Goal: Check status: Check status

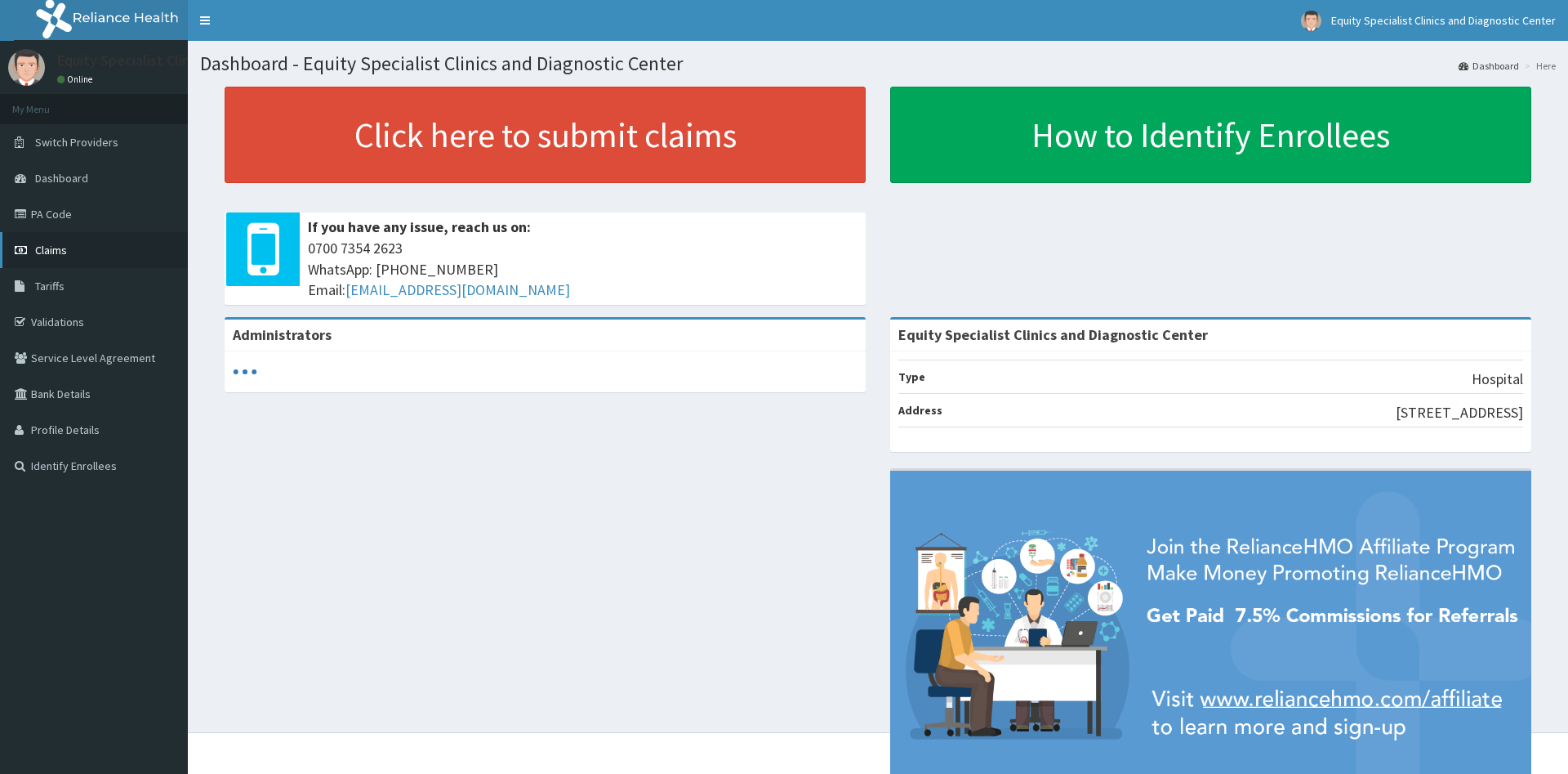
click at [44, 253] on span "Claims" at bounding box center [51, 250] width 32 height 15
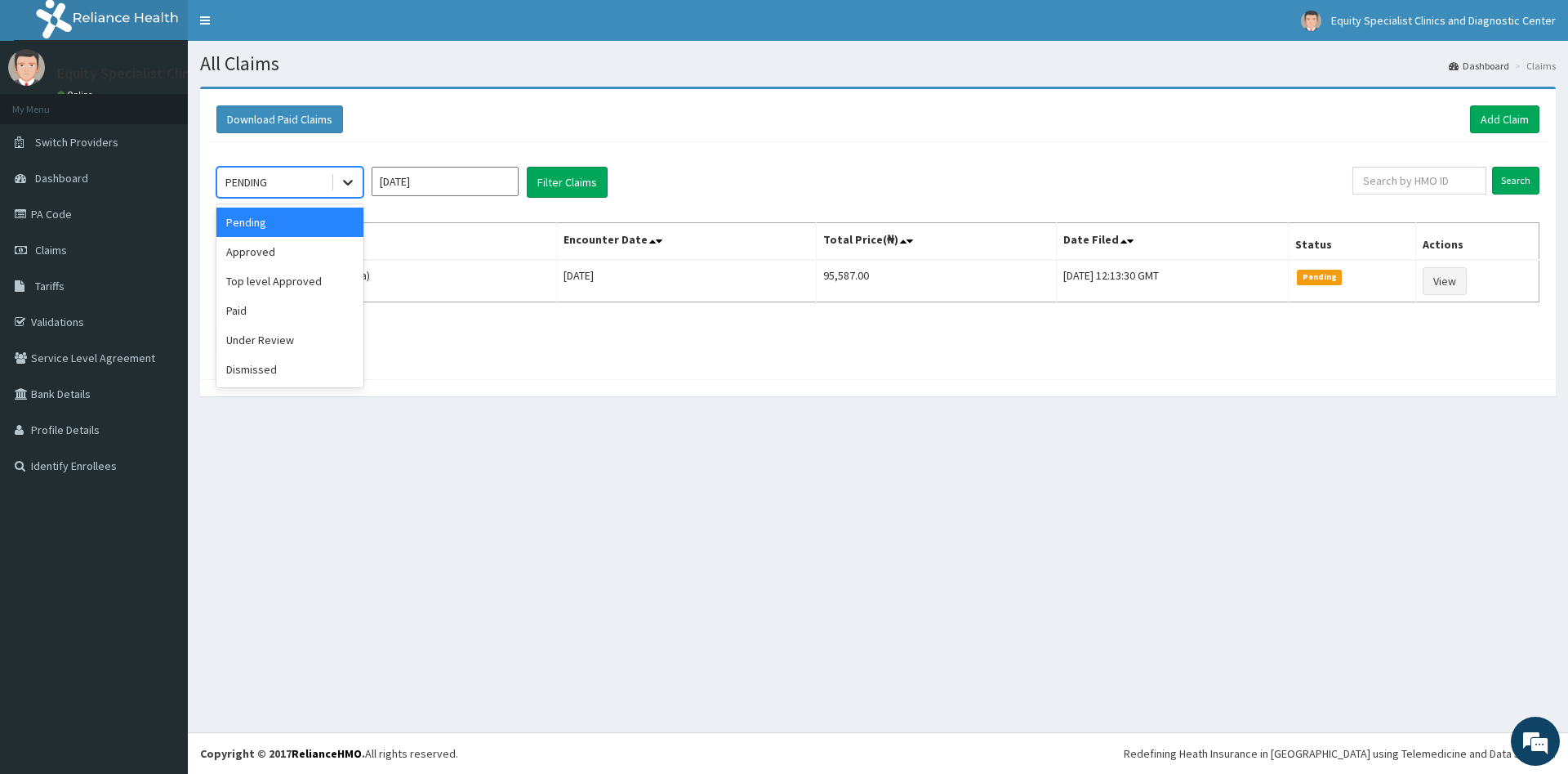
click at [348, 181] on icon at bounding box center [348, 182] width 16 height 16
click at [256, 257] on div "Approved" at bounding box center [290, 251] width 147 height 29
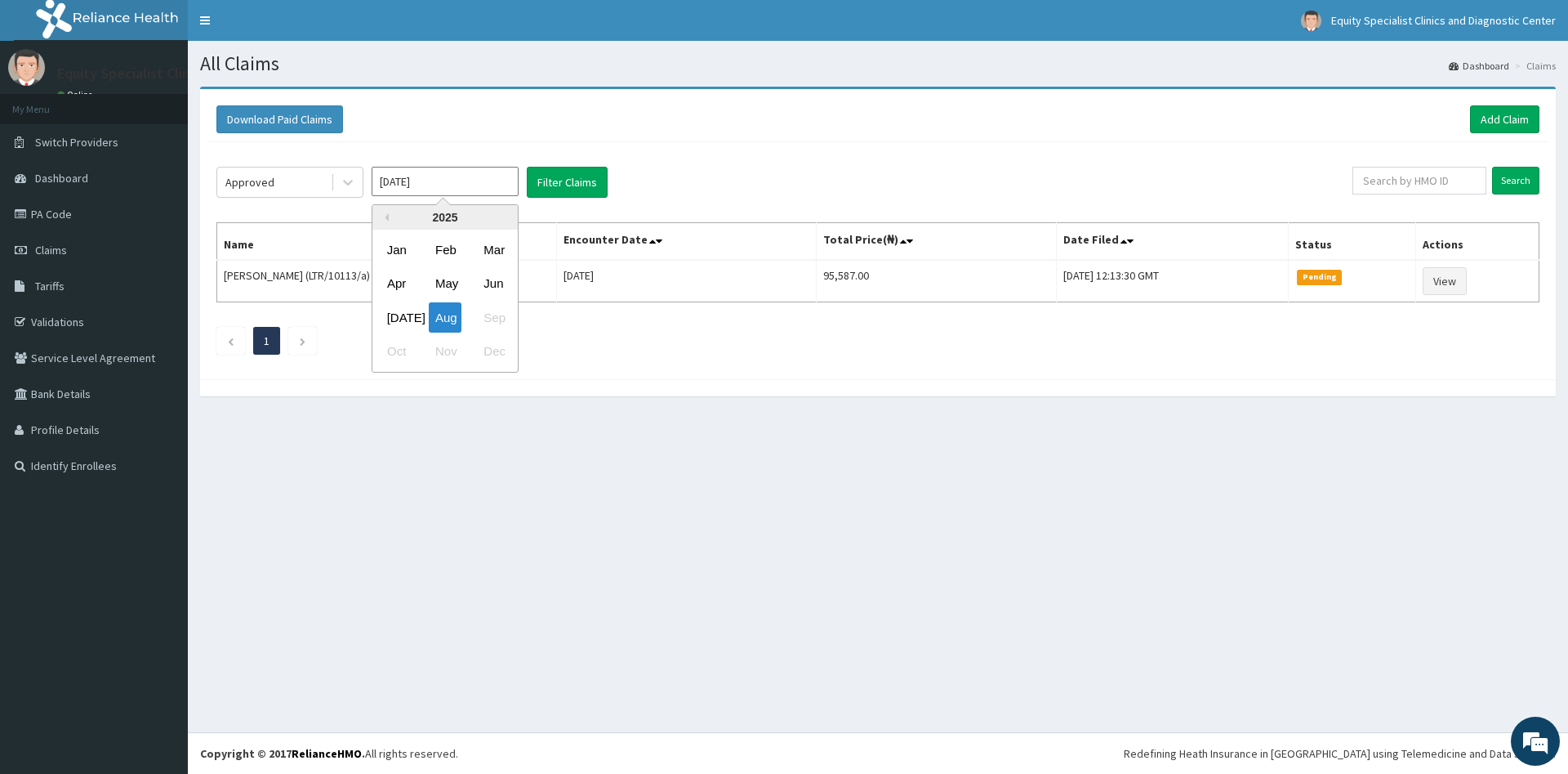
click at [468, 177] on input "Aug 2025" at bounding box center [445, 181] width 147 height 29
click at [399, 312] on div "[DATE]" at bounding box center [397, 317] width 33 height 30
click at [556, 188] on button "Filter Claims" at bounding box center [567, 182] width 81 height 31
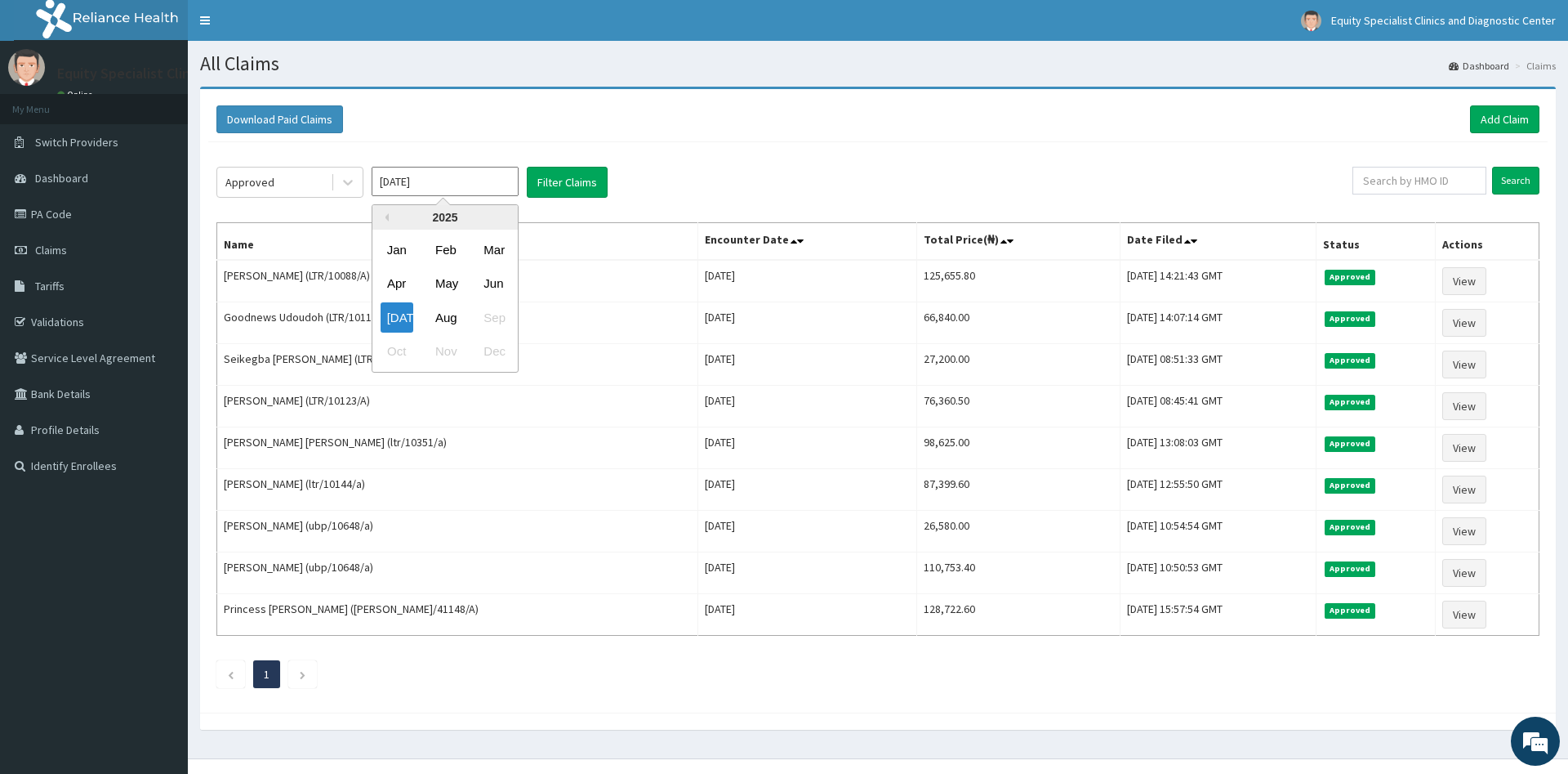
drag, startPoint x: 436, startPoint y: 195, endPoint x: 423, endPoint y: 191, distance: 13.6
click at [423, 191] on input "[DATE]" at bounding box center [445, 181] width 147 height 29
click at [495, 289] on div "Jun" at bounding box center [493, 284] width 33 height 30
type input "[DATE]"
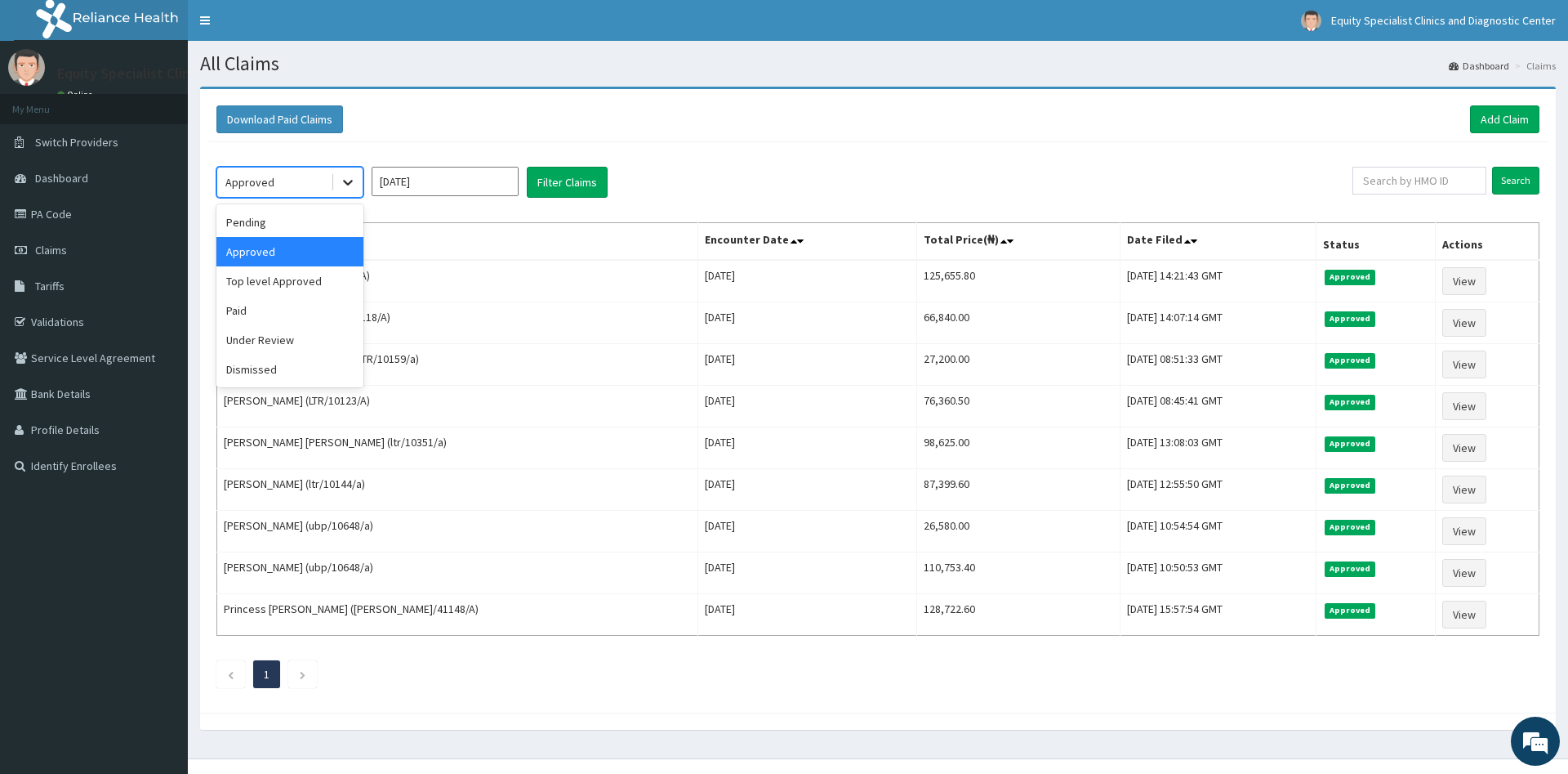
click at [346, 181] on icon at bounding box center [348, 182] width 16 height 16
click at [257, 309] on div "Paid" at bounding box center [290, 310] width 147 height 29
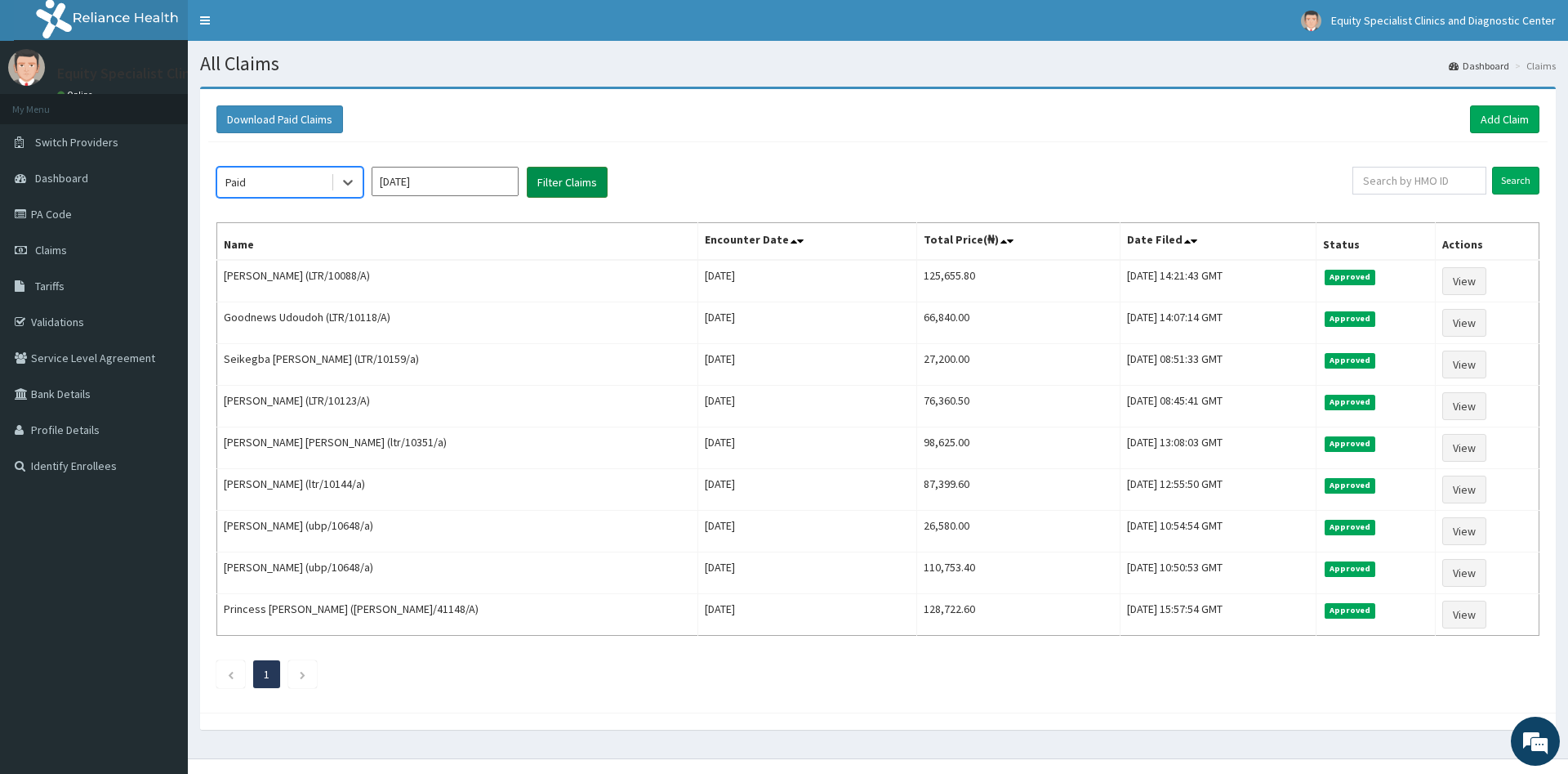
click at [542, 181] on button "Filter Claims" at bounding box center [567, 182] width 81 height 31
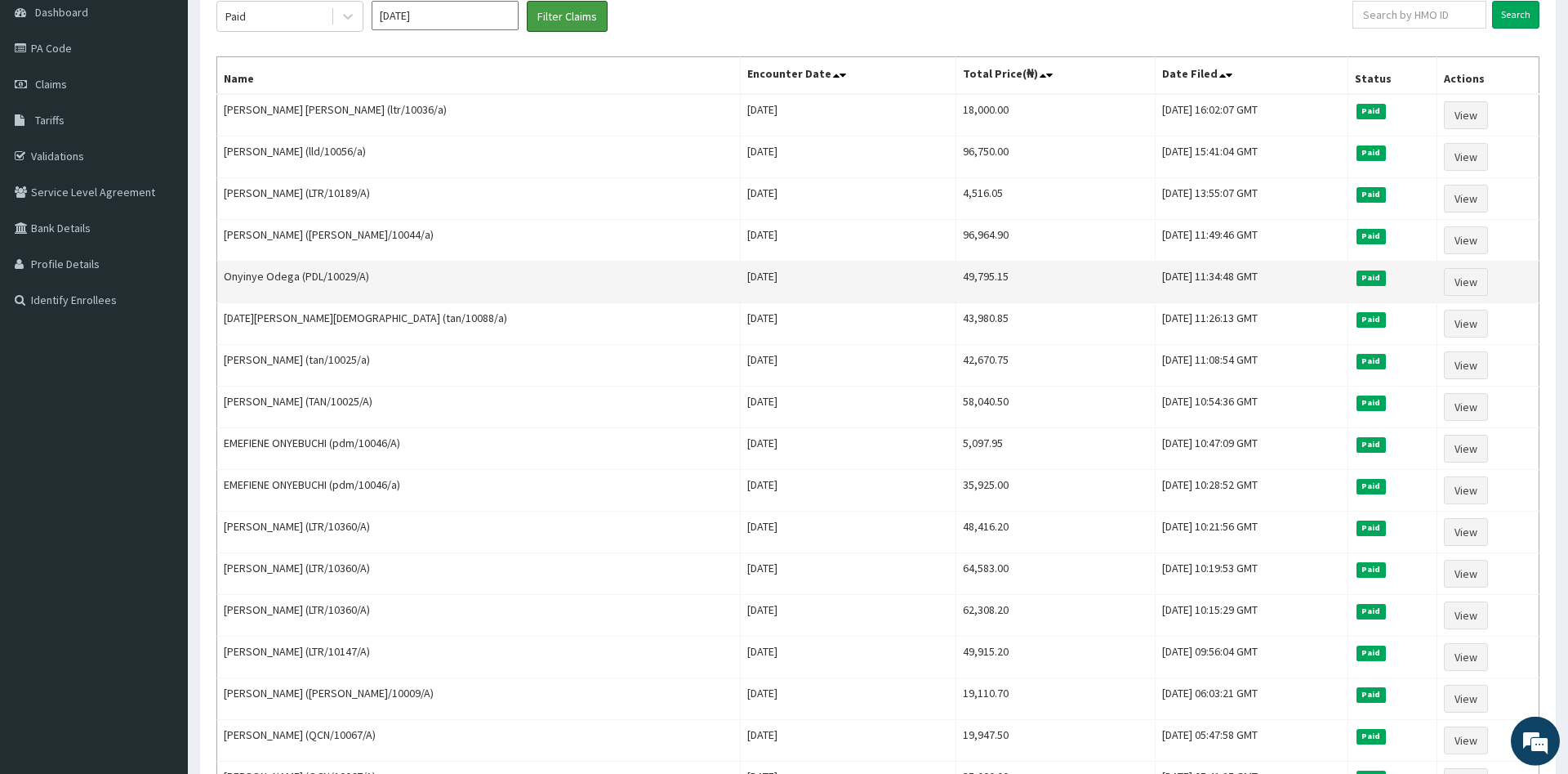
scroll to position [83, 0]
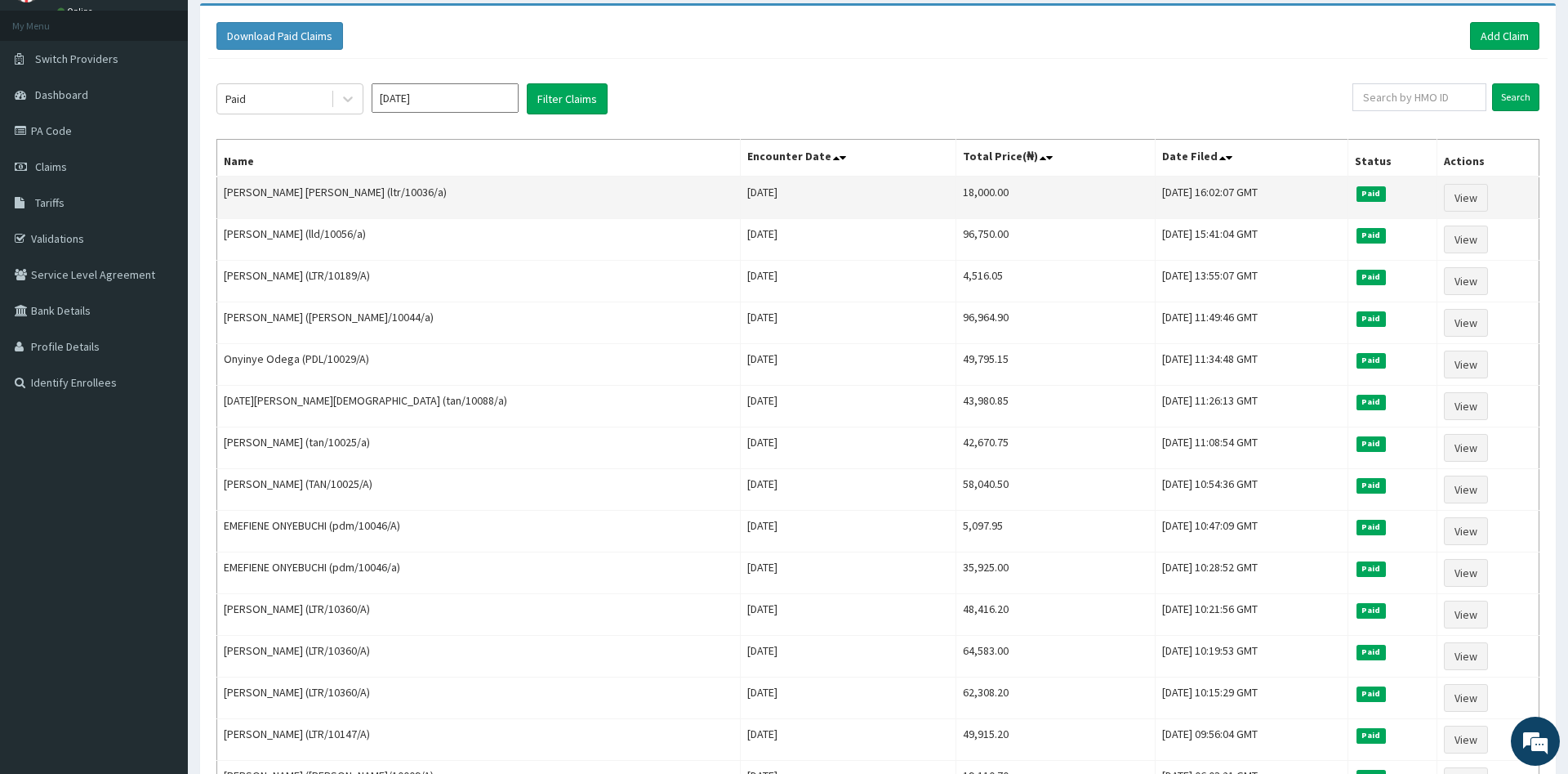
click at [955, 192] on td "18,000.00" at bounding box center [1055, 198] width 200 height 43
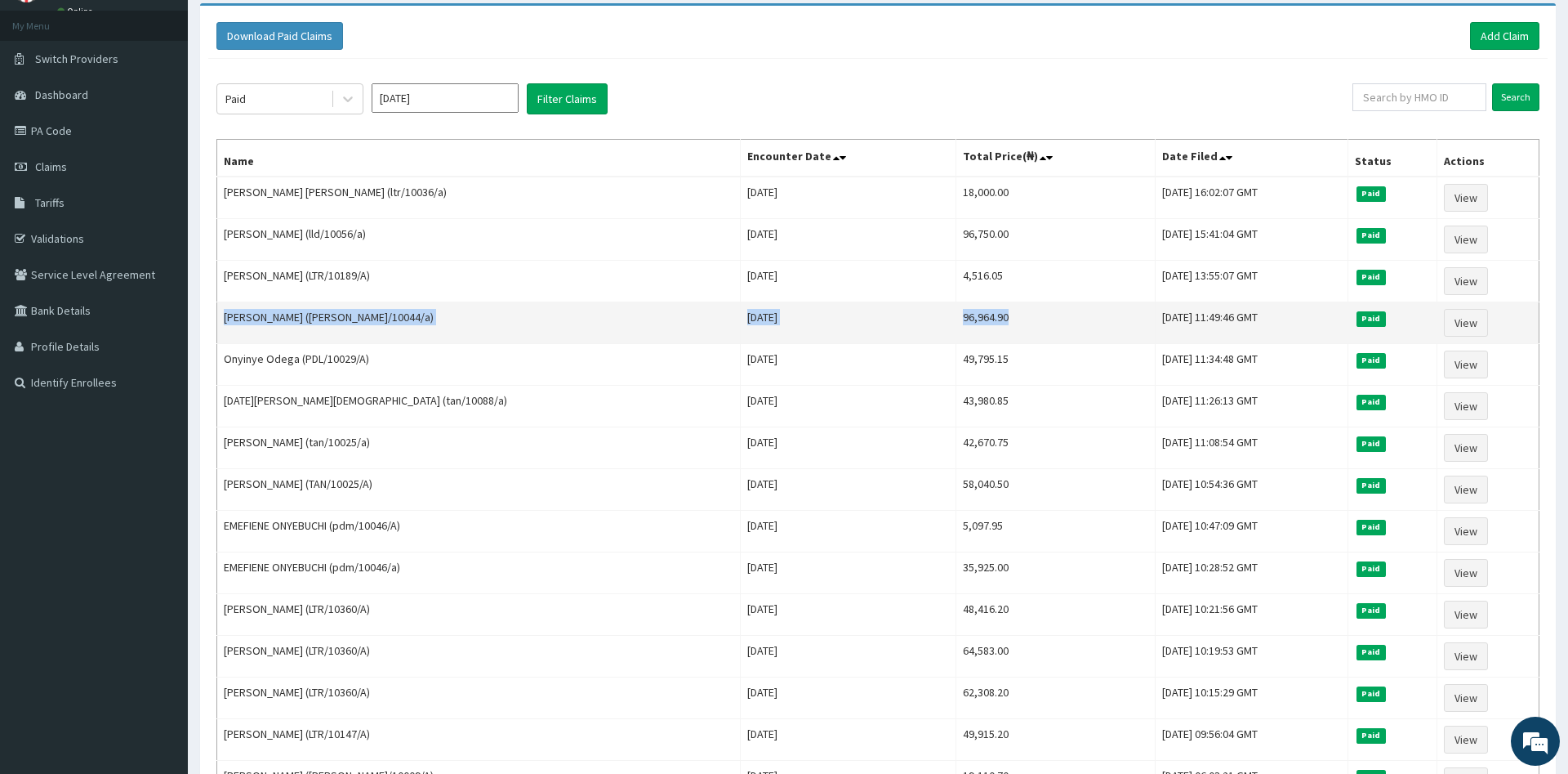
drag, startPoint x: 839, startPoint y: 190, endPoint x: 898, endPoint y: 342, distance: 163.0
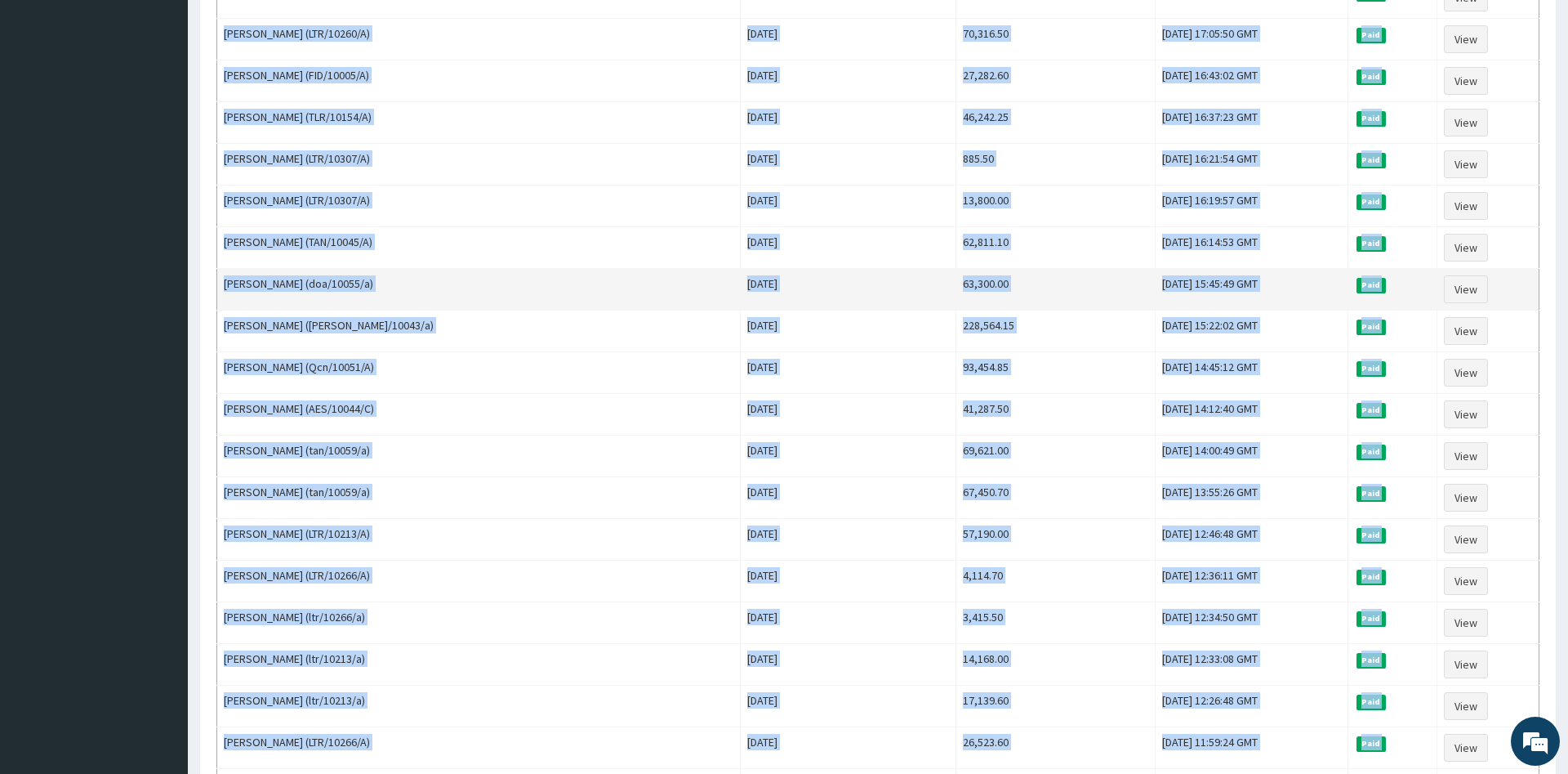
scroll to position [1402, 0]
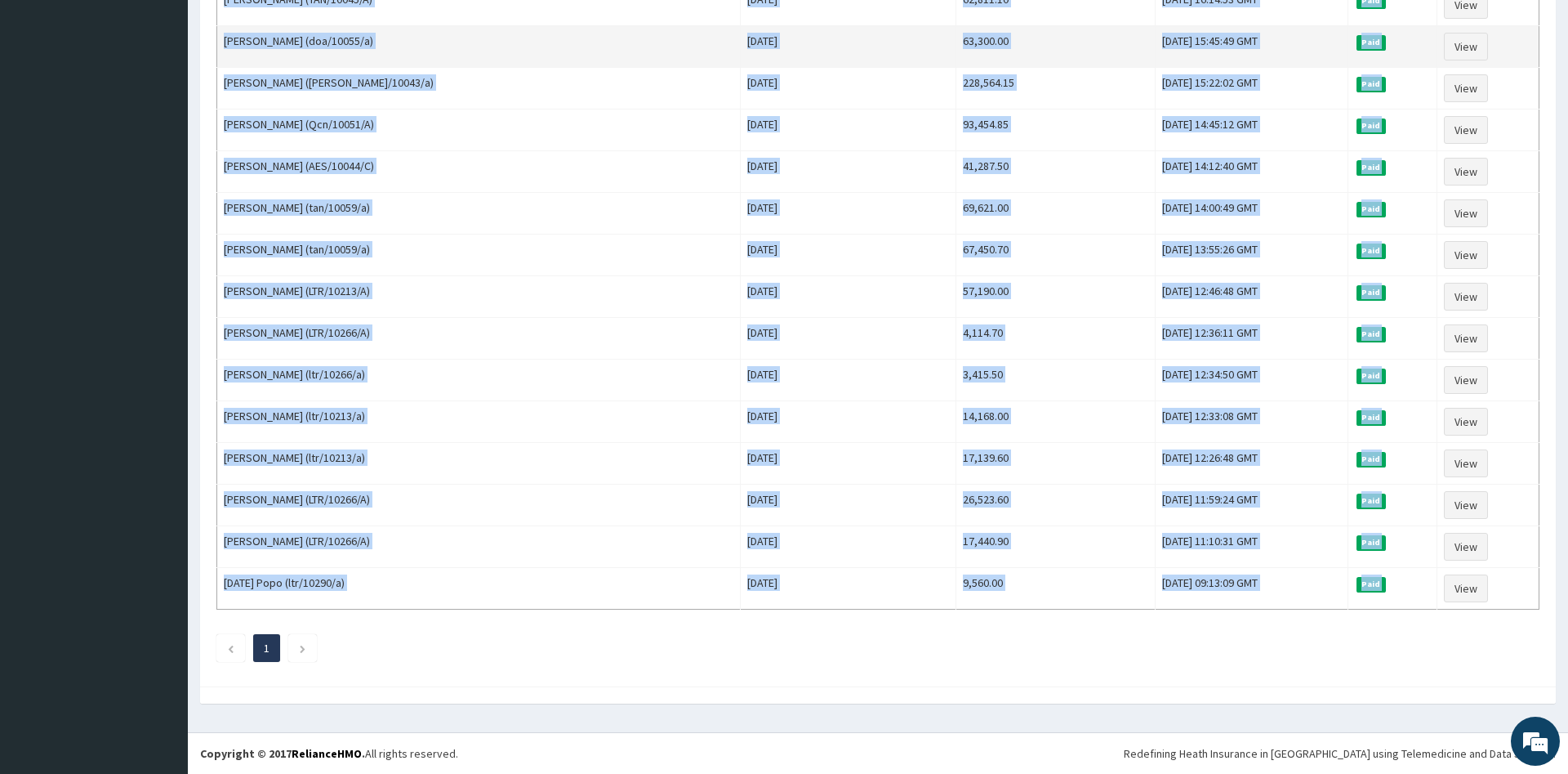
drag, startPoint x: 250, startPoint y: 195, endPoint x: 988, endPoint y: 812, distance: 961.9
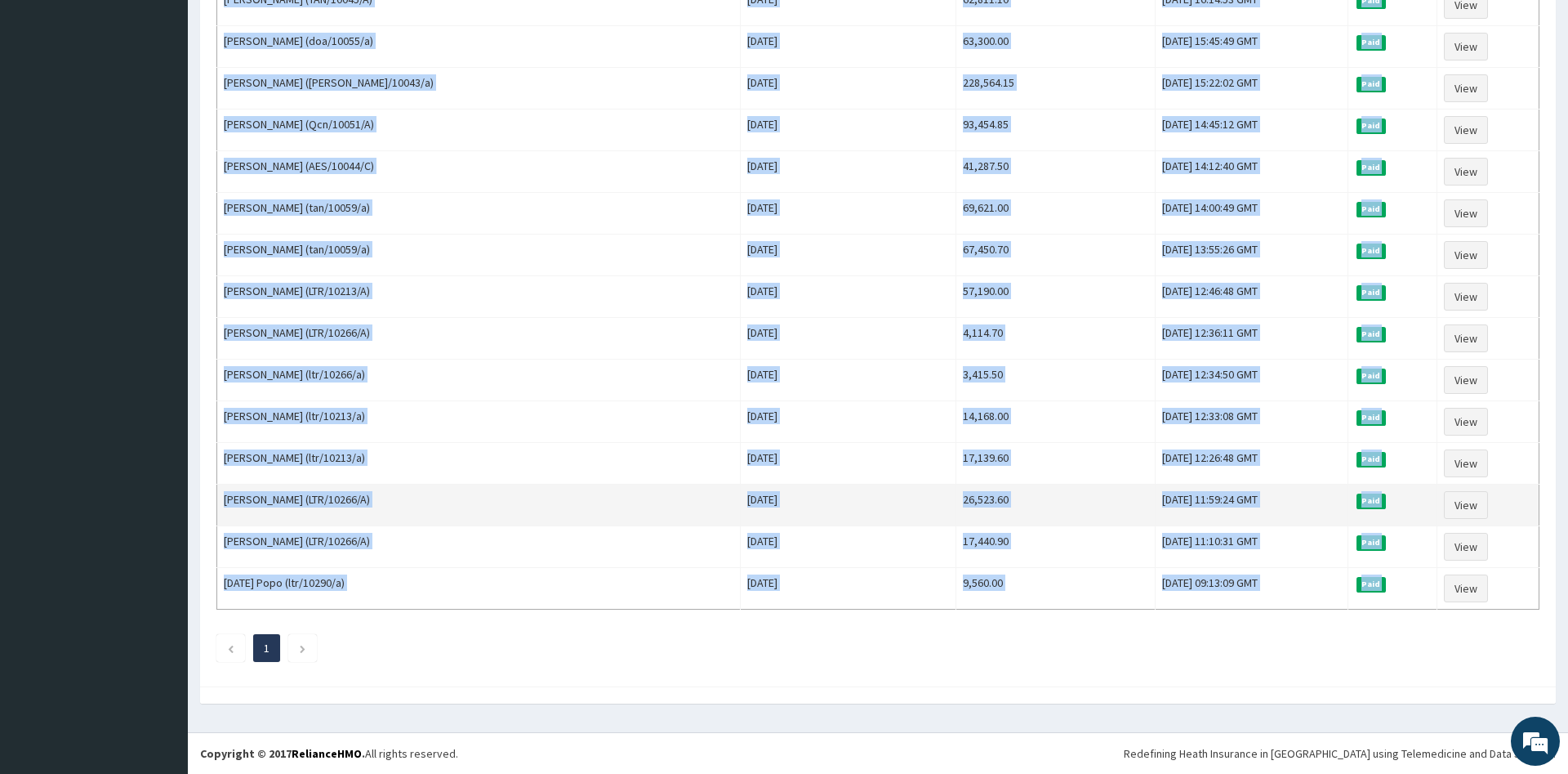
copy div "1 Redefining Heath Insurance in Africa using Telemedicine and Data Science! Cop…"
click at [469, 497] on td "Adeniji James (LTR/10266/A)" at bounding box center [479, 506] width 524 height 42
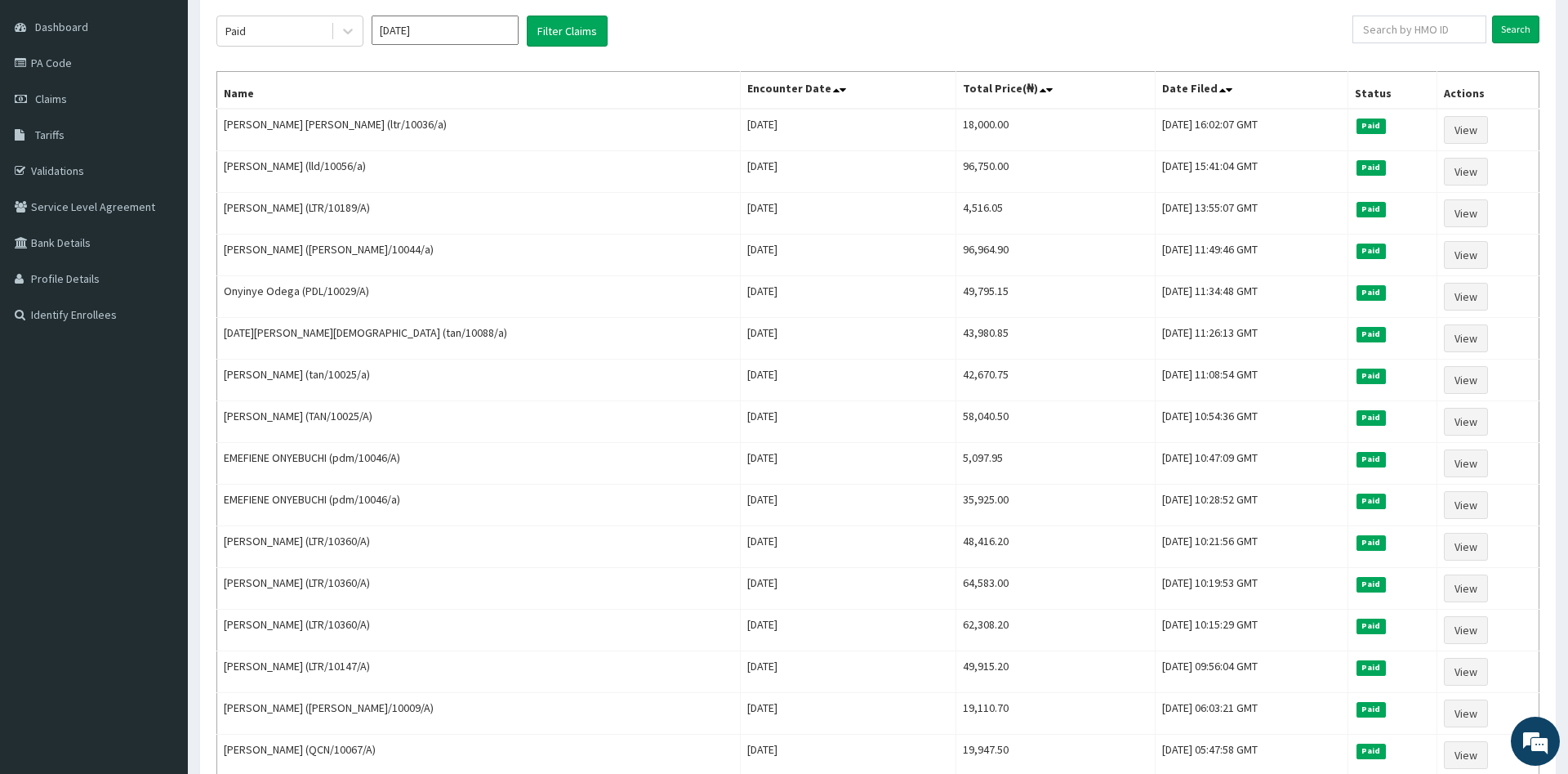
scroll to position [0, 0]
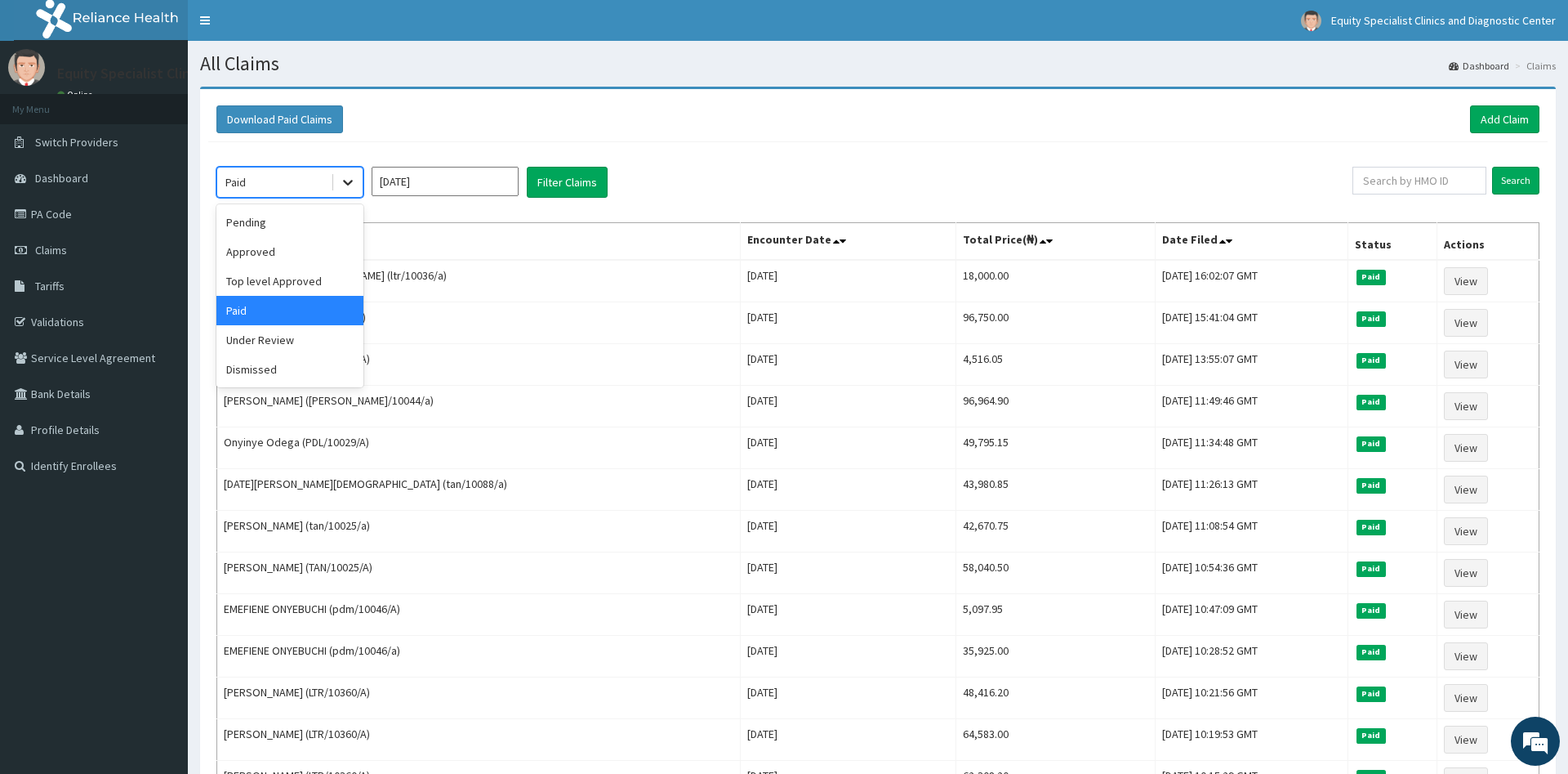
click at [349, 185] on icon at bounding box center [348, 184] width 10 height 6
click at [255, 229] on div "Pending" at bounding box center [290, 222] width 147 height 29
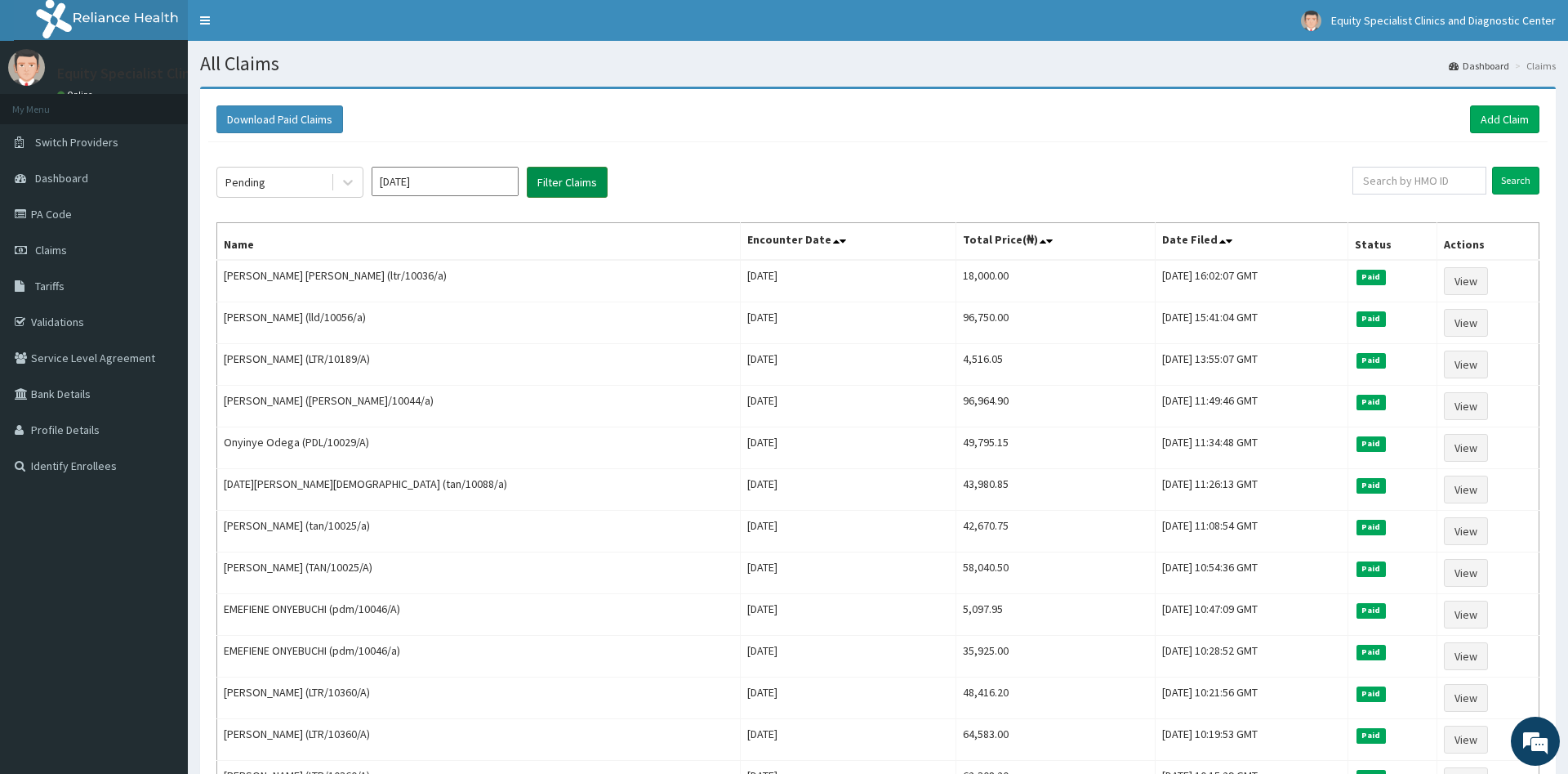
click at [557, 181] on button "Filter Claims" at bounding box center [567, 182] width 81 height 31
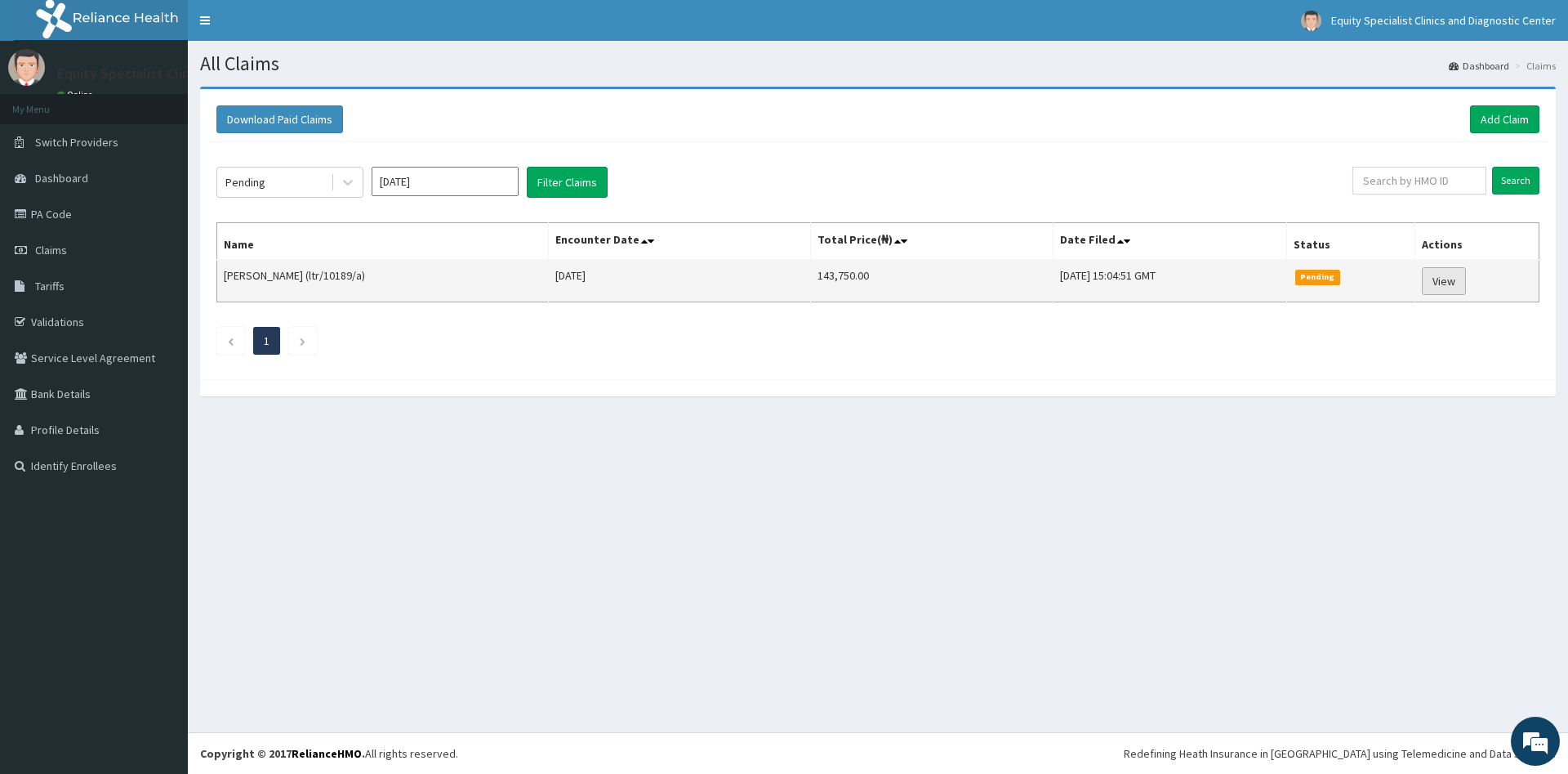
click at [1447, 289] on link "View" at bounding box center [1444, 281] width 44 height 28
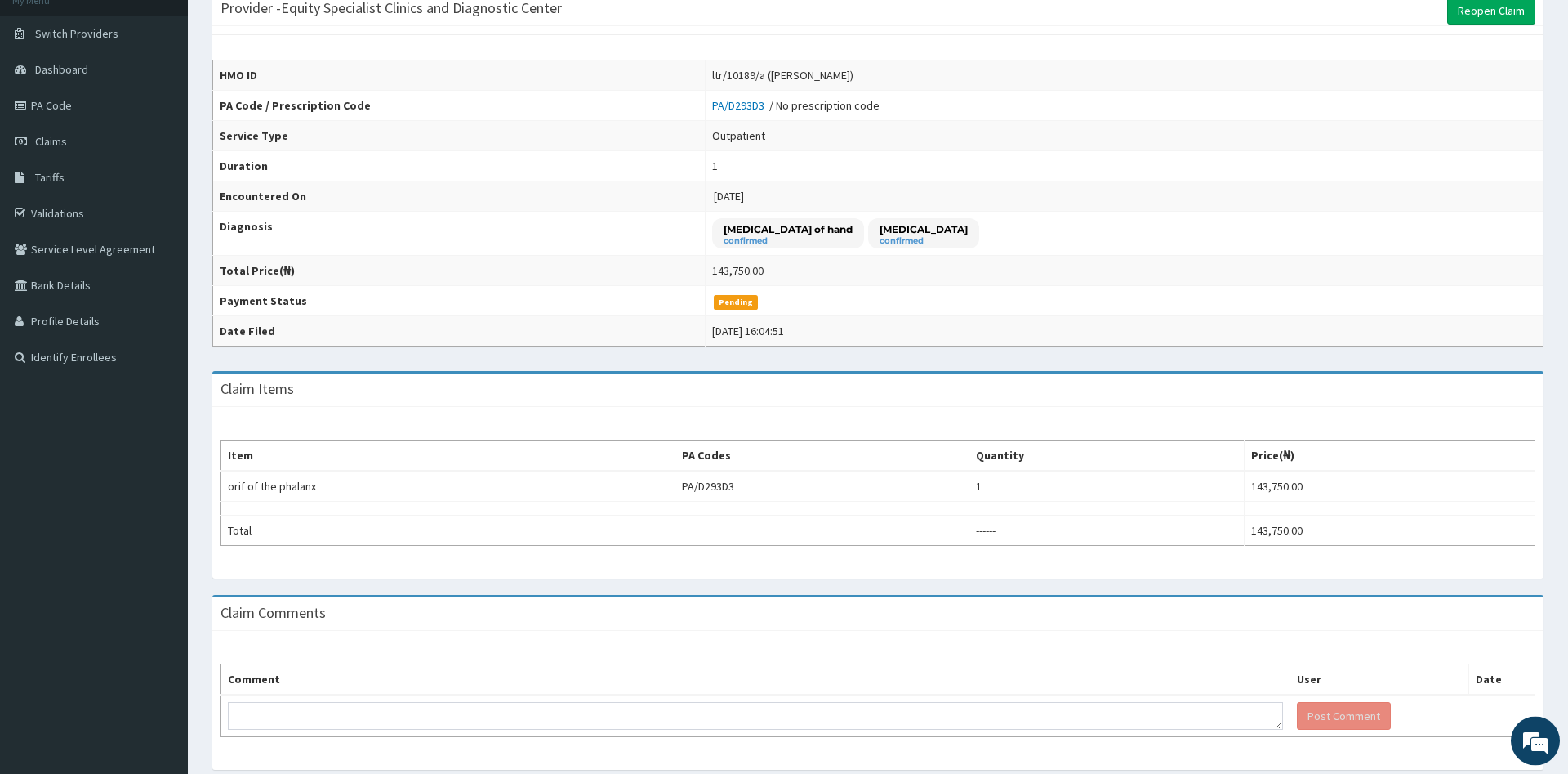
scroll to position [81, 0]
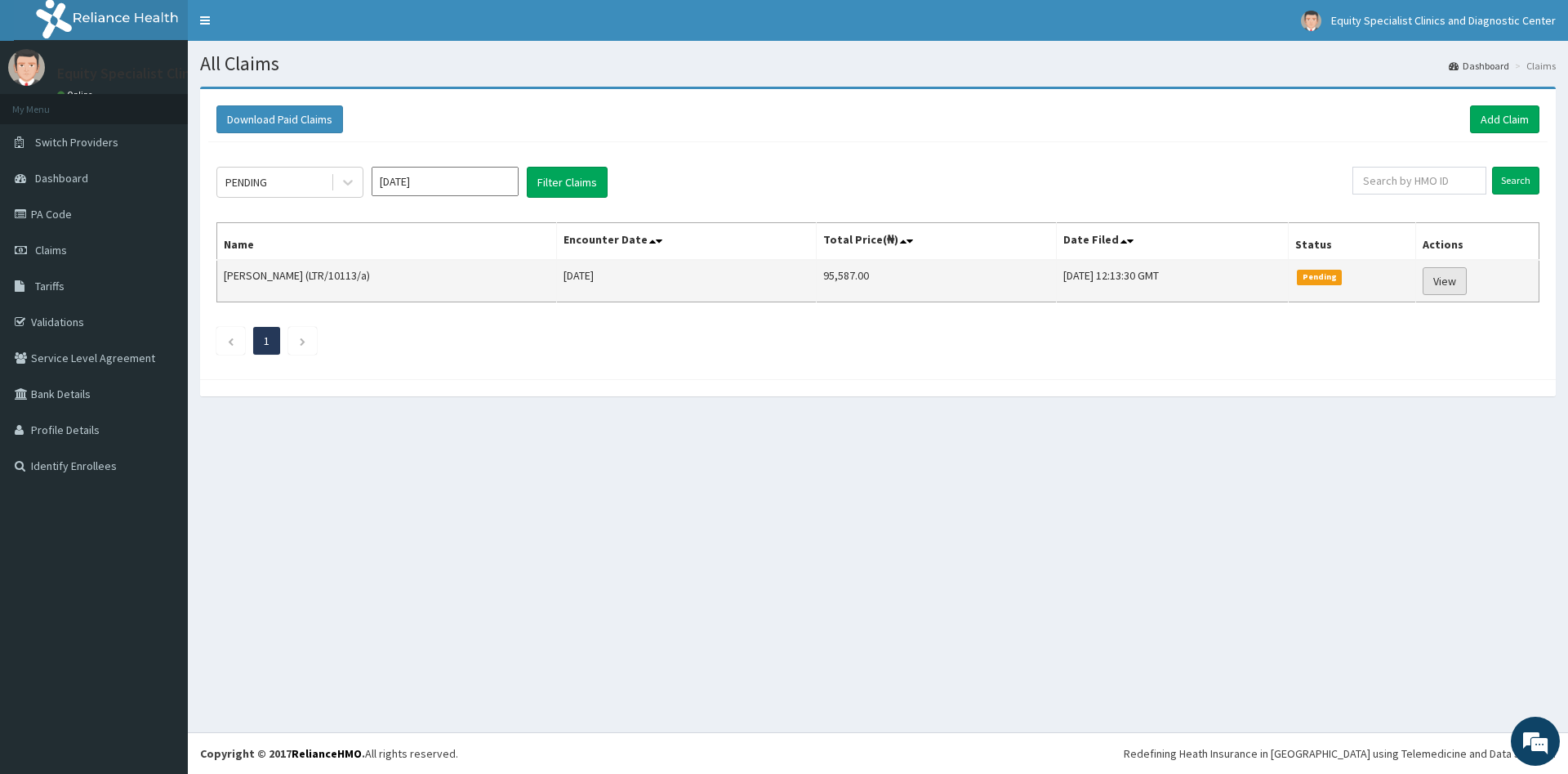
click at [1456, 284] on link "View" at bounding box center [1445, 281] width 44 height 28
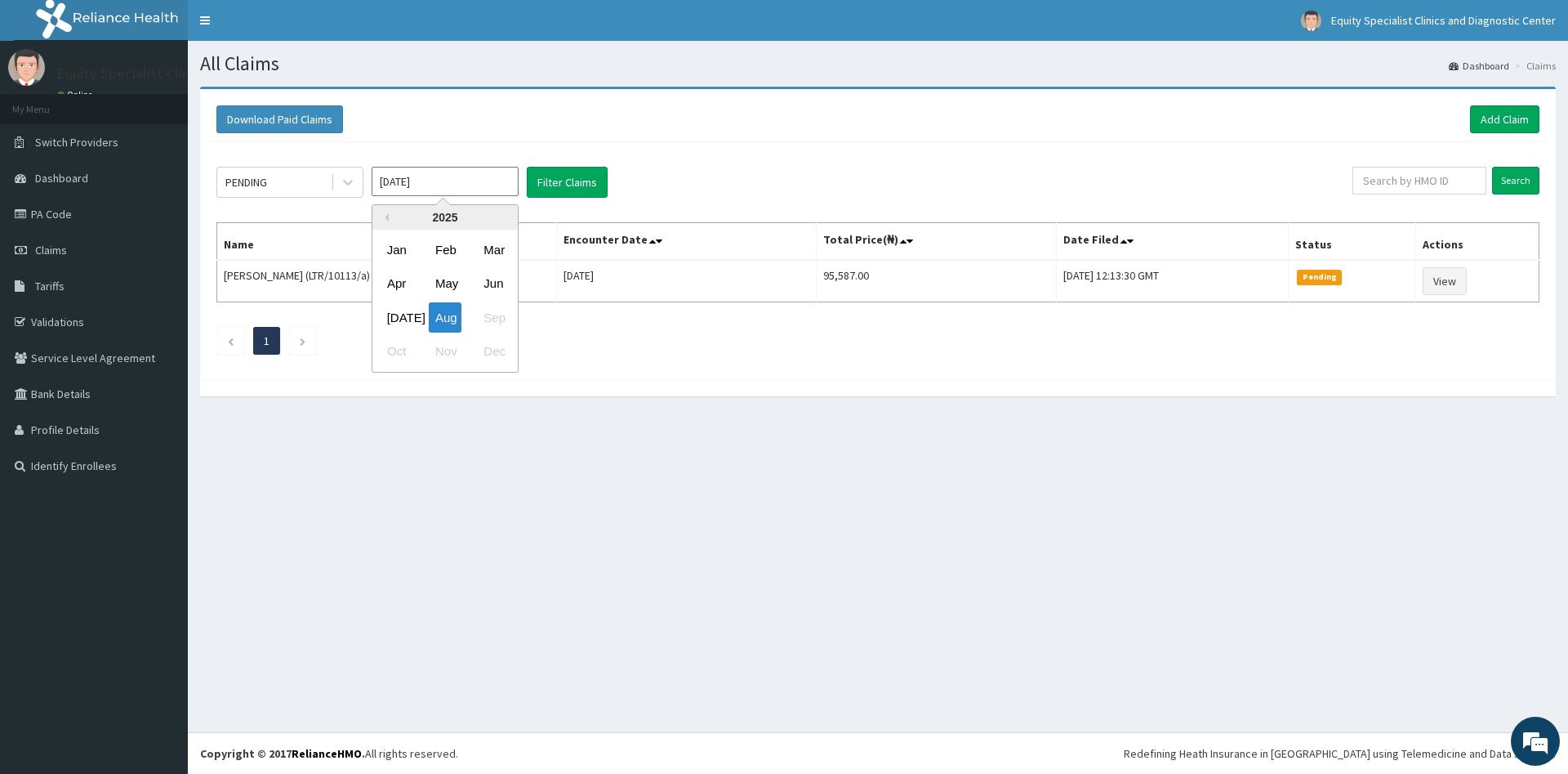
drag, startPoint x: 441, startPoint y: 185, endPoint x: 366, endPoint y: 180, distance: 75.2
click at [372, 180] on input "Aug 2025" at bounding box center [445, 181] width 147 height 29
click at [488, 284] on div "Jun" at bounding box center [493, 284] width 33 height 30
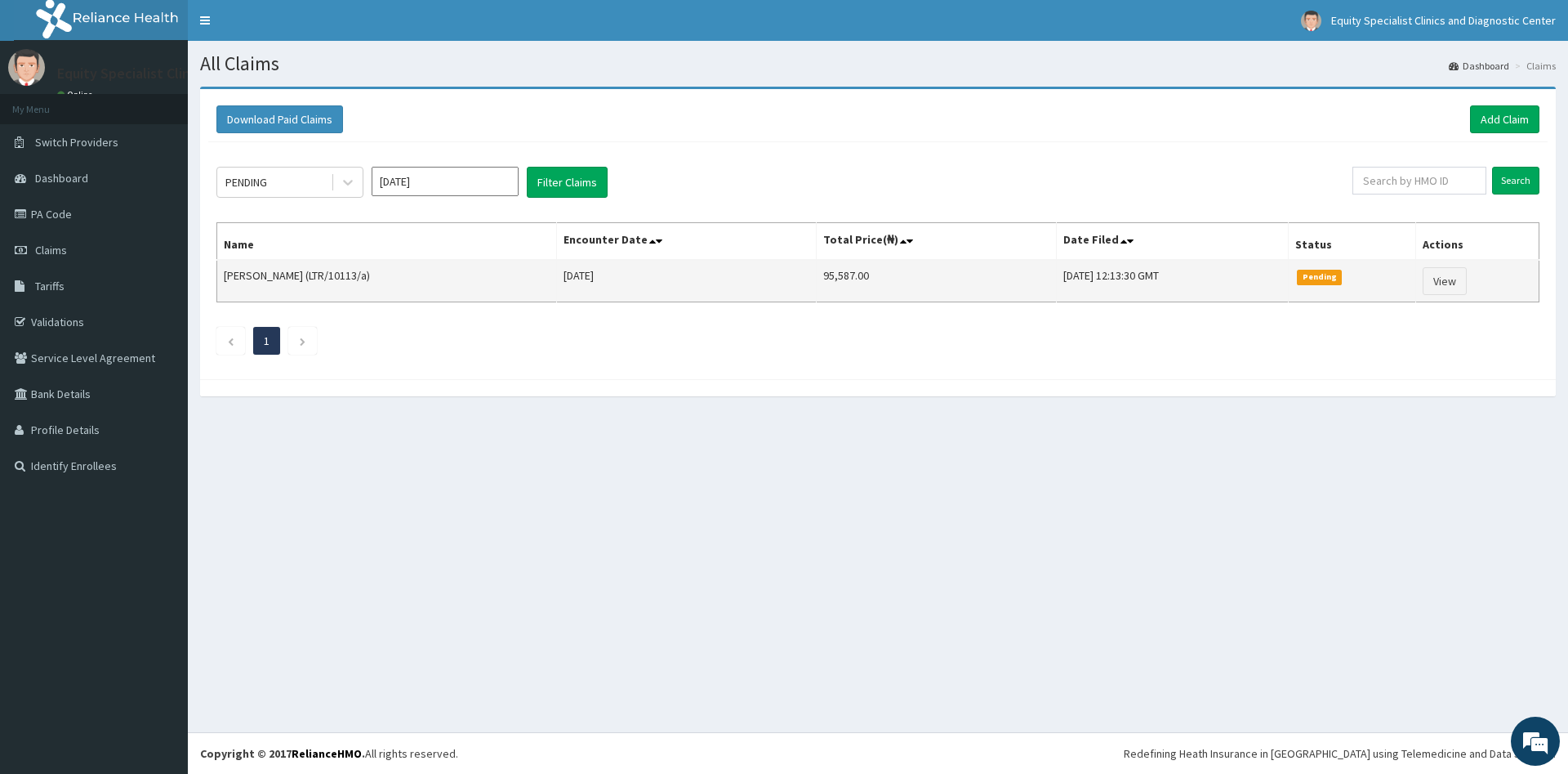
click at [816, 275] on td "95,587.00" at bounding box center [936, 281] width 241 height 43
drag, startPoint x: 811, startPoint y: 273, endPoint x: 767, endPoint y: 272, distance: 44.0
click at [816, 272] on td "95,587.00" at bounding box center [936, 281] width 241 height 43
copy td "95,587.00"
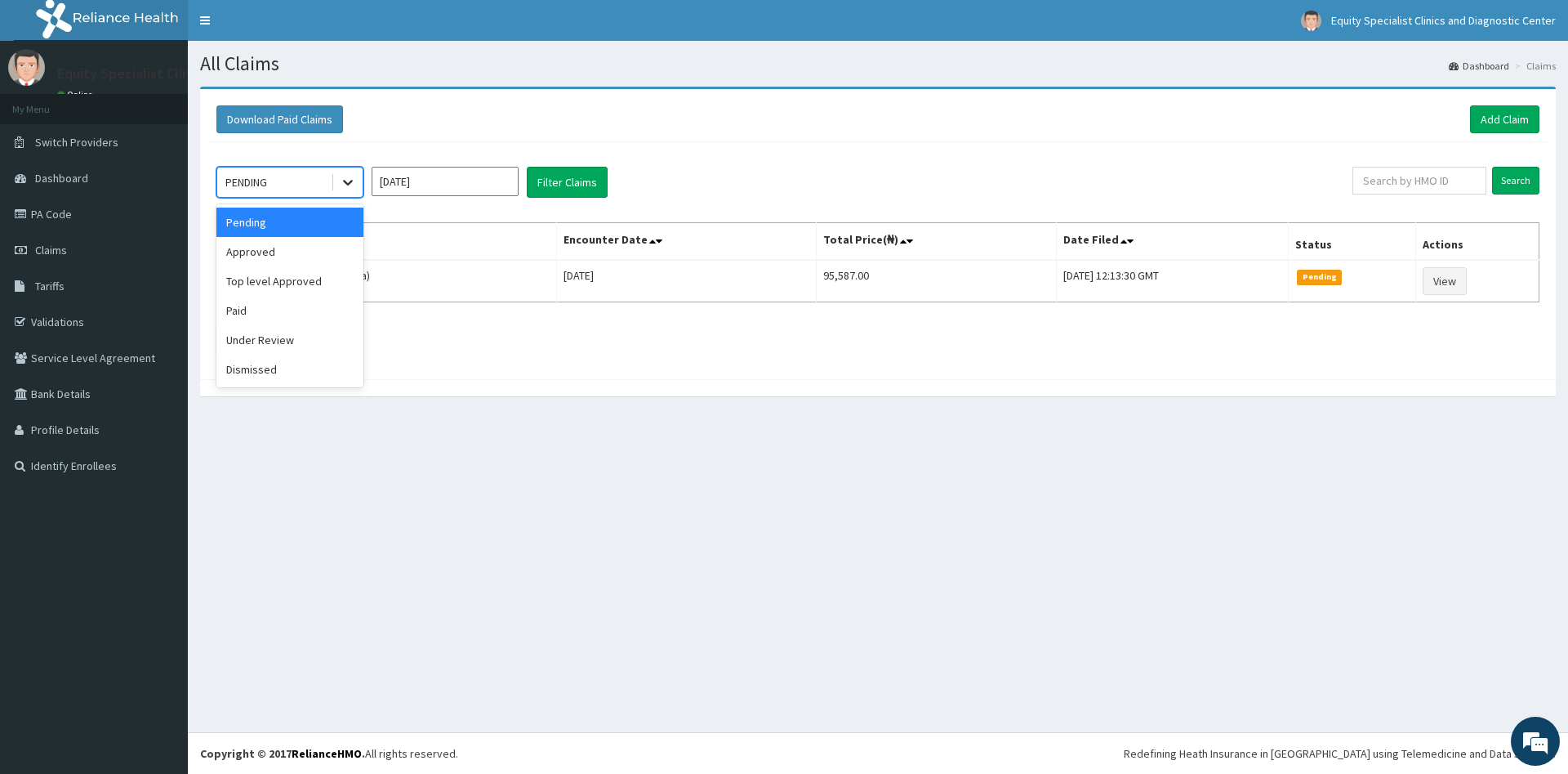
click at [353, 177] on icon at bounding box center [348, 182] width 16 height 16
click at [244, 312] on div "Paid" at bounding box center [290, 310] width 147 height 29
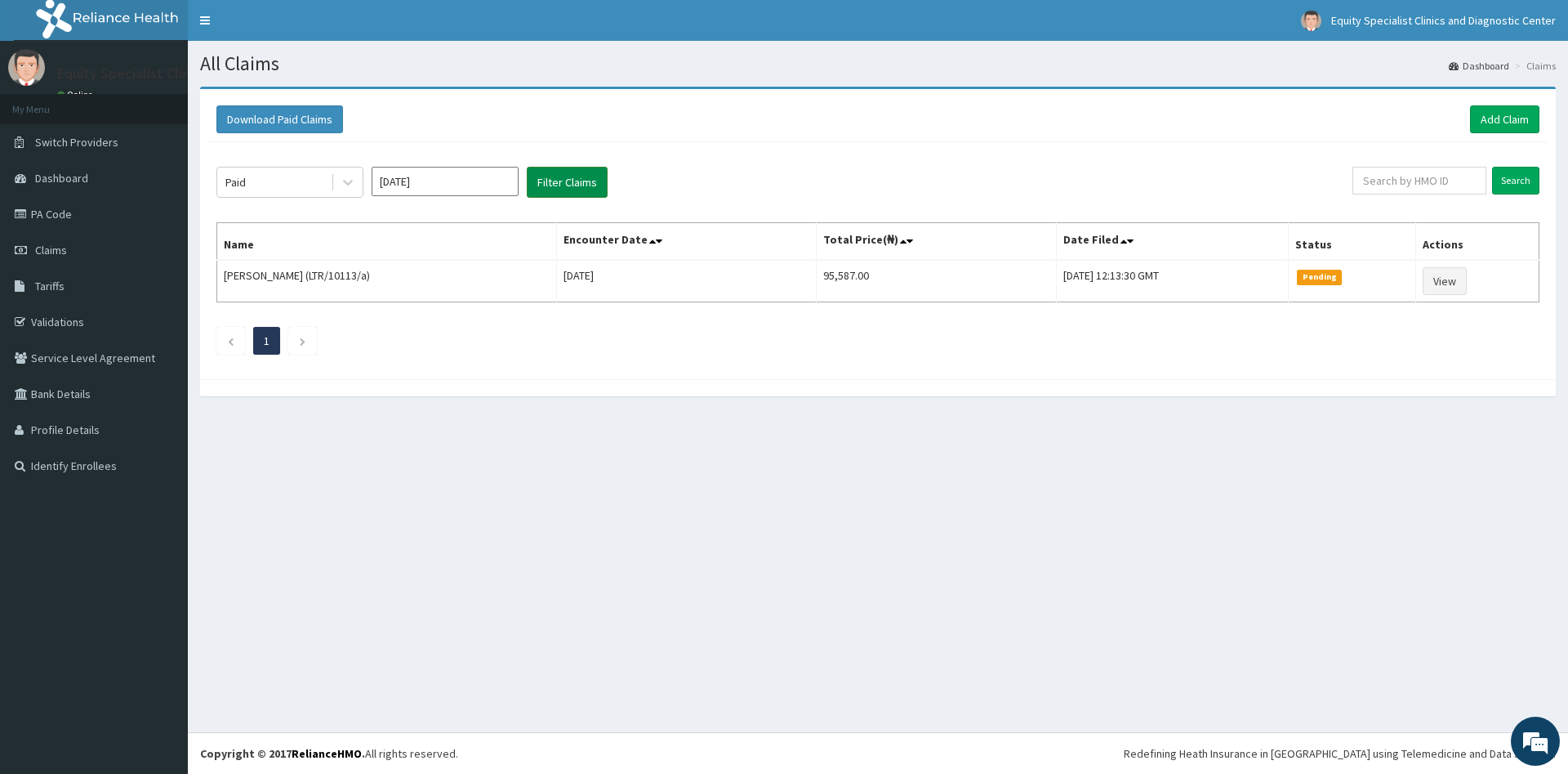
click at [548, 183] on button "Filter Claims" at bounding box center [567, 182] width 81 height 31
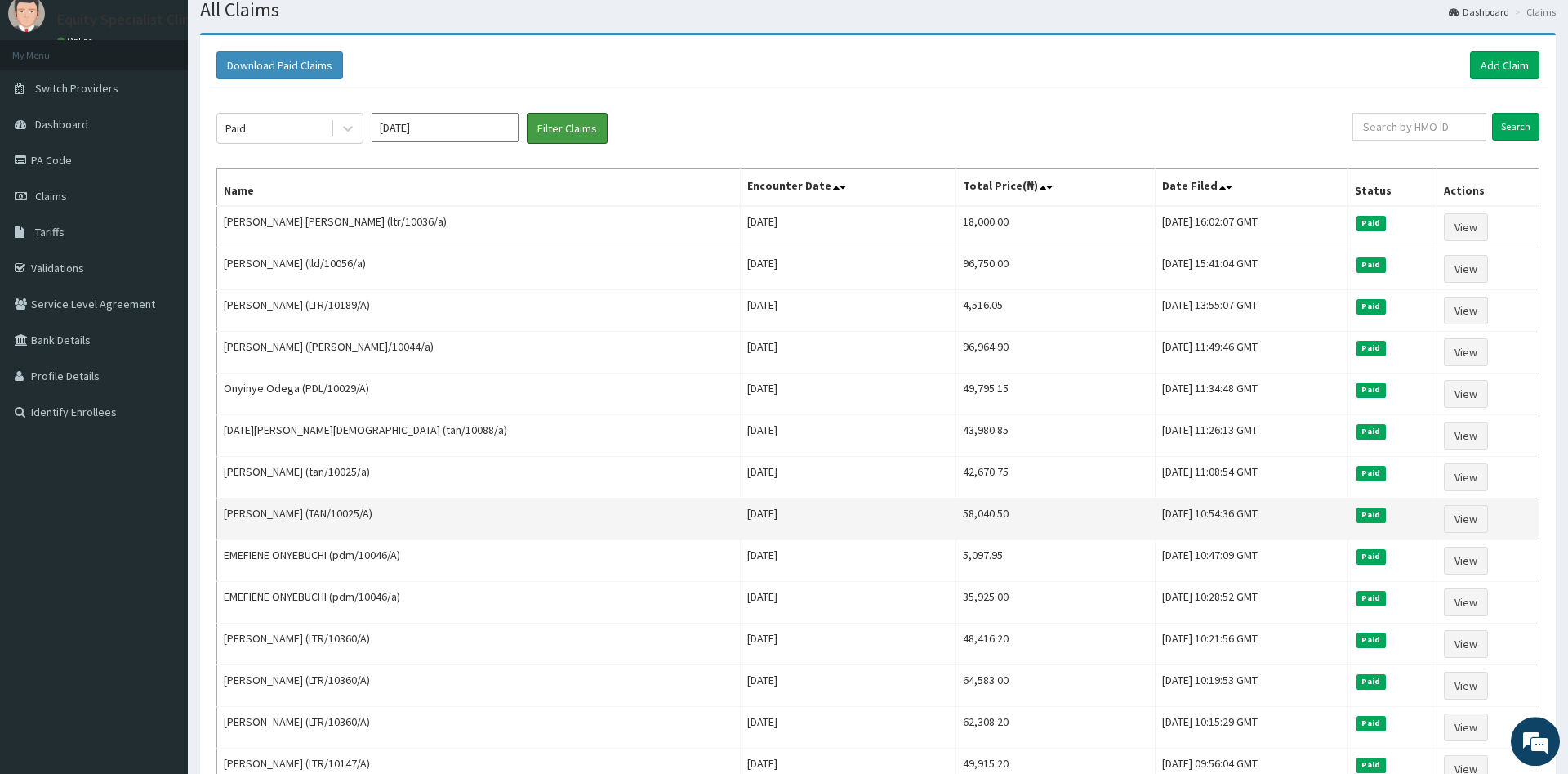
scroll to position [83, 0]
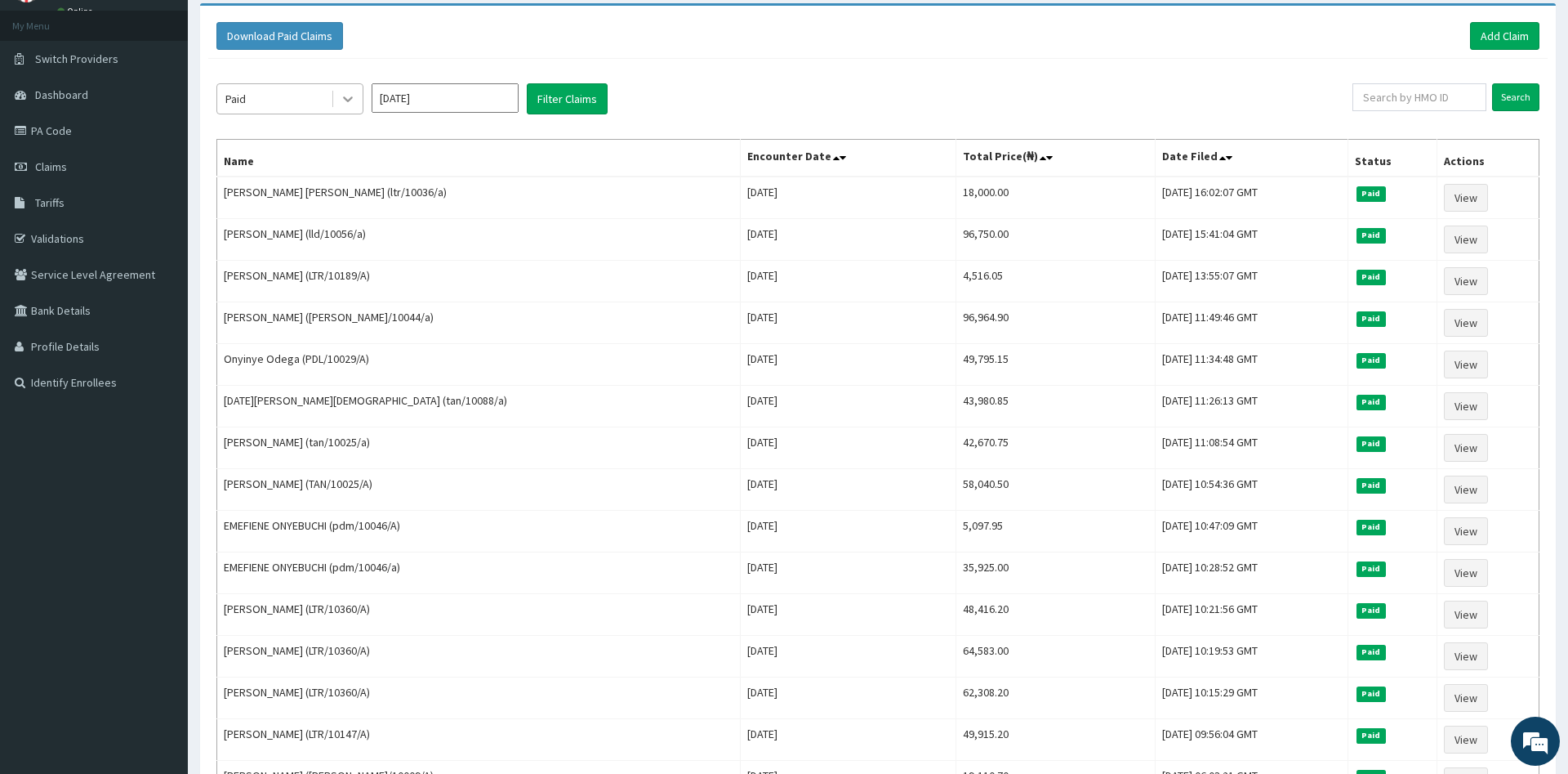
click at [345, 97] on icon at bounding box center [348, 100] width 10 height 6
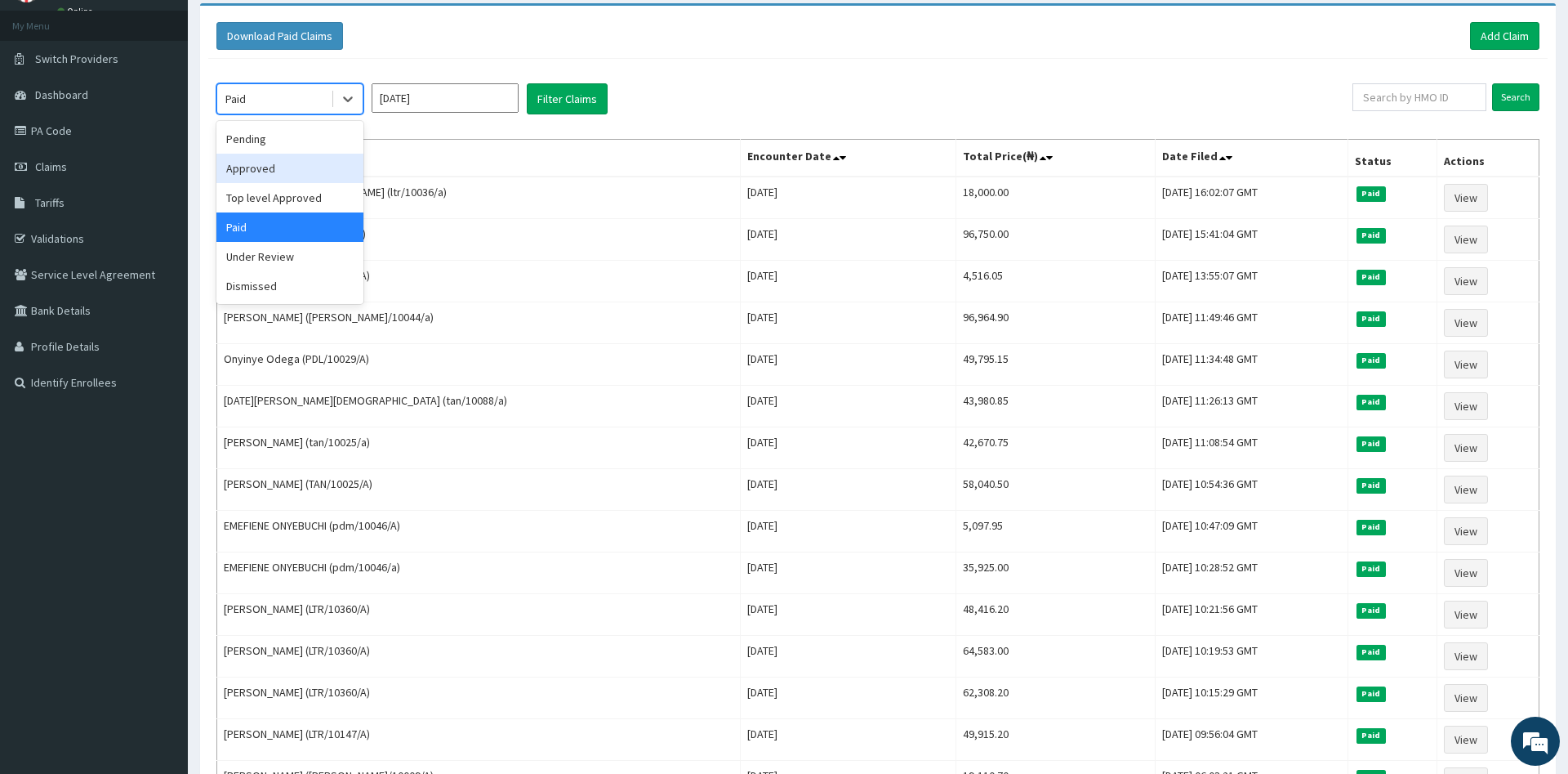
click at [253, 171] on div "Approved" at bounding box center [290, 168] width 147 height 29
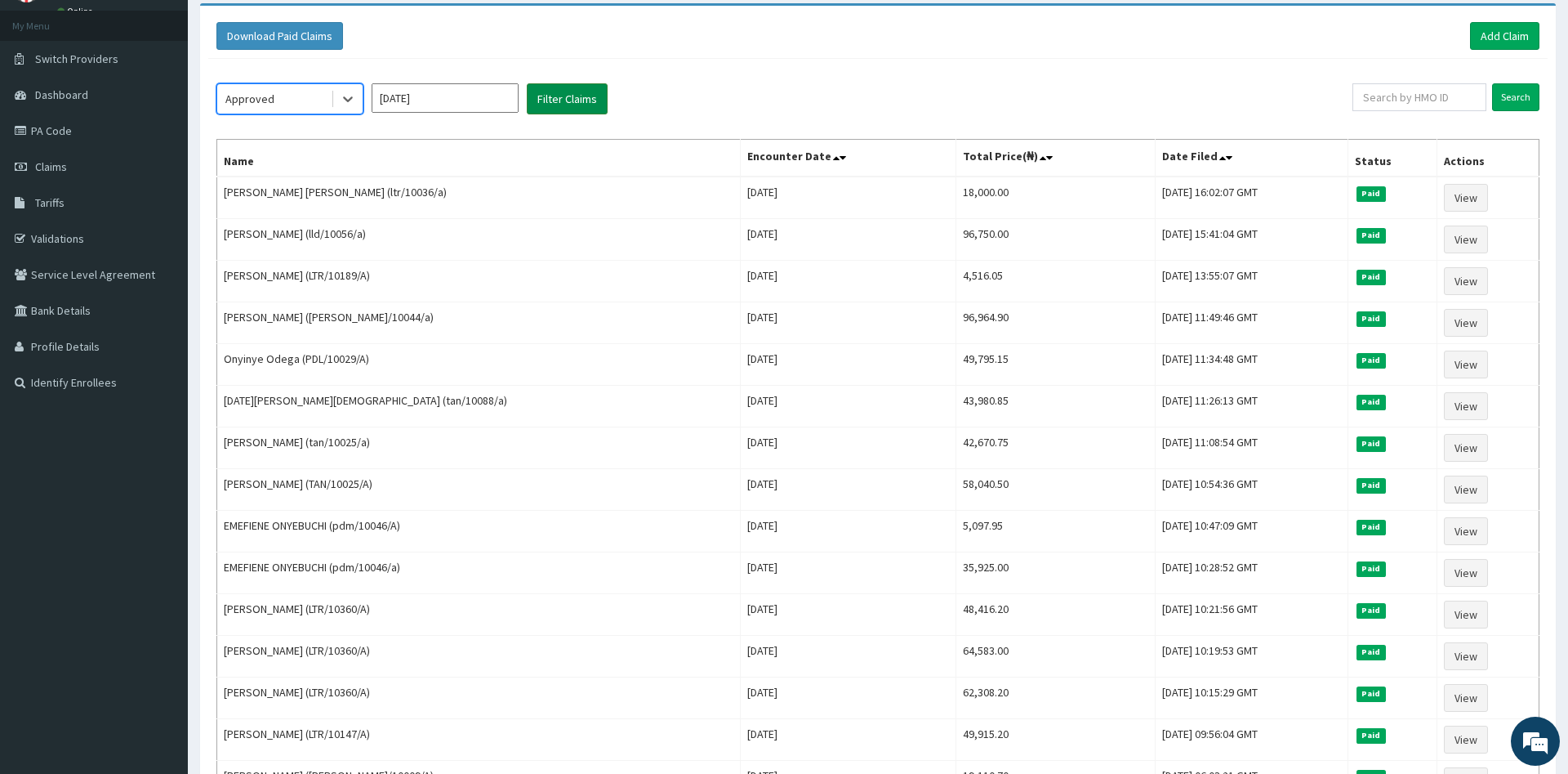
click at [567, 101] on button "Filter Claims" at bounding box center [567, 98] width 81 height 31
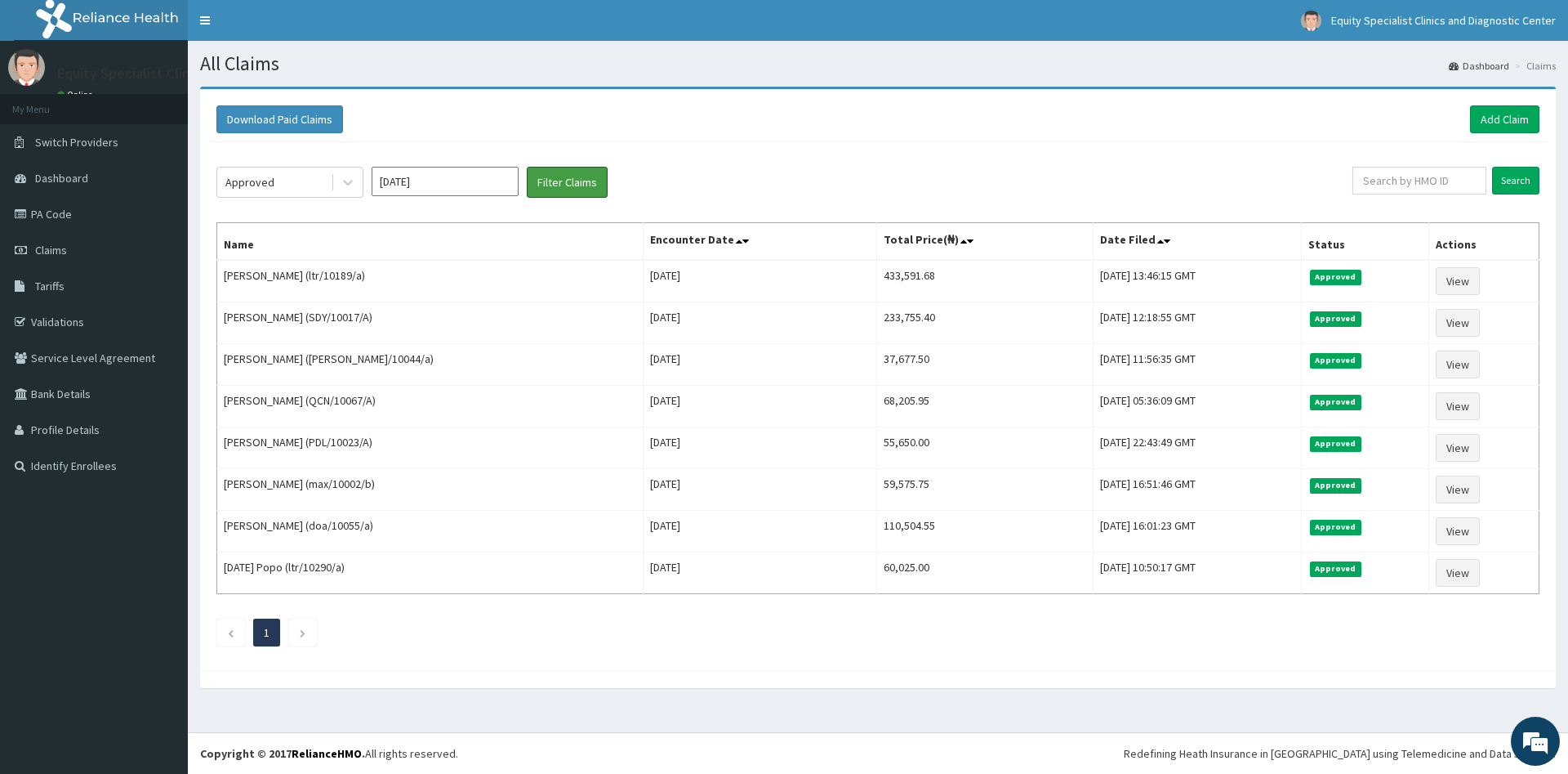
scroll to position [0, 0]
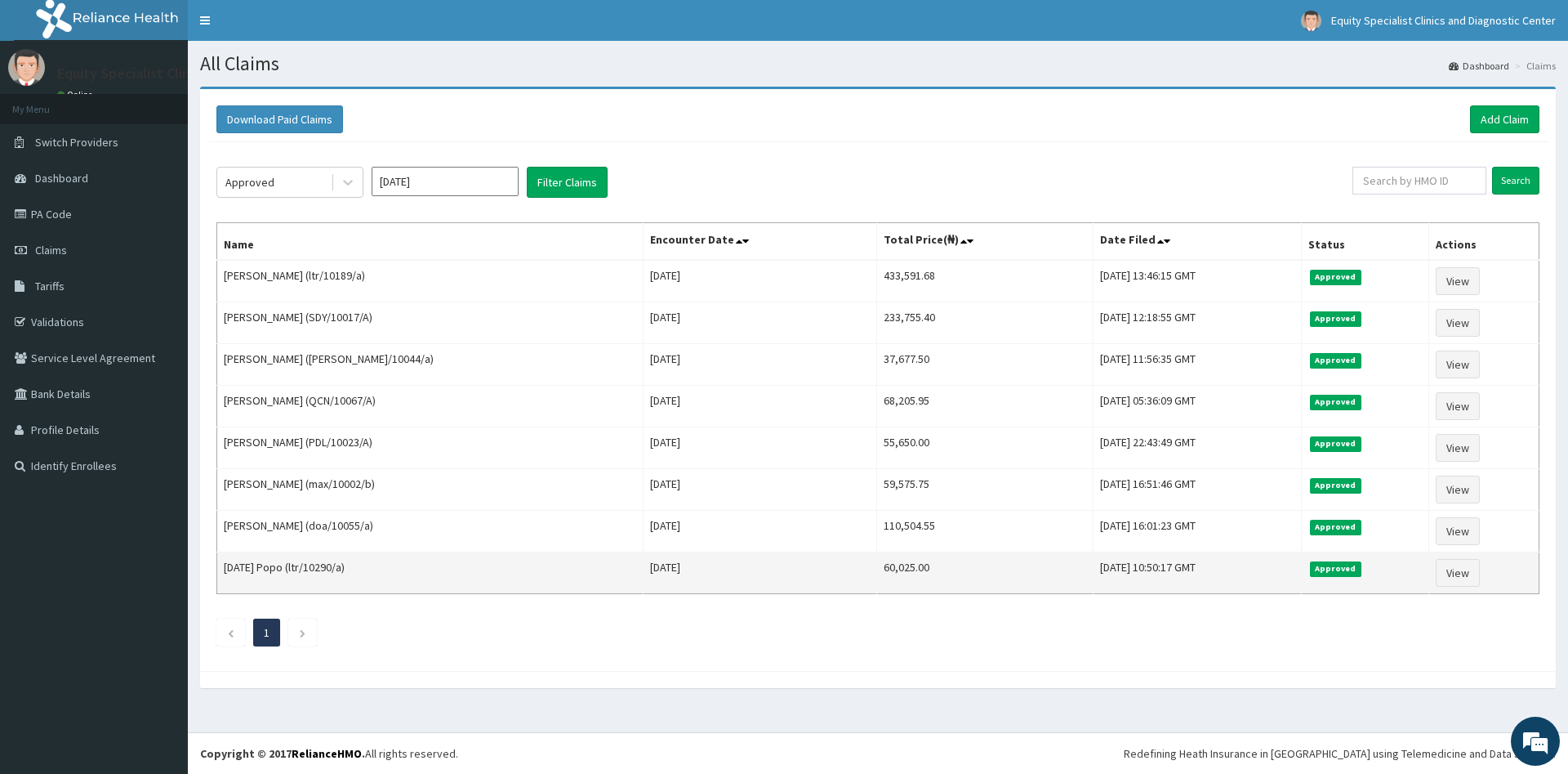
drag, startPoint x: 234, startPoint y: 284, endPoint x: 1253, endPoint y: 570, distance: 1058.4
click at [1253, 570] on tbody "Samusideen Alaga (ltr/10189/a) Sun Jun 08 2025 433,591.68 Fri, 11 Jul 2025 13:4…" at bounding box center [877, 427] width 1322 height 334
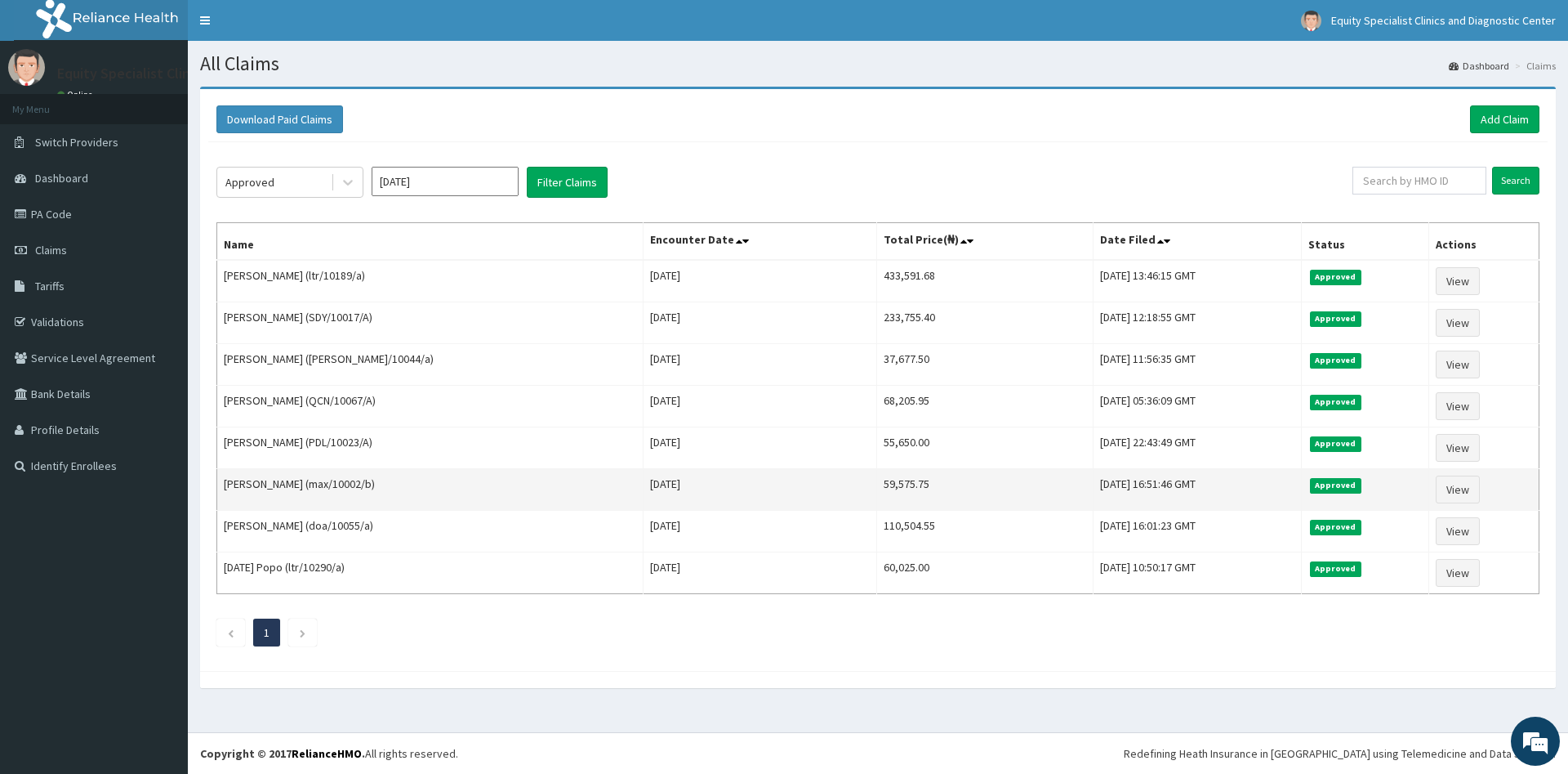
copy tr "Friday Popo (ltr/10290/a) Sun Jun 01 2025 60,025.00 Thu, 10 Jul 2025 10:50:17 G…"
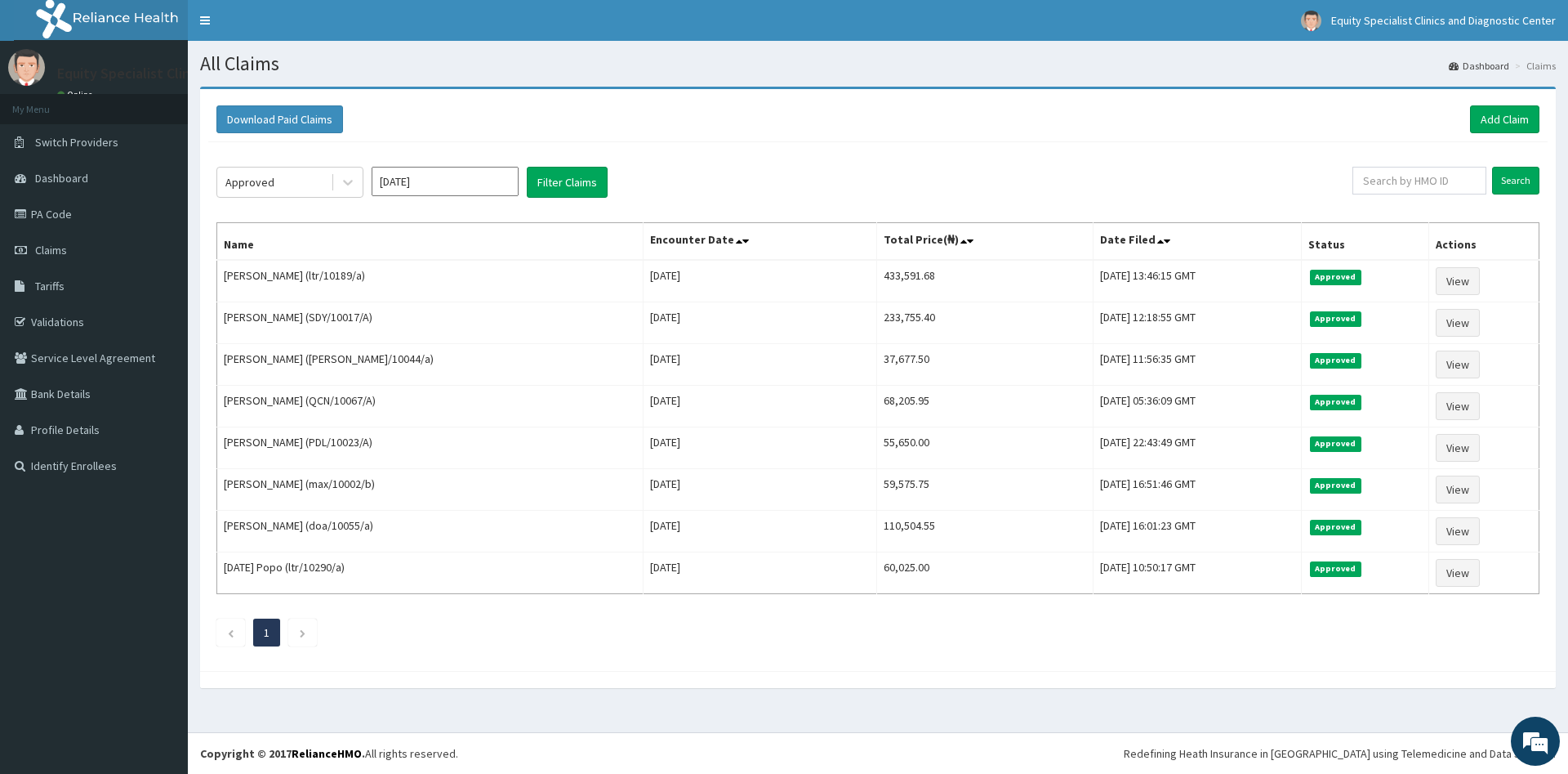
click at [454, 181] on input "[DATE]" at bounding box center [445, 181] width 147 height 29
click at [405, 321] on div "[DATE]" at bounding box center [397, 317] width 33 height 30
type input "[DATE]"
click at [356, 189] on icon at bounding box center [348, 182] width 16 height 16
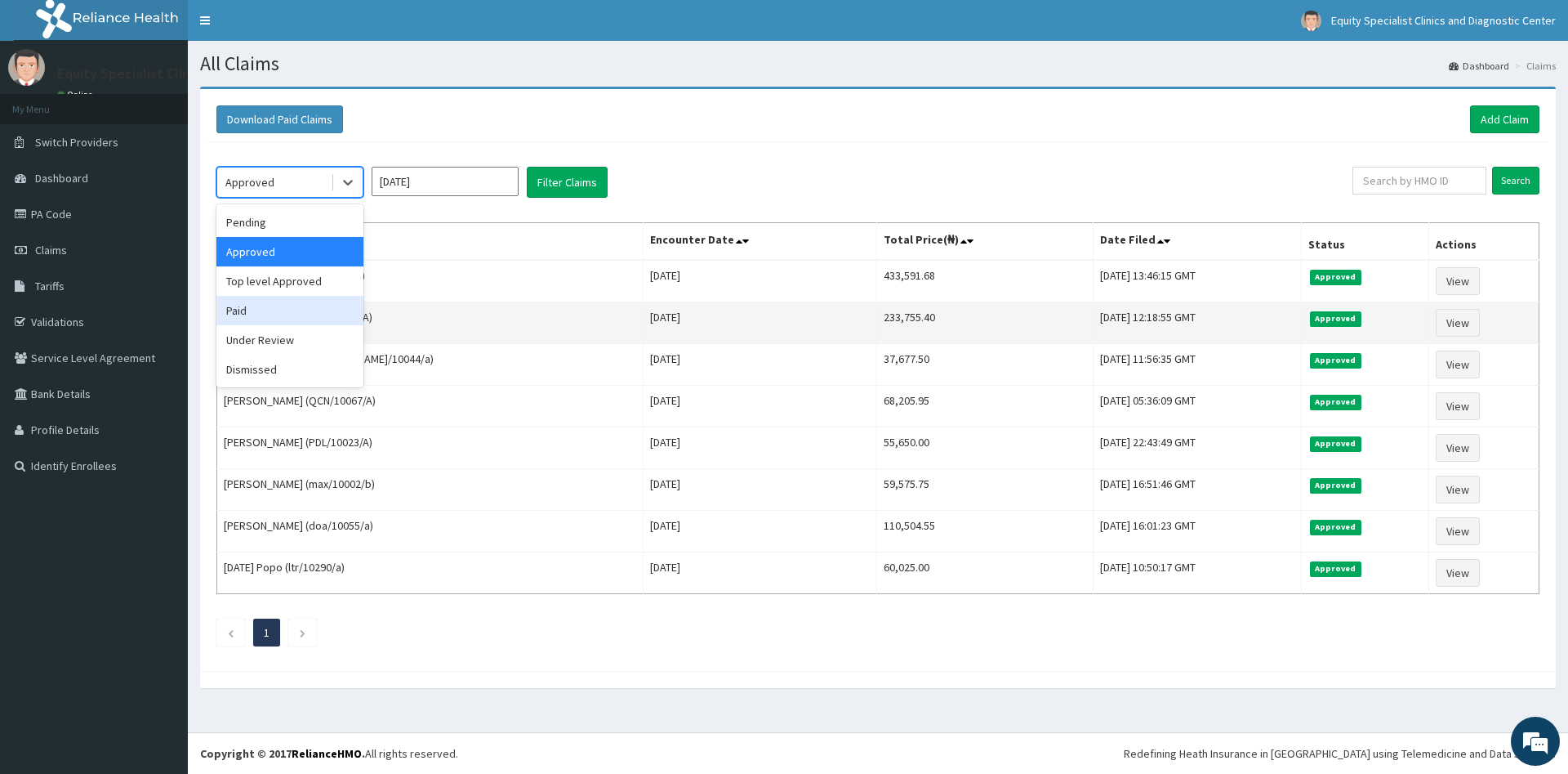
drag, startPoint x: 267, startPoint y: 311, endPoint x: 273, endPoint y: 319, distance: 10.0
click at [271, 316] on div "Paid" at bounding box center [290, 310] width 147 height 29
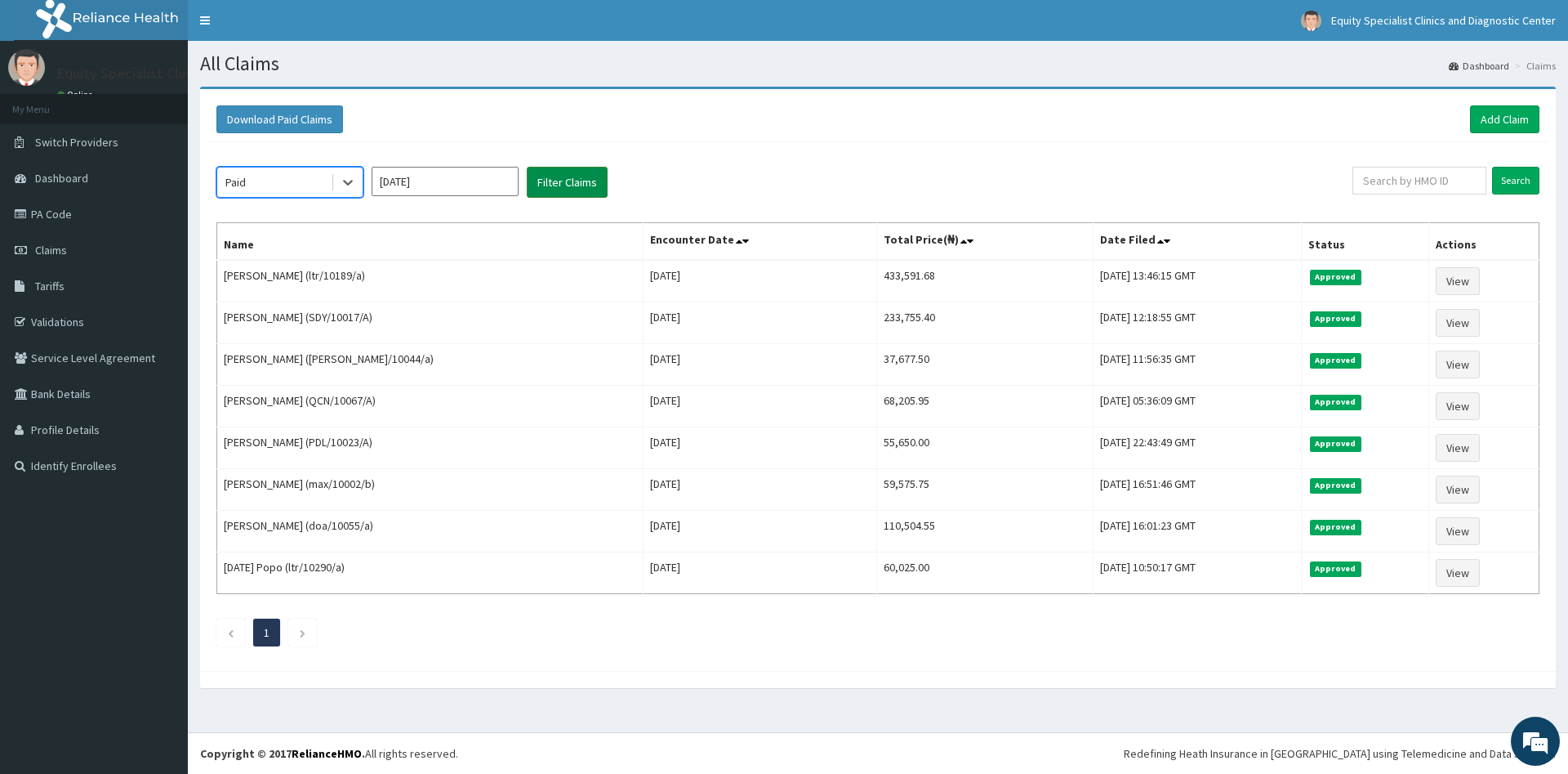
click at [579, 174] on button "Filter Claims" at bounding box center [567, 182] width 81 height 31
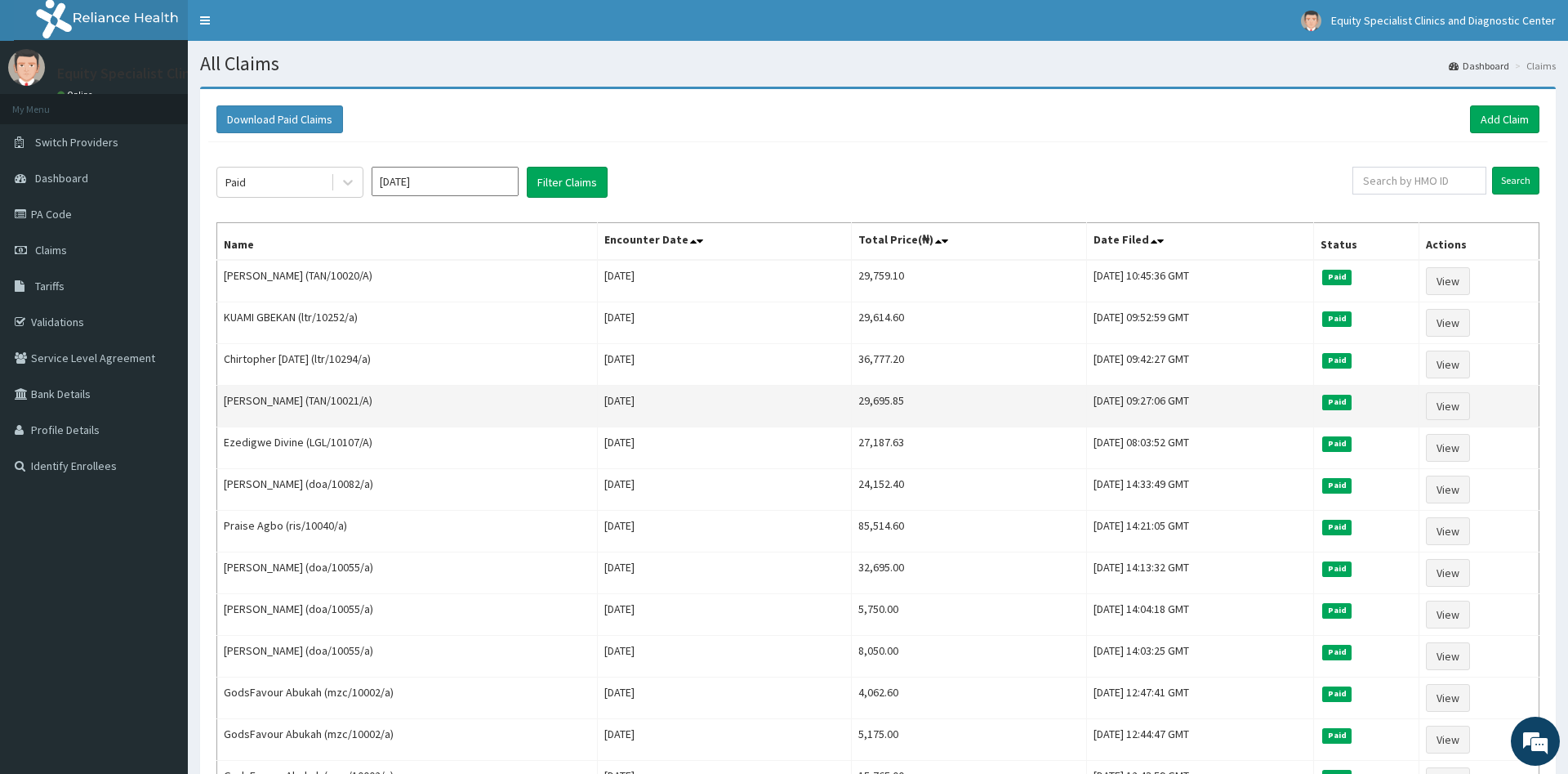
drag, startPoint x: 230, startPoint y: 276, endPoint x: 485, endPoint y: 402, distance: 284.4
click at [485, 402] on tbody "Adamu Hameed (TAN/10020/A) Tue Jul 15 2025 29,759.10 Wed, 06 Aug 2025 10:45:36 …" at bounding box center [877, 594] width 1322 height 668
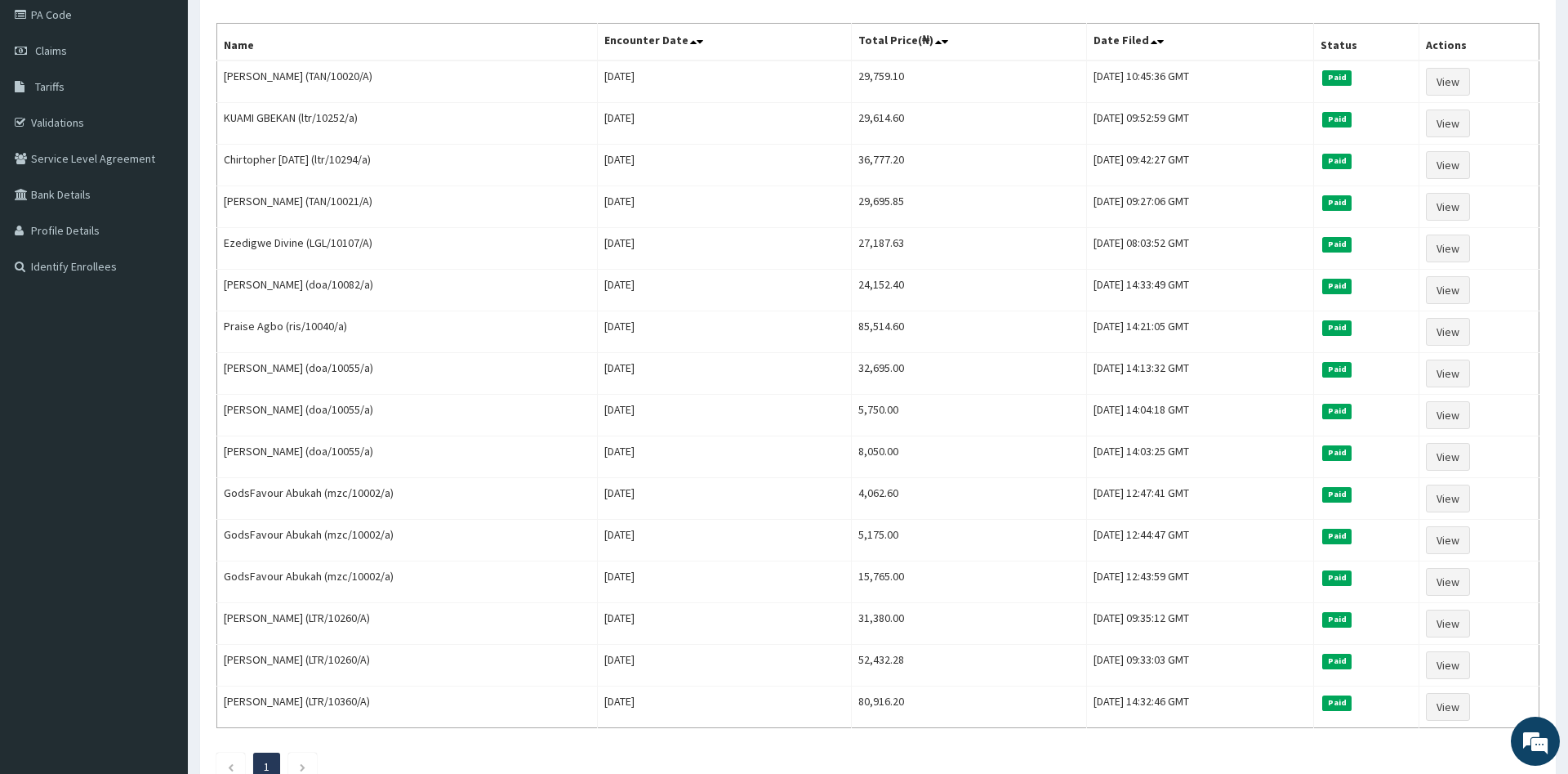
scroll to position [318, 0]
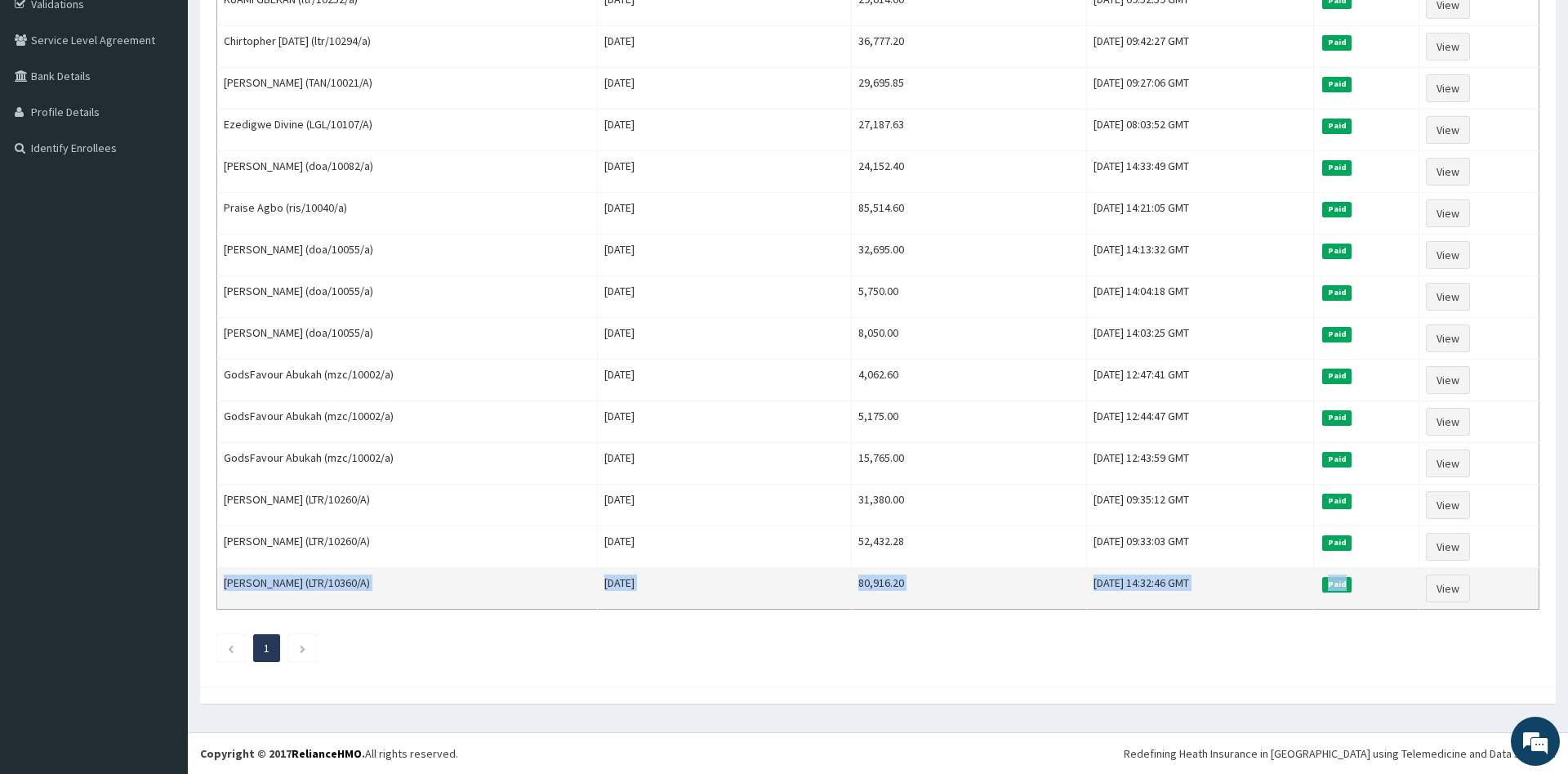
drag, startPoint x: 226, startPoint y: 276, endPoint x: 1406, endPoint y: 582, distance: 1219.0
click at [1406, 582] on tbody "Adamu Hameed (TAN/10020/A) Tue Jul 15 2025 29,759.10 Wed, 06 Aug 2025 10:45:36 …" at bounding box center [877, 276] width 1322 height 668
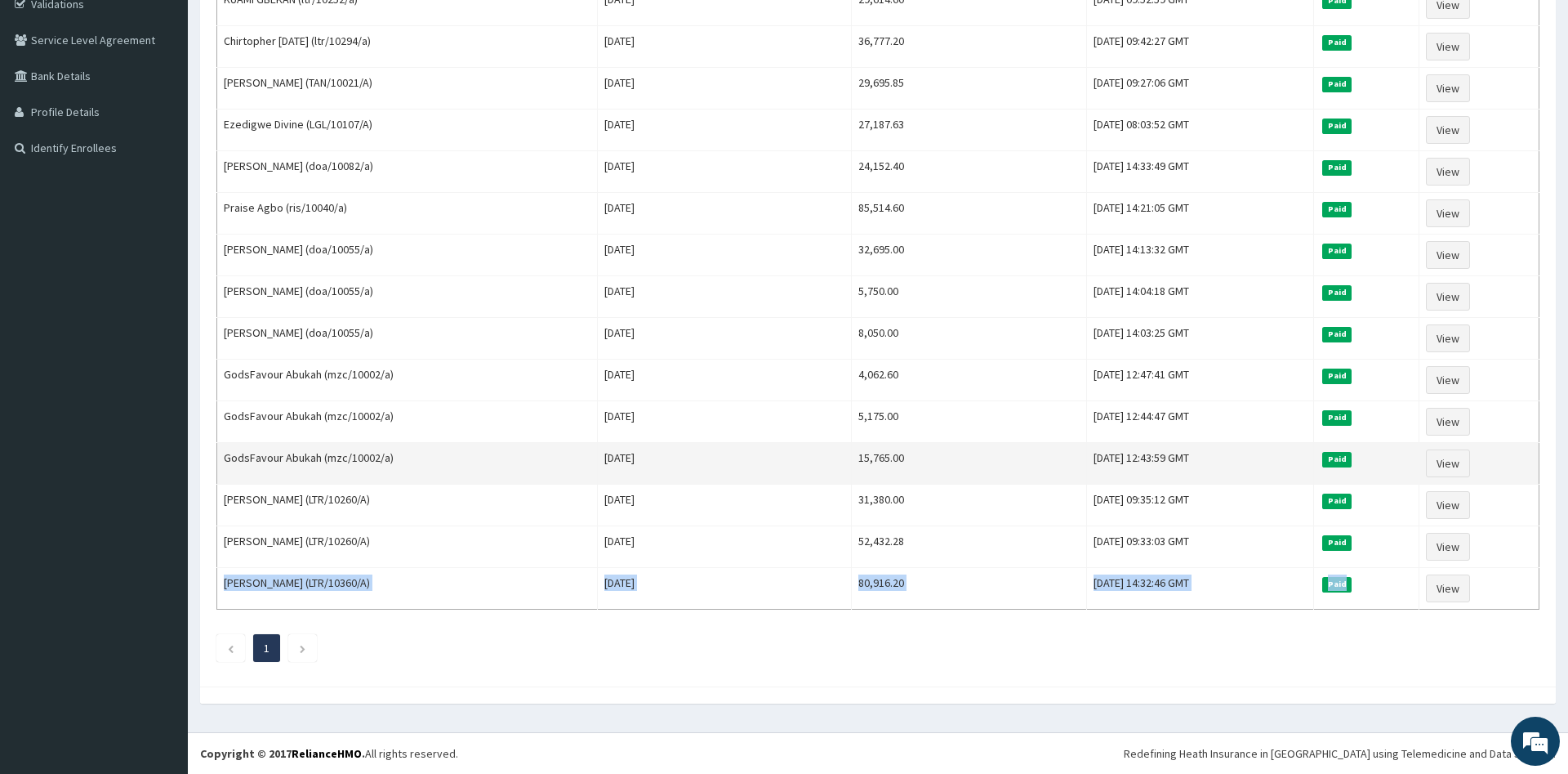
copy tr "Oluwatosin Adeneye (LTR/10360/A) Fri Jul 25 2025 80,916.20 Mon, 04 Aug 2025 14:…"
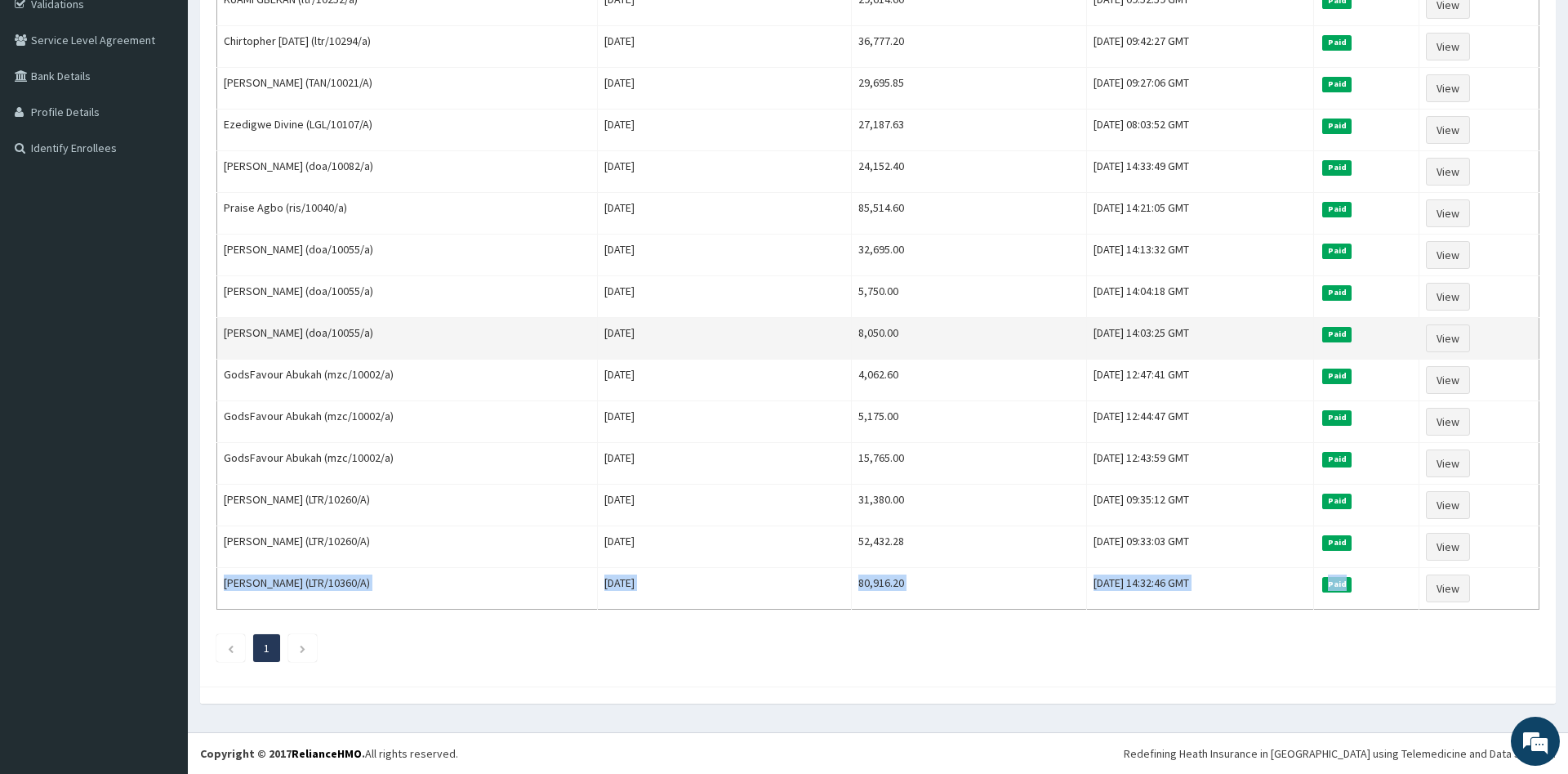
scroll to position [0, 0]
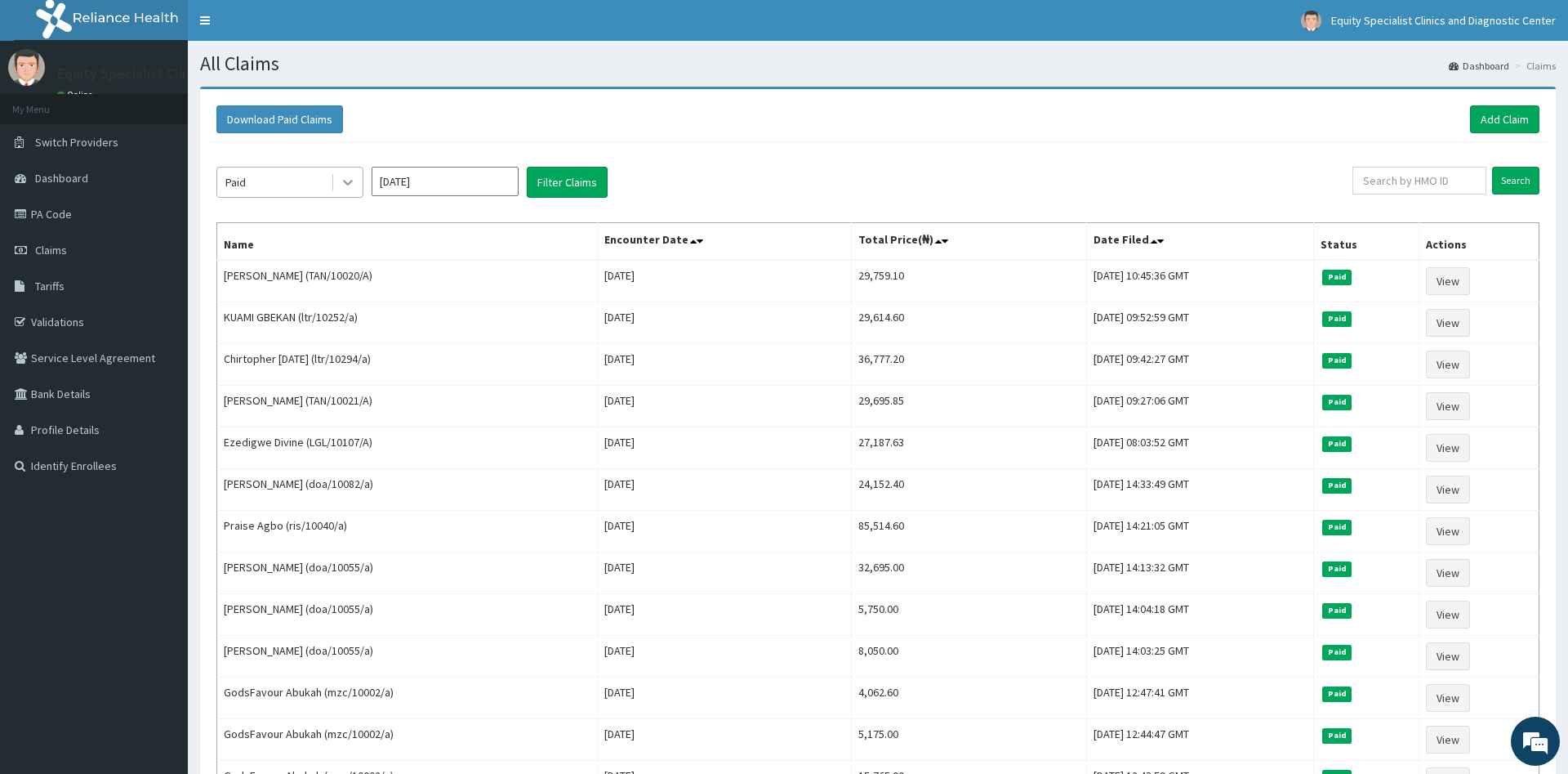
click at [346, 186] on icon at bounding box center [348, 182] width 16 height 16
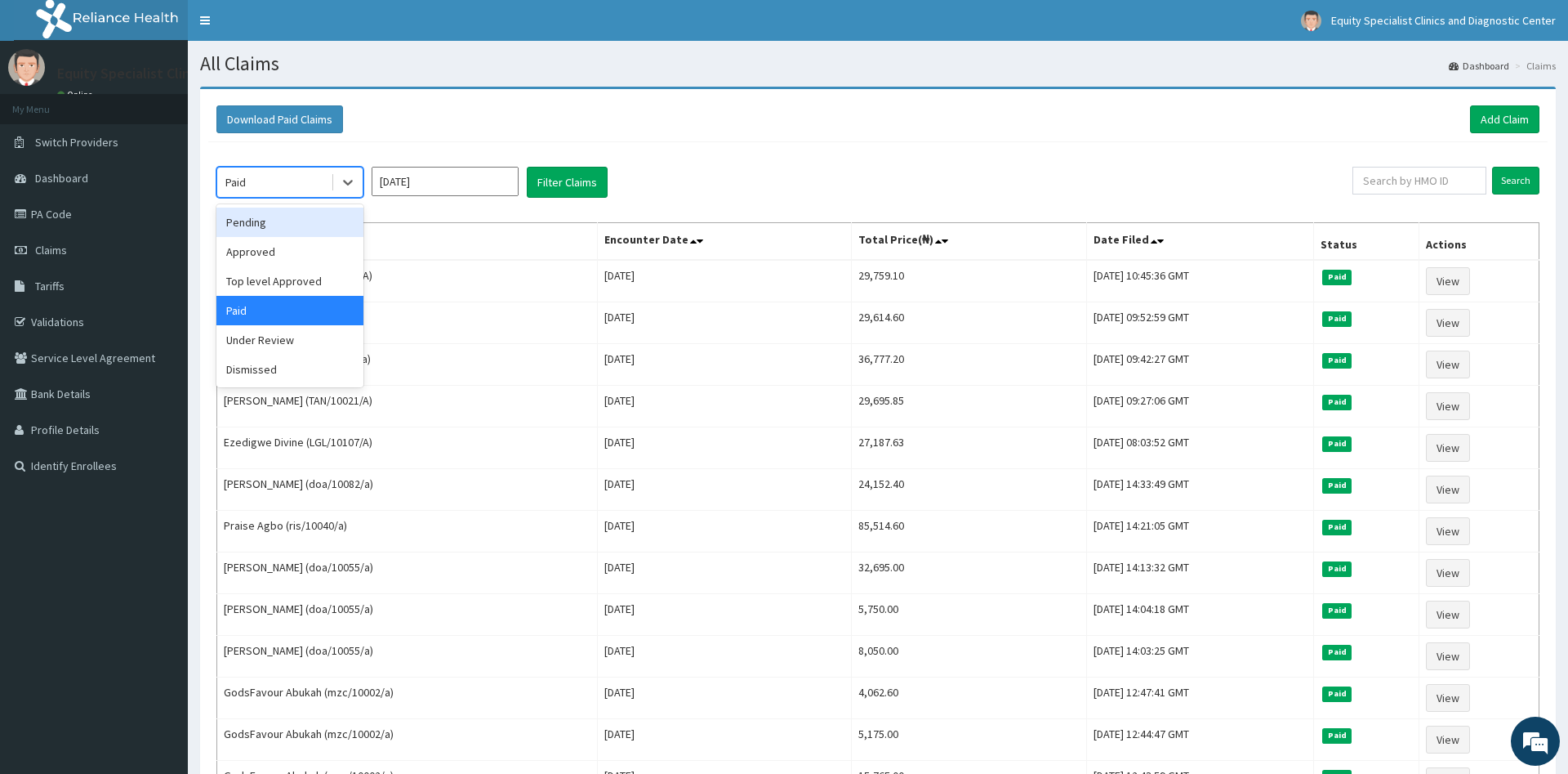
drag, startPoint x: 260, startPoint y: 222, endPoint x: 261, endPoint y: 231, distance: 9.1
click at [260, 224] on div "Pending" at bounding box center [290, 222] width 147 height 29
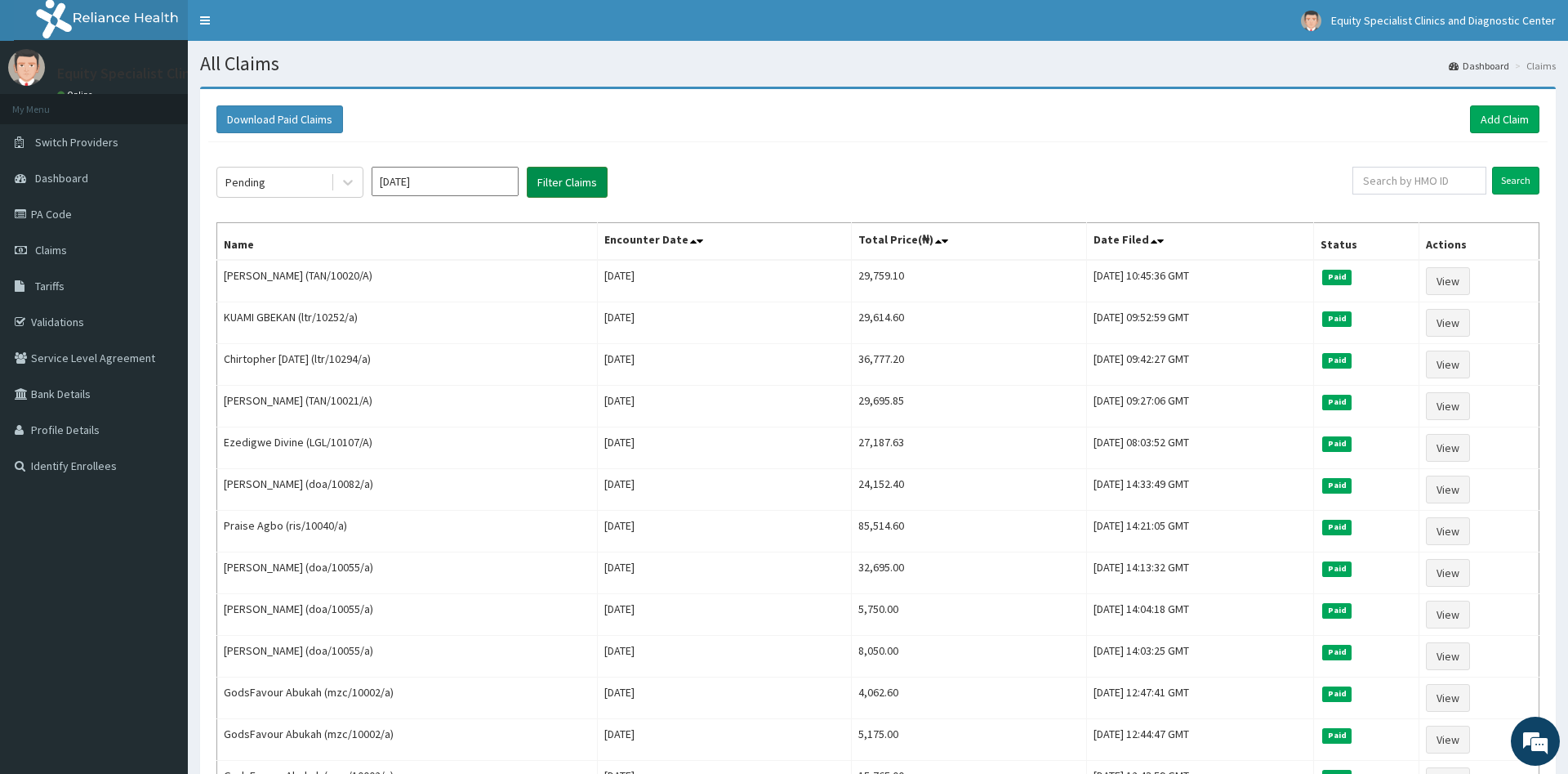
click at [582, 176] on button "Filter Claims" at bounding box center [567, 182] width 81 height 31
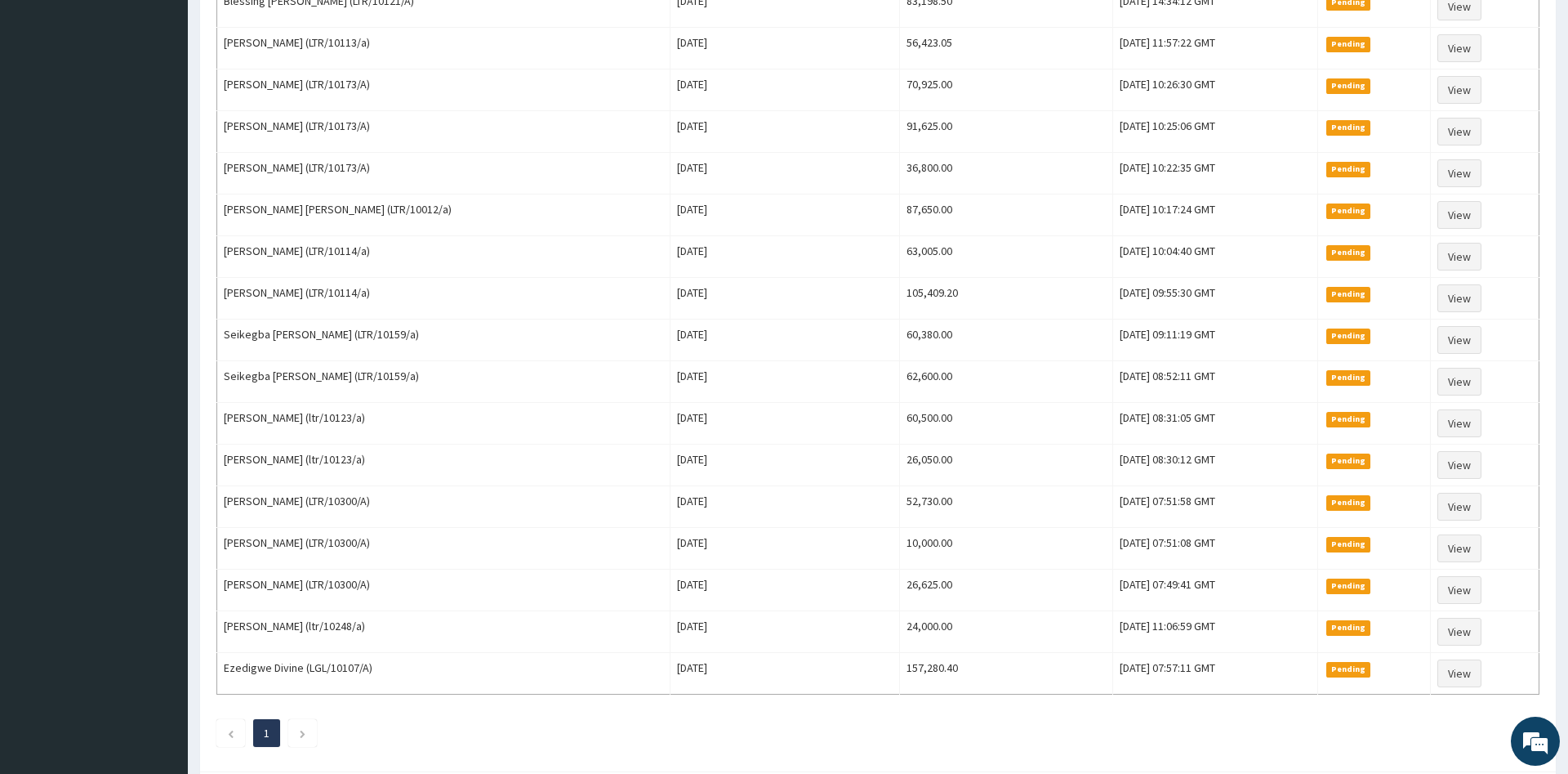
scroll to position [610, 0]
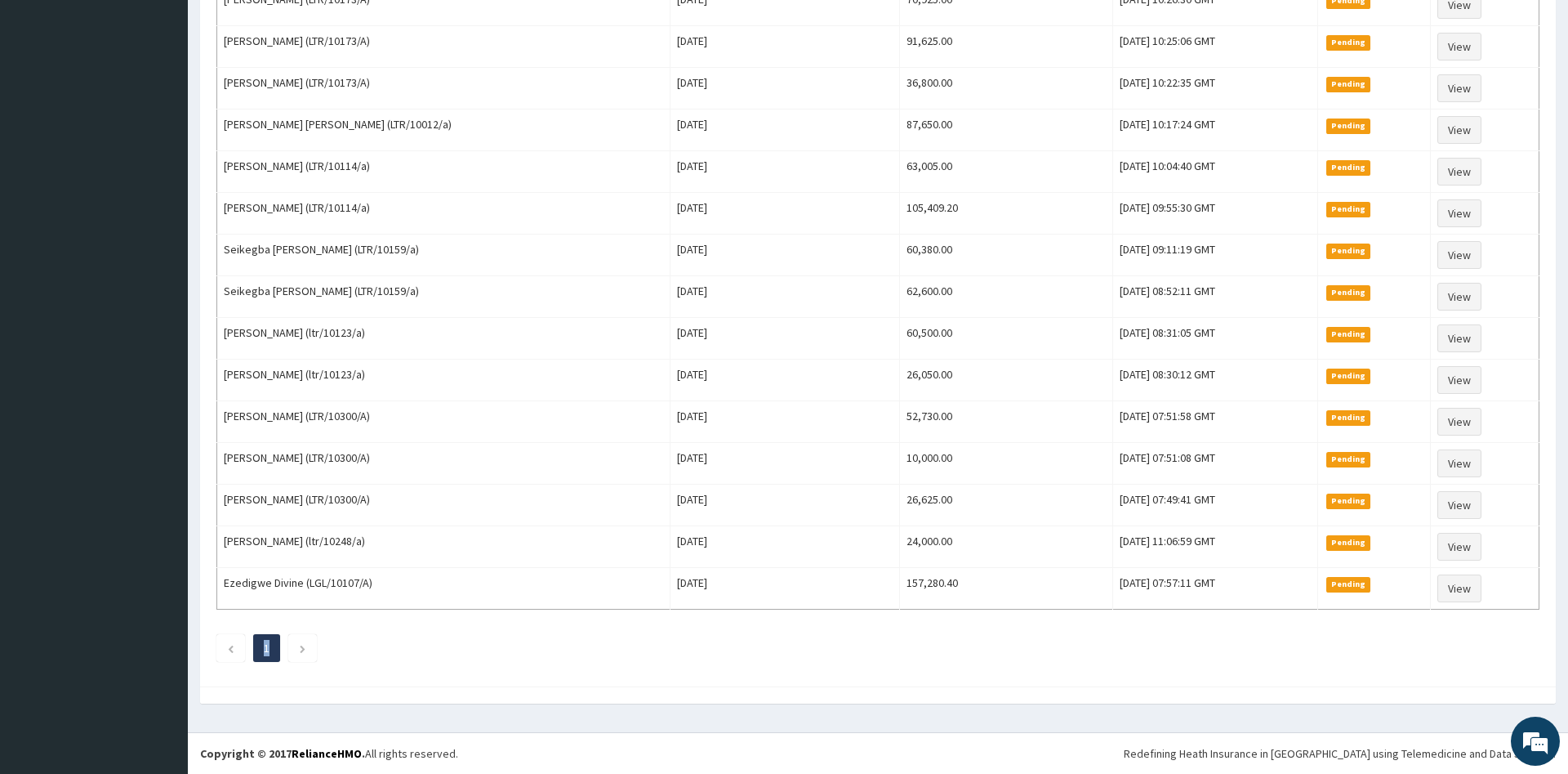
drag, startPoint x: 825, startPoint y: 276, endPoint x: 892, endPoint y: 631, distance: 361.3
click at [892, 631] on div "Pending Jul 2025 Filter Claims Search Name Encounter Date Total Price(₦) Date F…" at bounding box center [877, 105] width 1339 height 1146
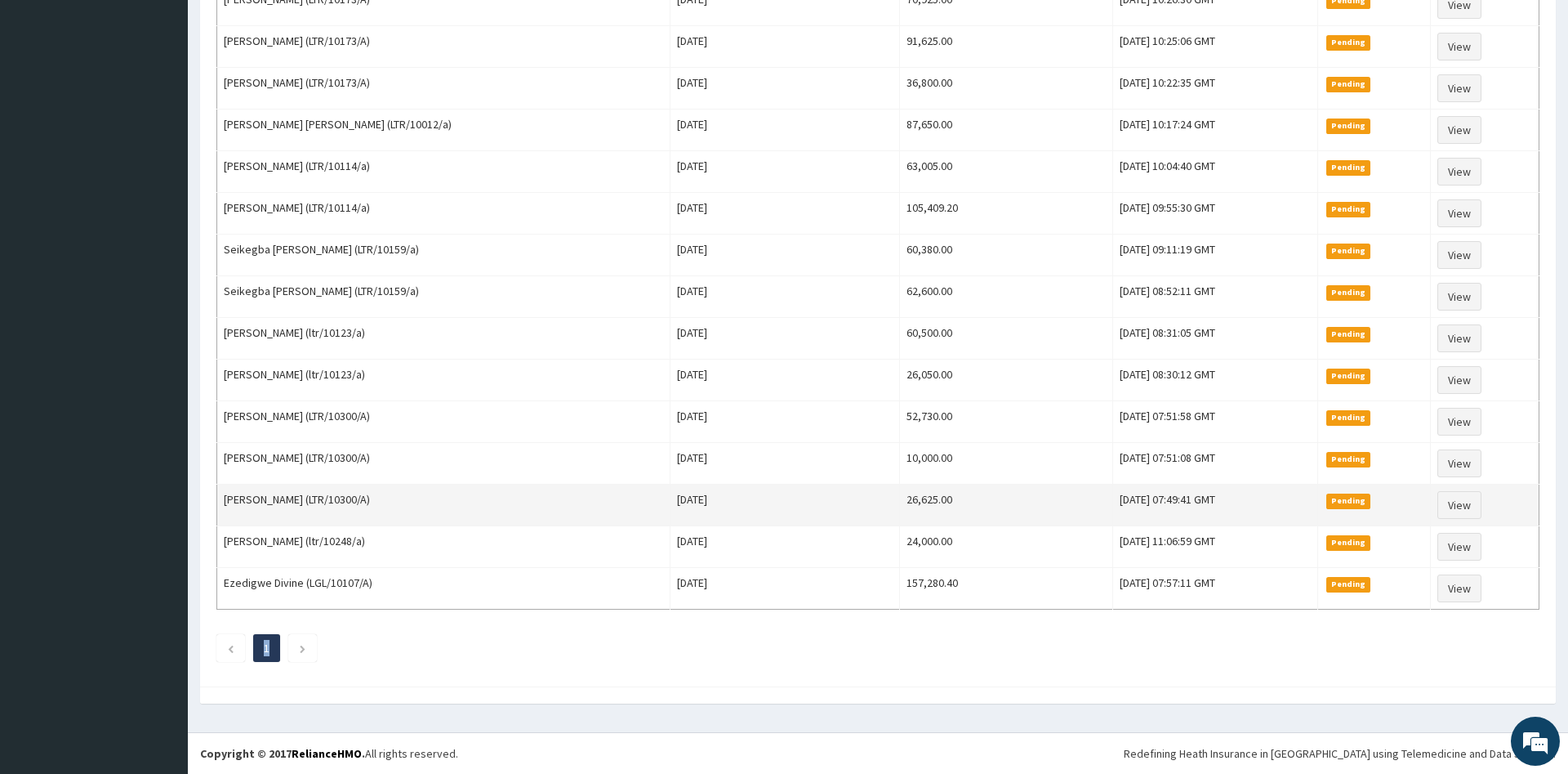
copy ul "1"
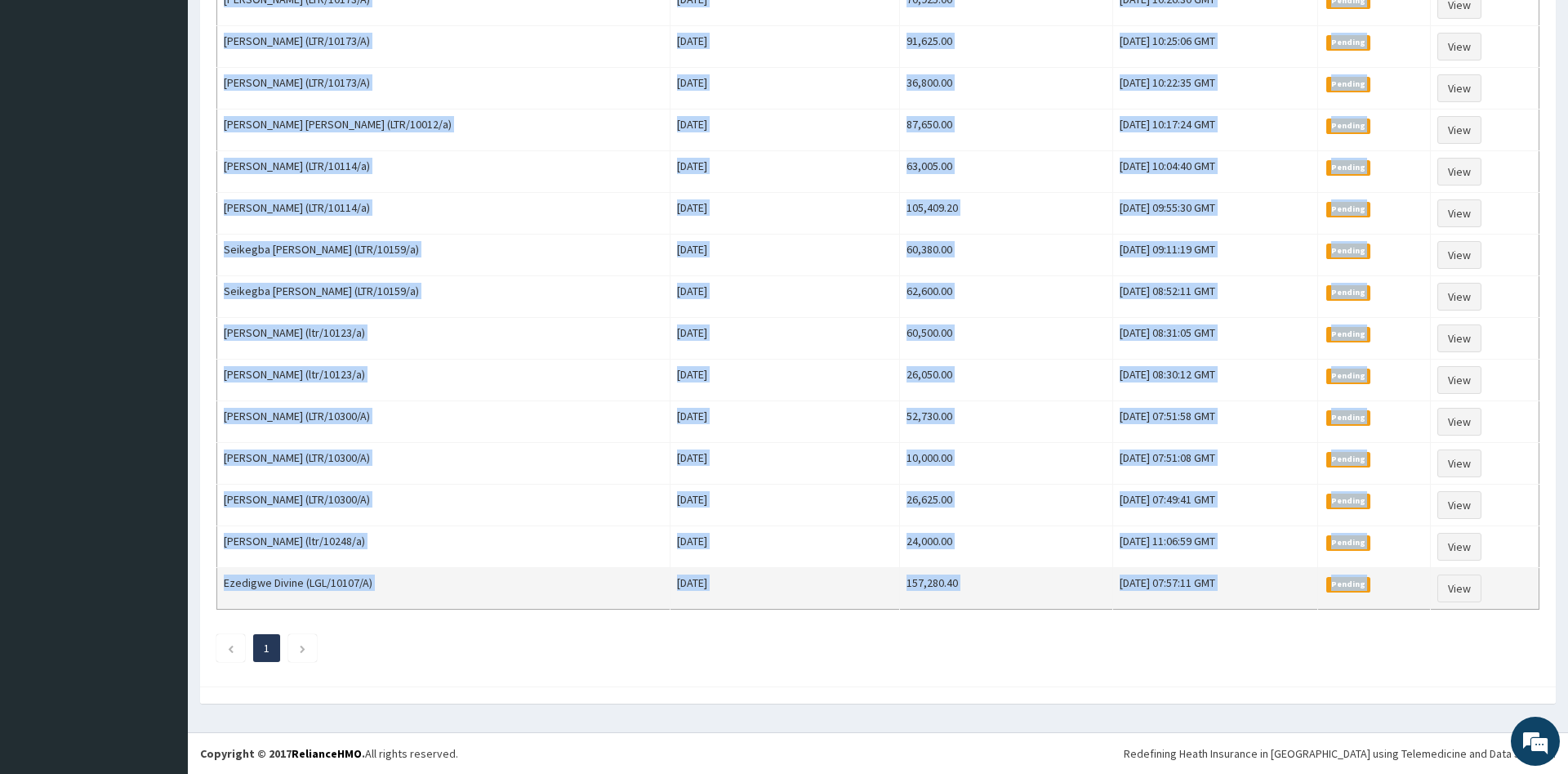
drag, startPoint x: 227, startPoint y: 164, endPoint x: 1178, endPoint y: 595, distance: 1044.1
click at [1178, 595] on tbody "Samuel Ojumah (ltr/10371/a) Thu Jul 31 2025 40,158.00 Mon, 11 Aug 2025 15:27:03…" at bounding box center [877, 130] width 1322 height 960
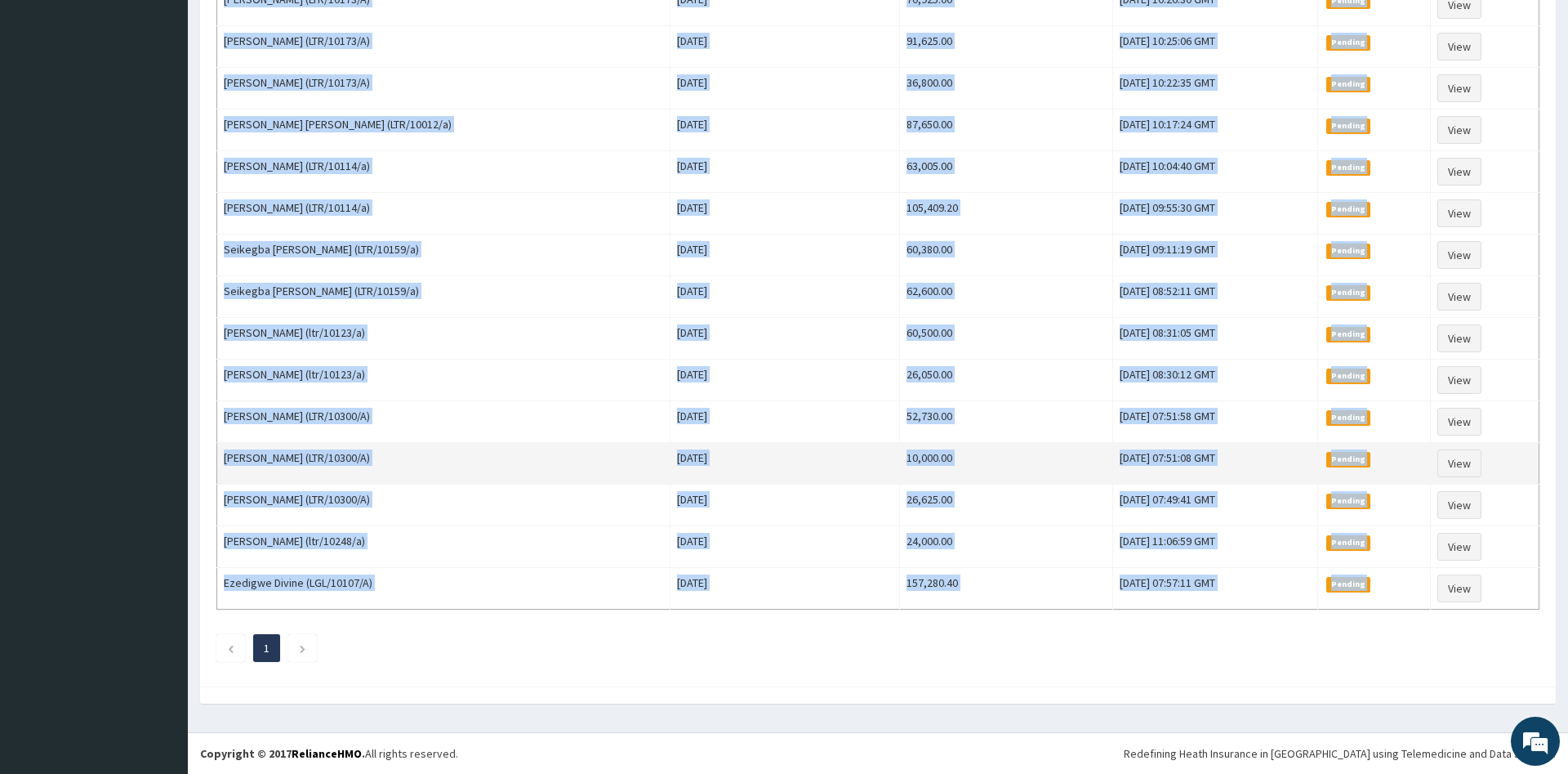
copy tr "Ezedigwe Divine (LGL/10107/A) Mon Jul 07 2025 157,280.40 Wed, 06 Aug 2025 07:57…"
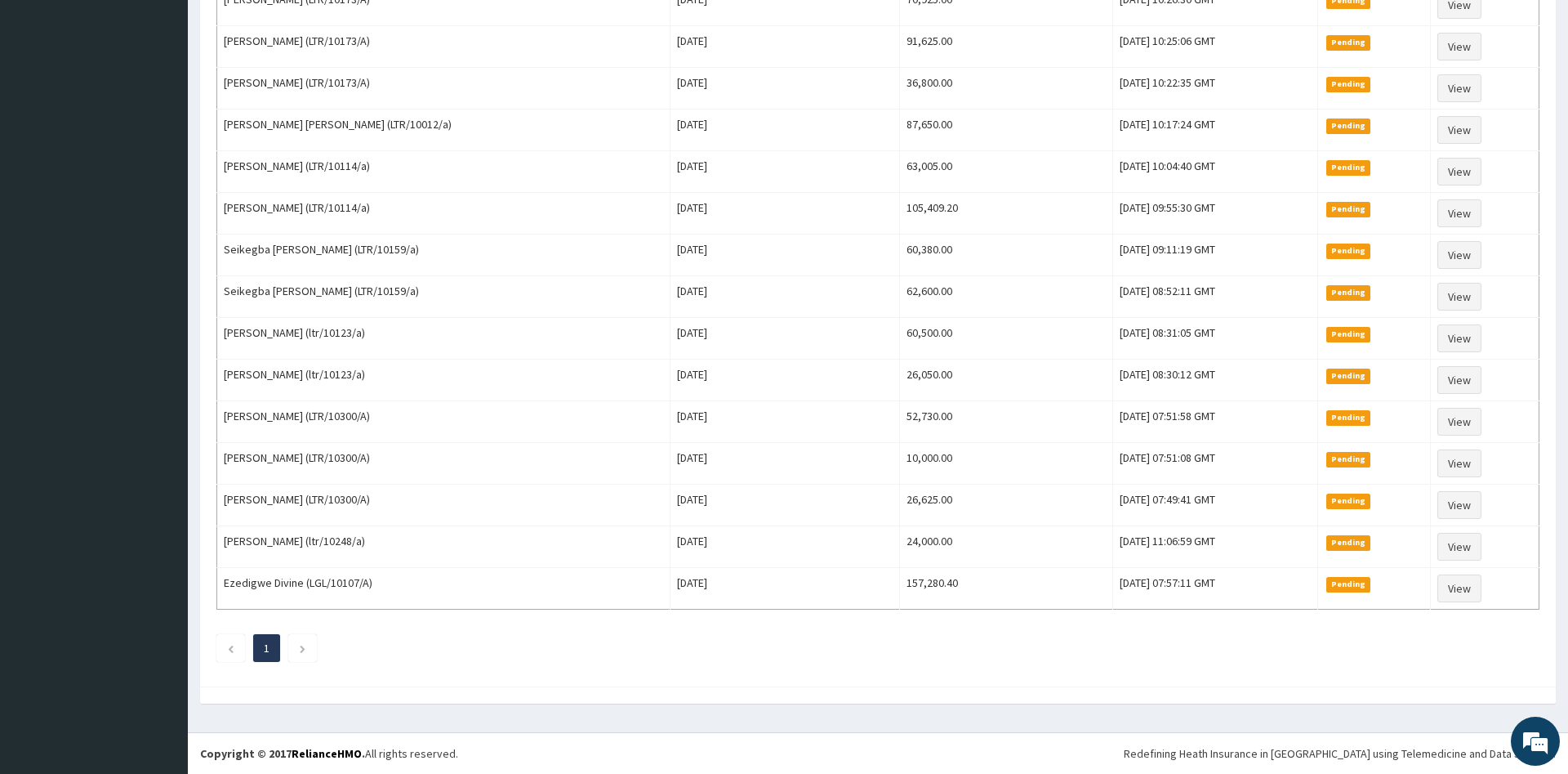
click at [547, 645] on ul "1" at bounding box center [878, 648] width 1323 height 28
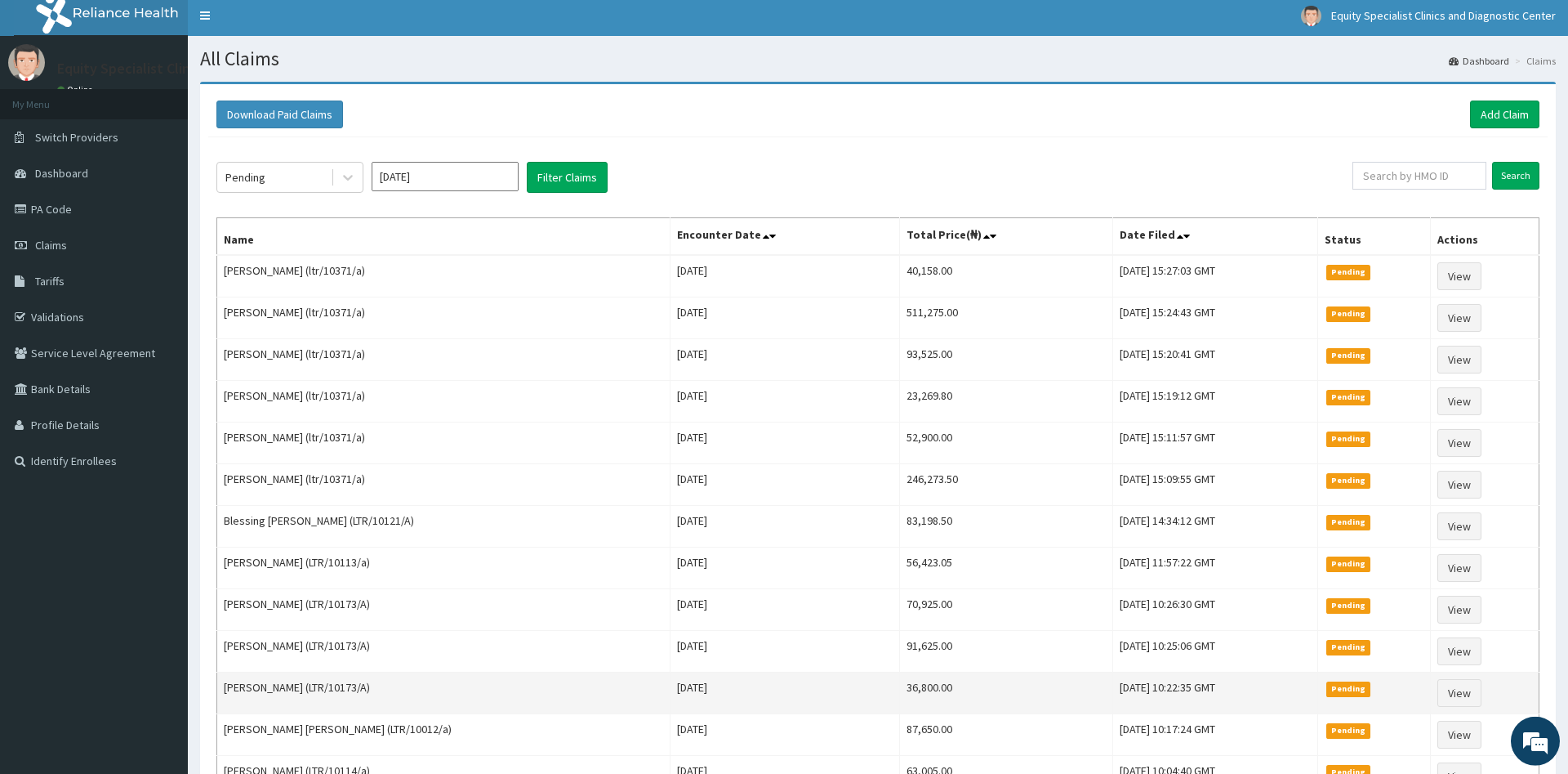
scroll to position [0, 0]
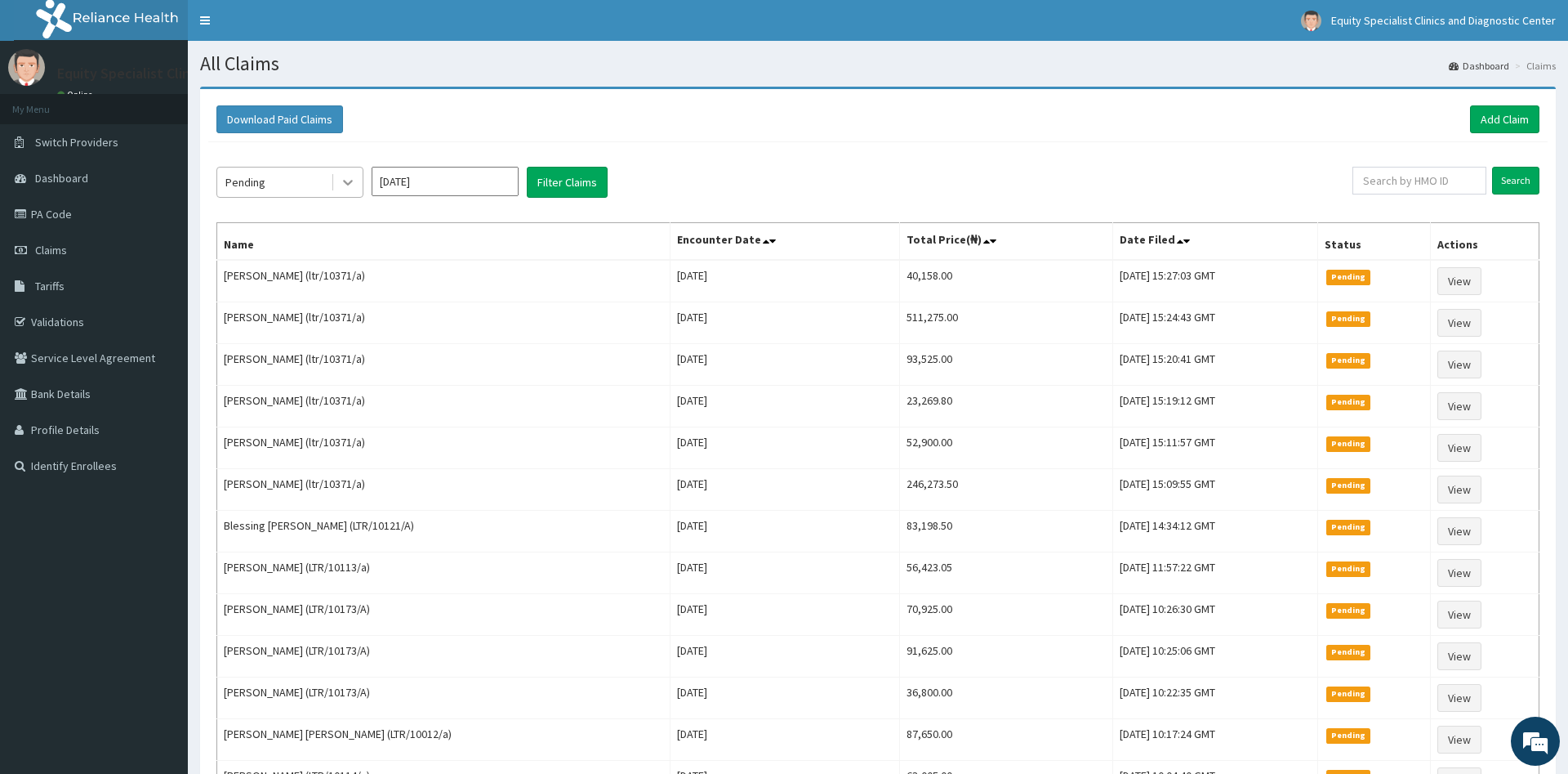
click at [345, 189] on icon at bounding box center [348, 182] width 16 height 16
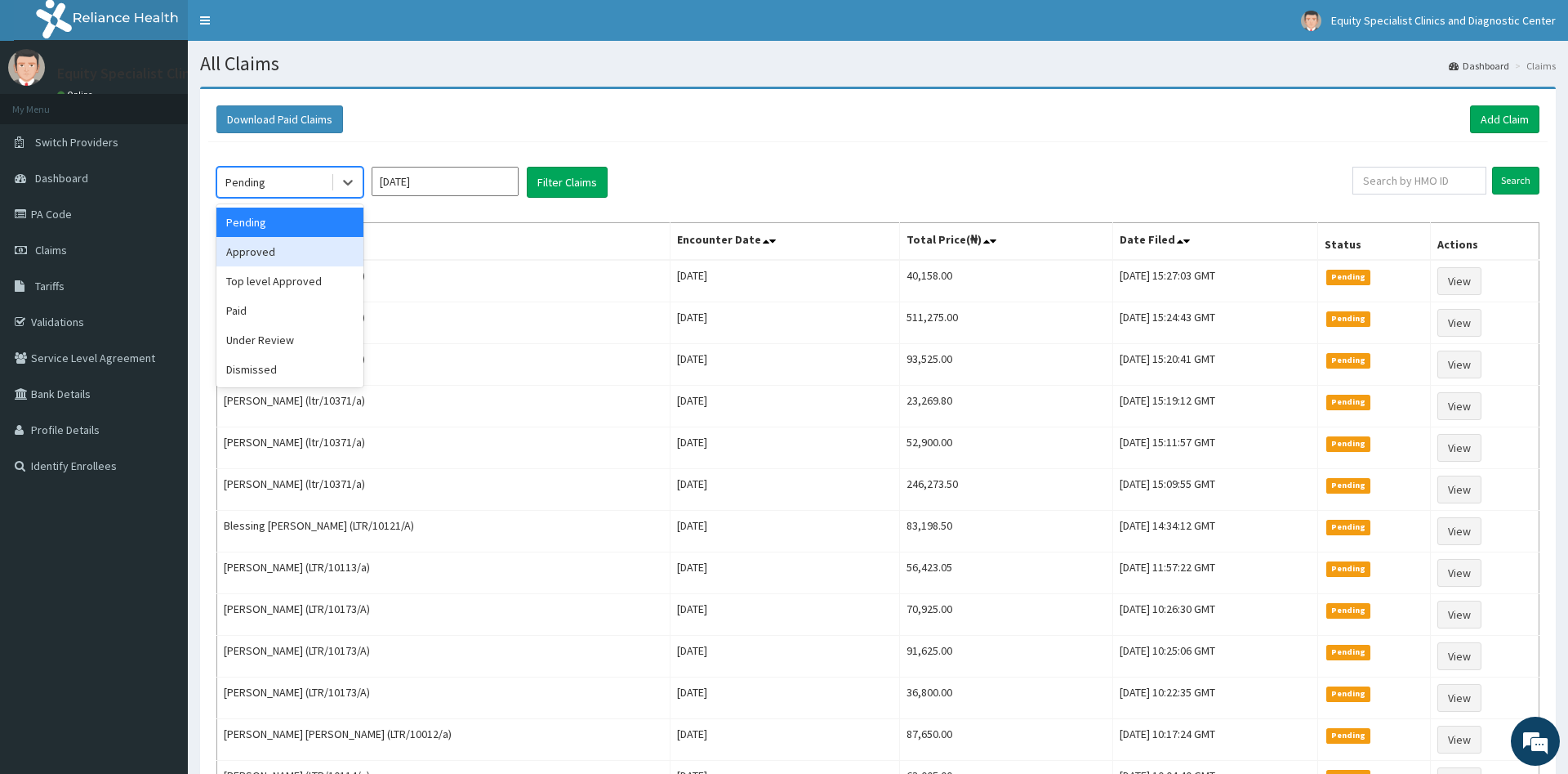
click at [284, 248] on div "Approved" at bounding box center [290, 251] width 147 height 29
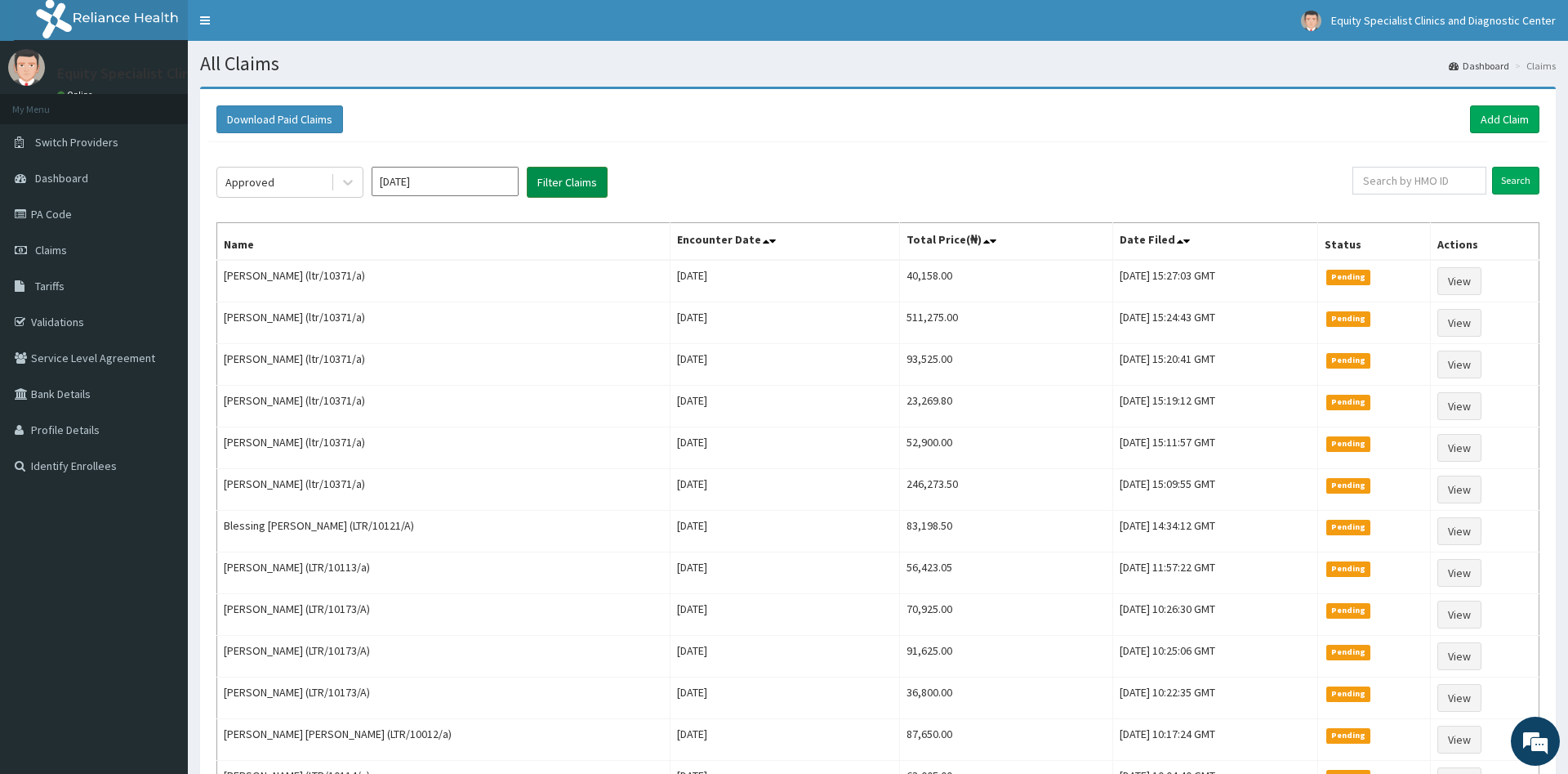
click at [559, 189] on button "Filter Claims" at bounding box center [567, 182] width 81 height 31
click at [584, 180] on button "Filter Claims" at bounding box center [567, 182] width 81 height 31
click at [562, 181] on button "Filter Claims" at bounding box center [567, 182] width 81 height 31
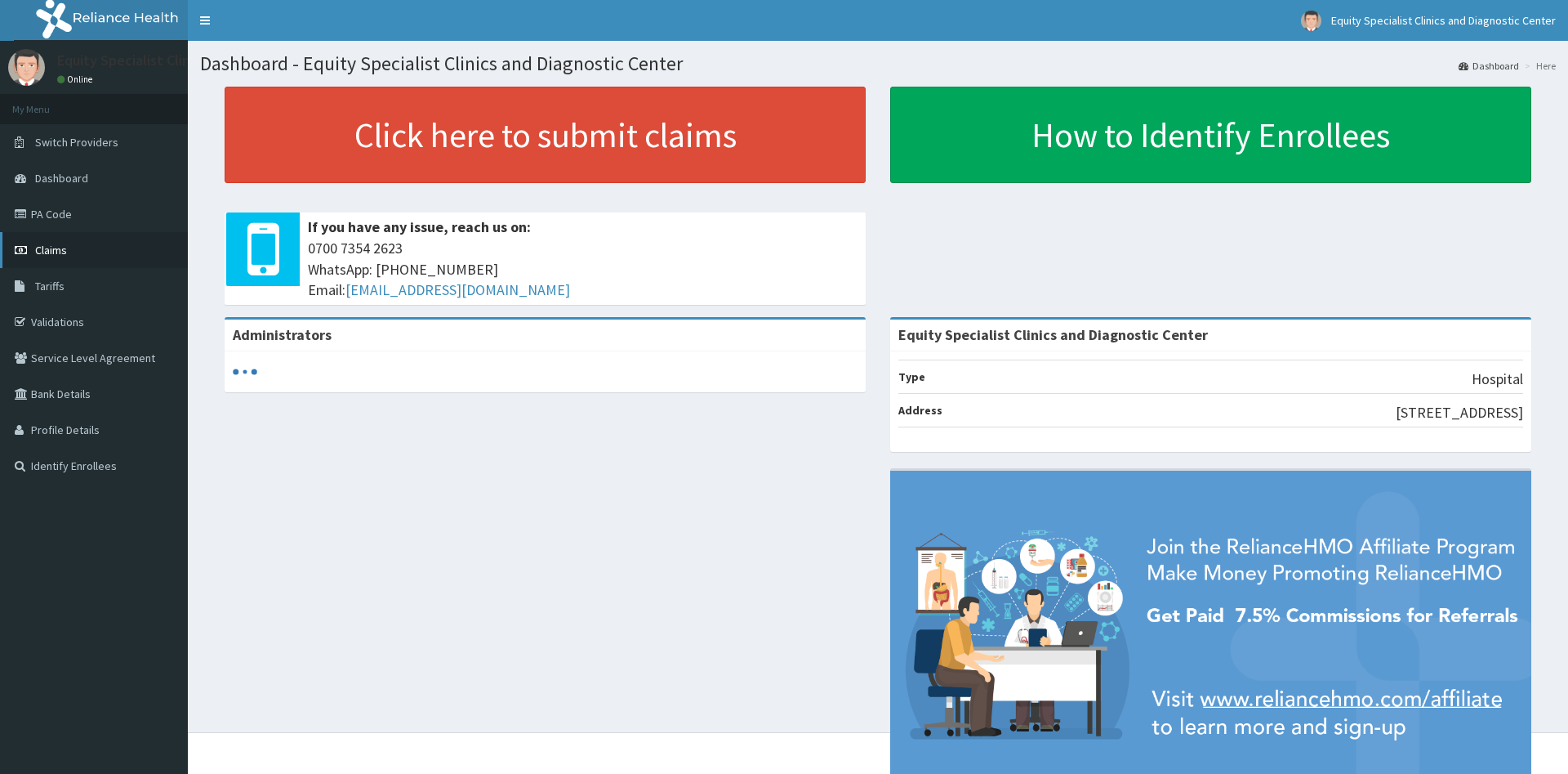
click at [67, 250] on span "Claims" at bounding box center [51, 250] width 32 height 15
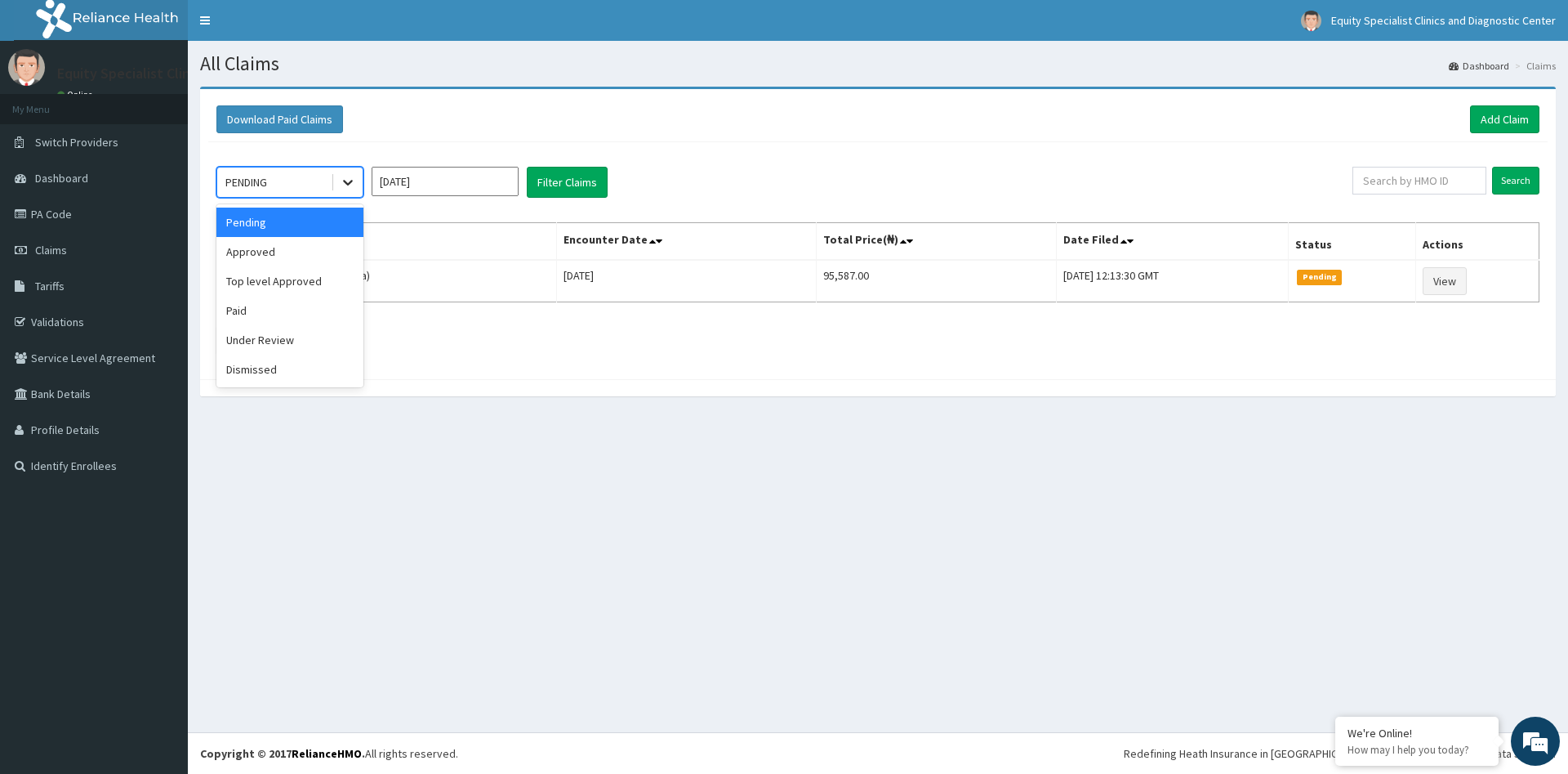
click at [350, 181] on icon at bounding box center [348, 182] width 16 height 16
click at [264, 250] on div "Approved" at bounding box center [290, 251] width 147 height 29
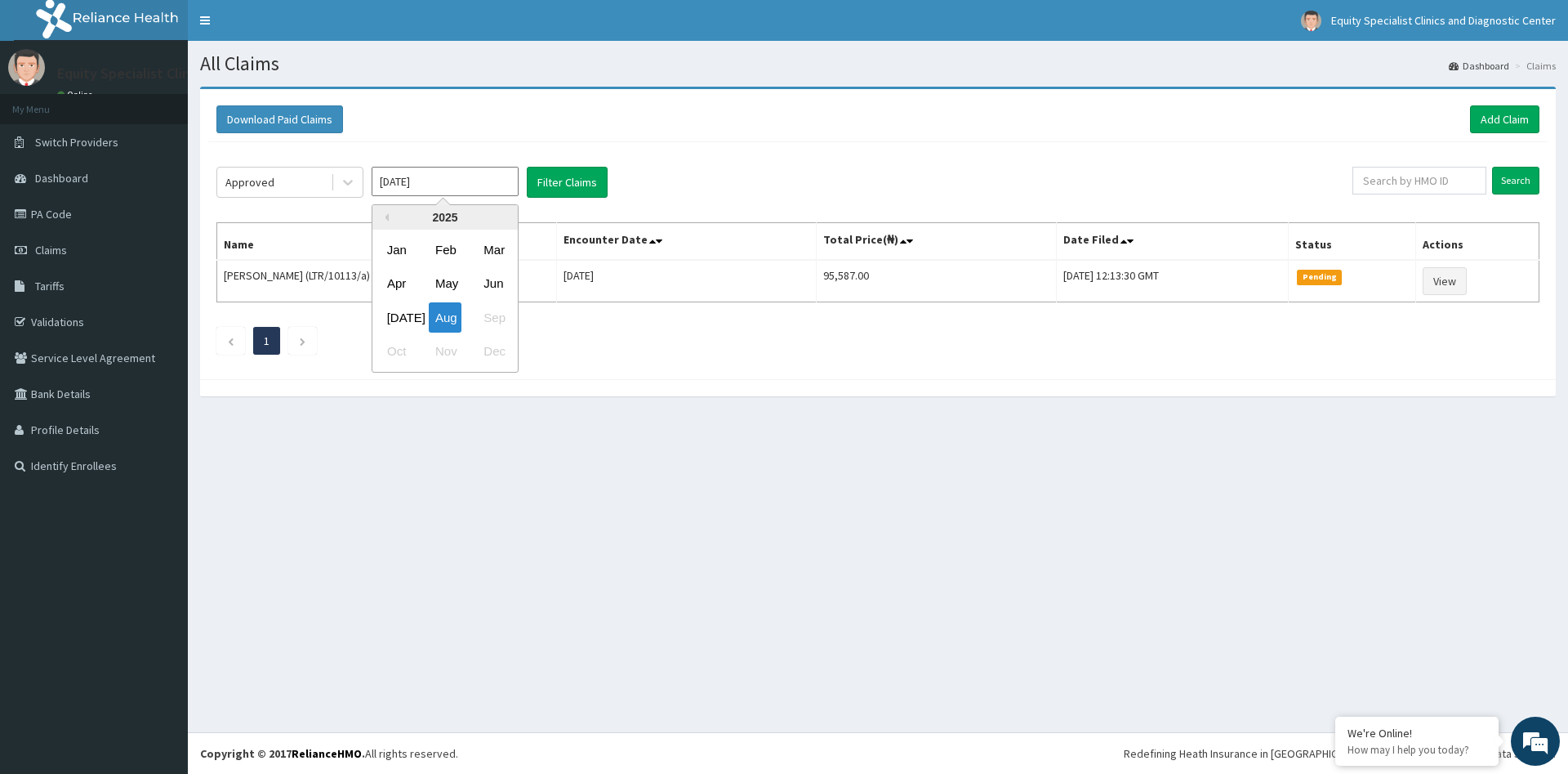
drag, startPoint x: 432, startPoint y: 183, endPoint x: 391, endPoint y: 177, distance: 41.4
click at [391, 177] on input "[DATE]" at bounding box center [445, 181] width 147 height 29
click at [403, 320] on div "[DATE]" at bounding box center [397, 317] width 33 height 30
click at [557, 190] on button "Filter Claims" at bounding box center [567, 182] width 81 height 31
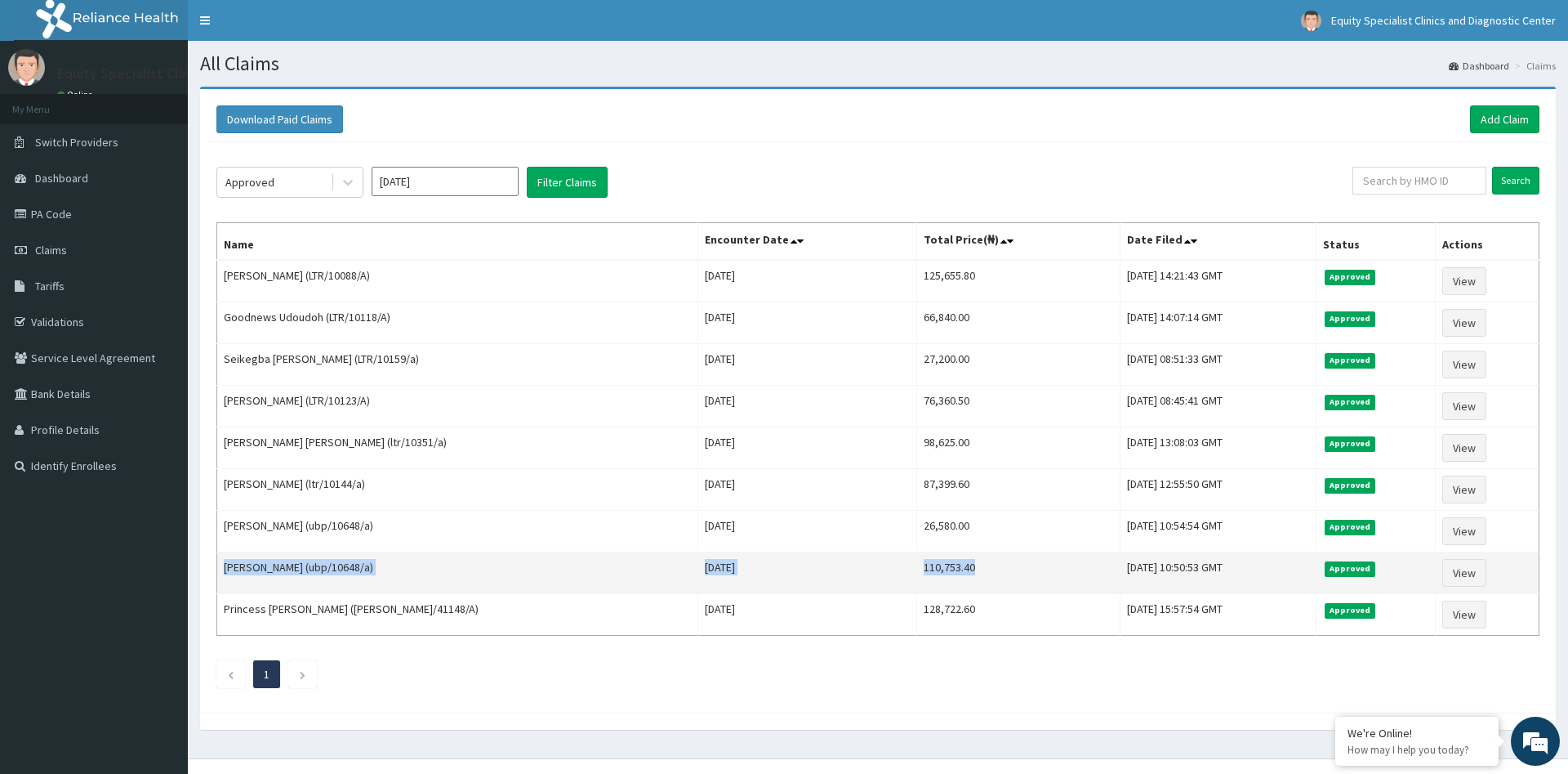
drag, startPoint x: 812, startPoint y: 274, endPoint x: 905, endPoint y: 581, distance: 320.8
click at [905, 581] on tbody "Brai Kashetu (LTR/10088/A) [DATE] 125,655.80 [DATE] 14:21:43 GMT Approved View …" at bounding box center [877, 448] width 1322 height 376
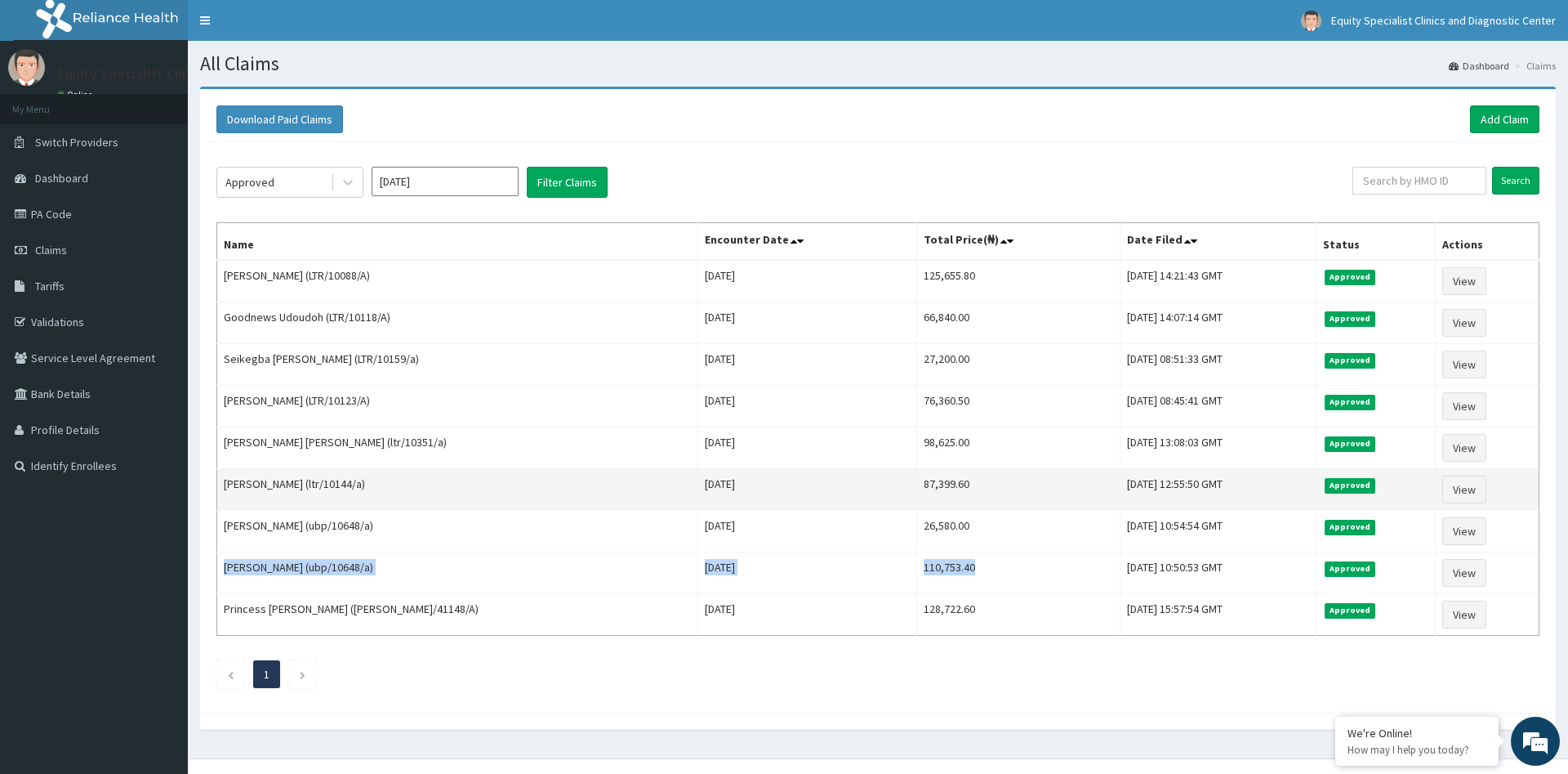
click at [919, 489] on td "87,399.60" at bounding box center [1019, 490] width 204 height 42
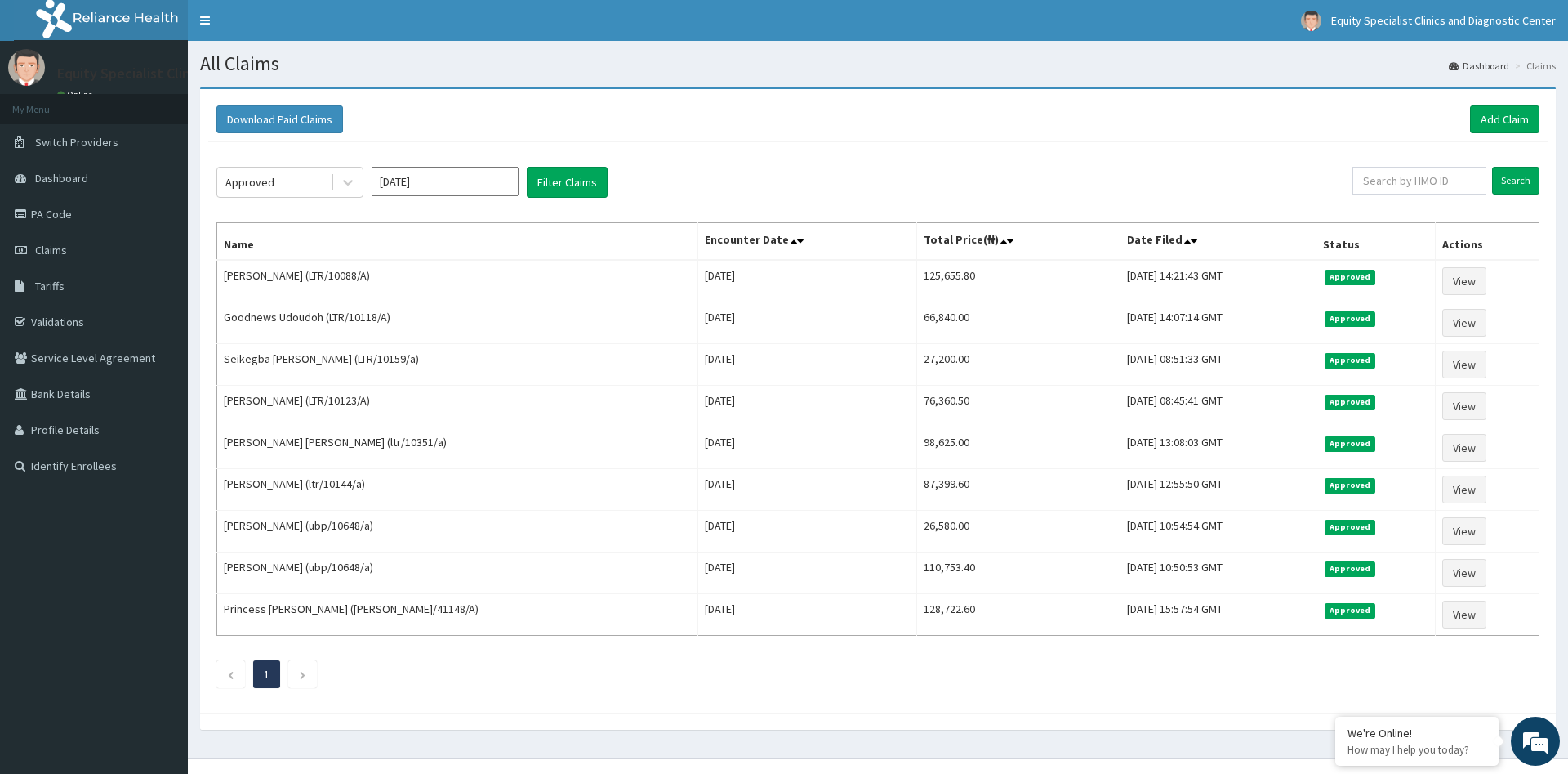
drag, startPoint x: 228, startPoint y: 271, endPoint x: 1308, endPoint y: 638, distance: 1140.7
click at [1308, 638] on div "Approved [DATE] Filter Claims Search Name Encounter Date Total Price(₦) Date Fi…" at bounding box center [877, 423] width 1339 height 562
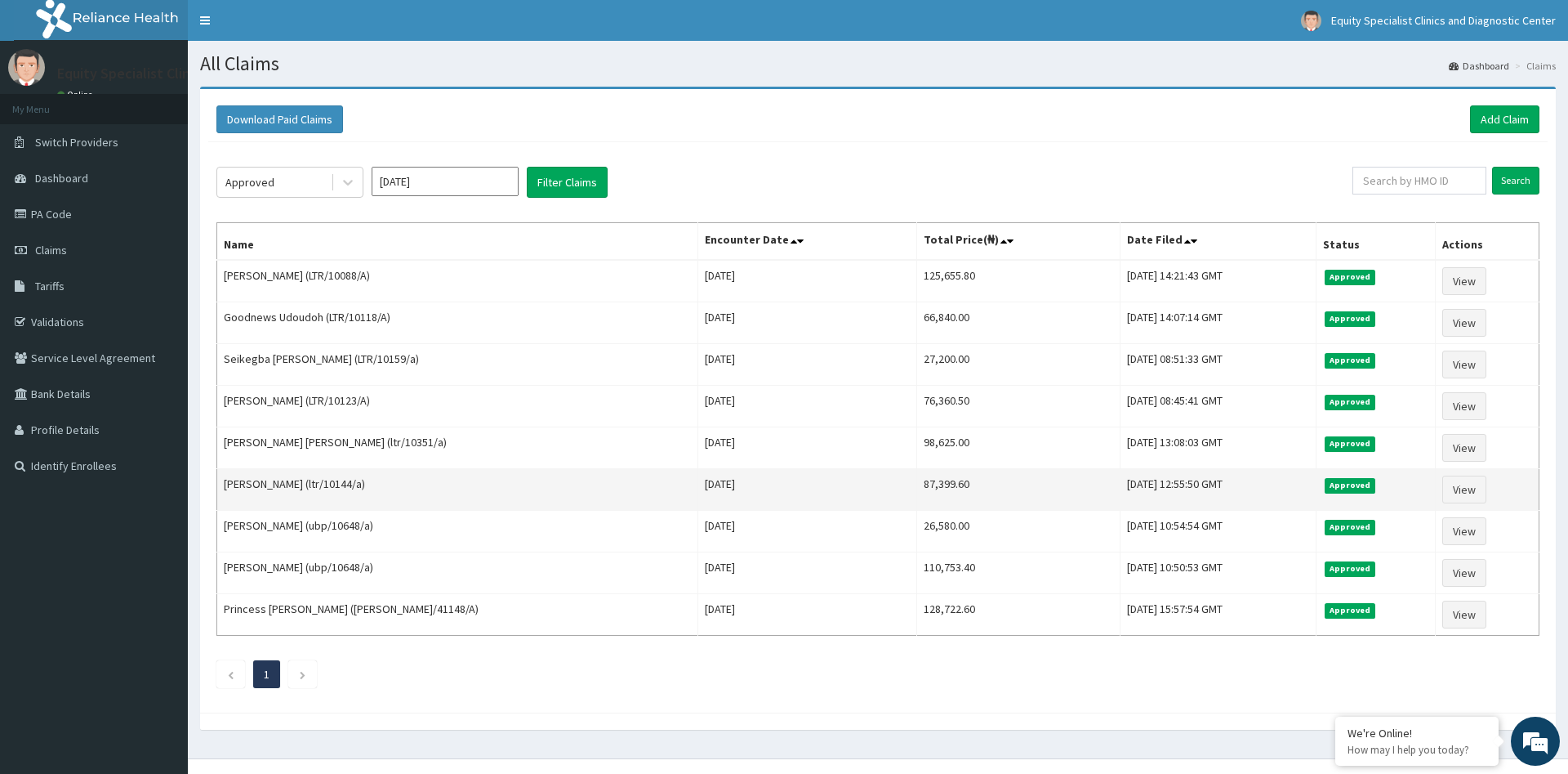
copy tr "Princess [PERSON_NAME] ([PERSON_NAME]/41148/A) [DATE] 128,722.60 [DATE] 15:57:5…"
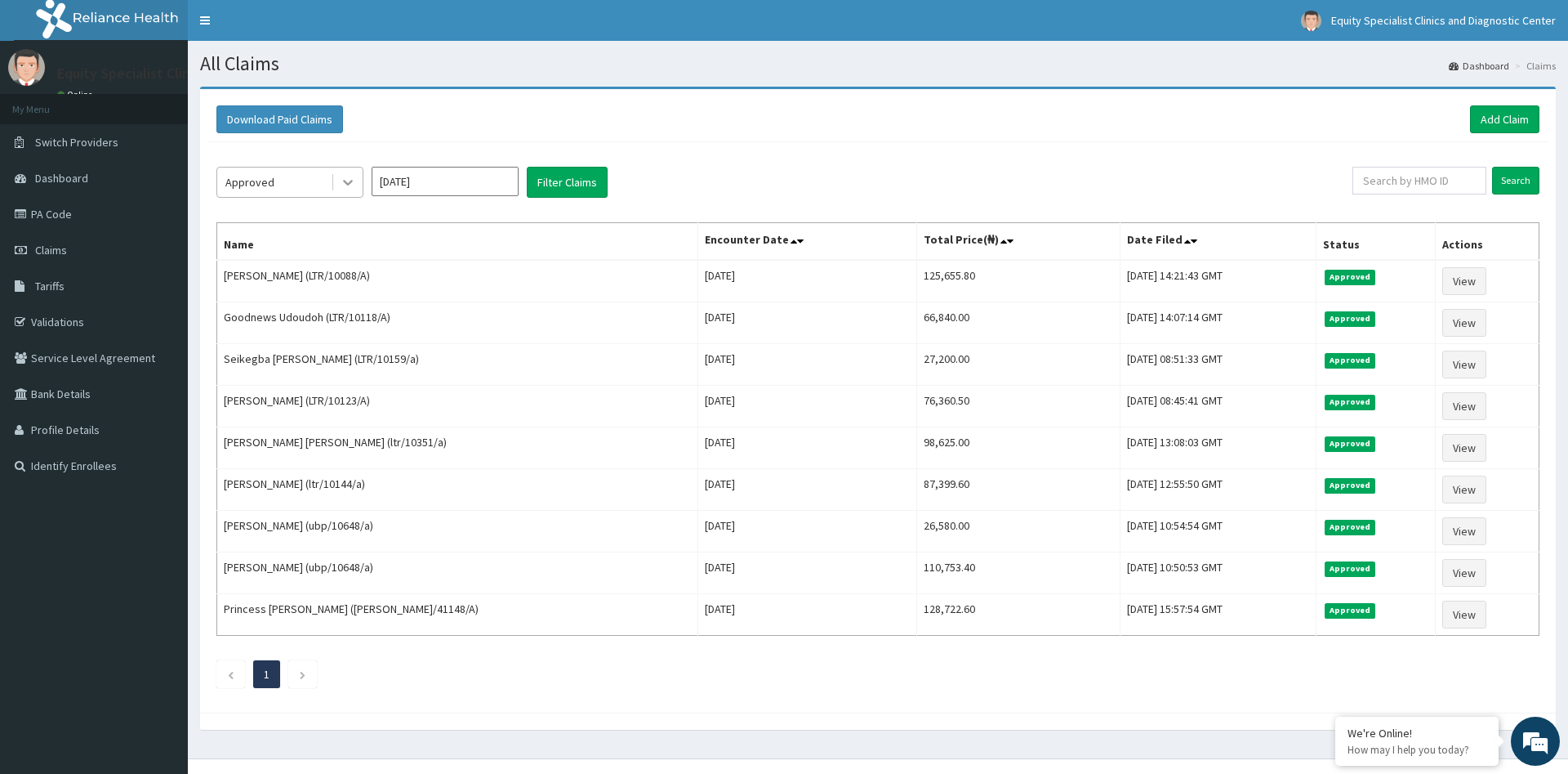
click at [351, 176] on icon at bounding box center [348, 182] width 16 height 16
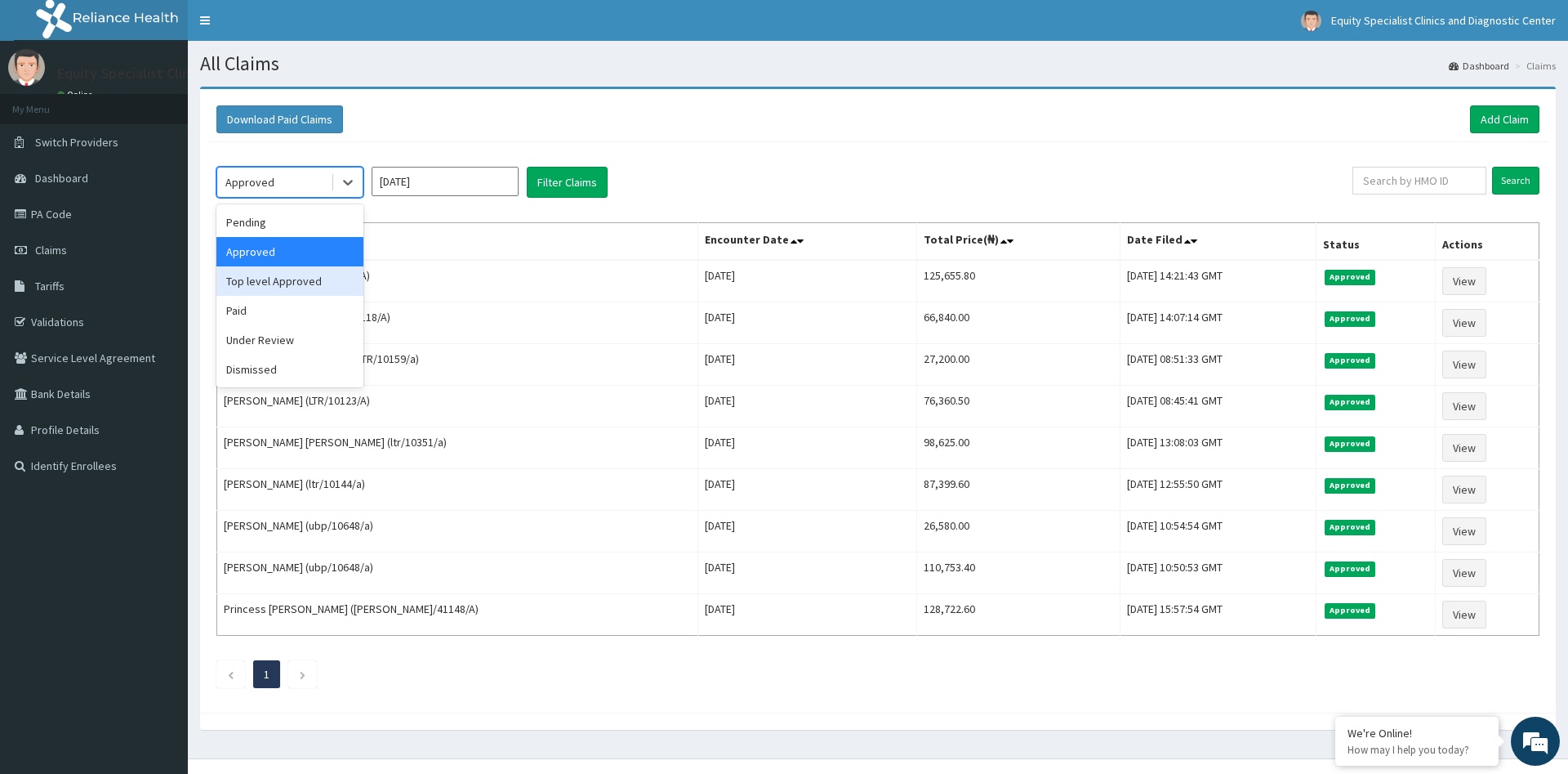
click at [287, 283] on div "Top level Approved" at bounding box center [290, 280] width 147 height 29
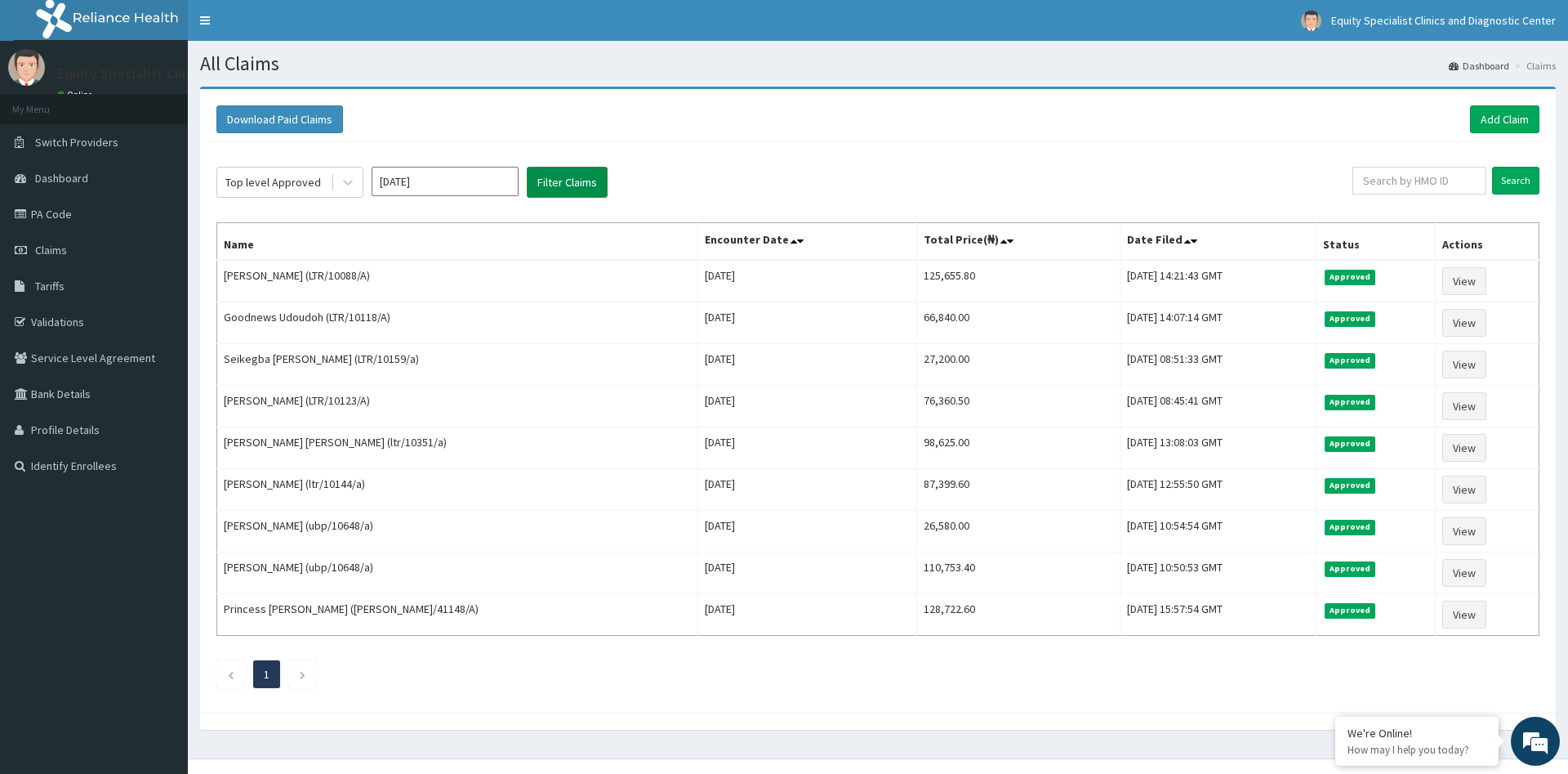
click at [562, 193] on button "Filter Claims" at bounding box center [567, 182] width 81 height 31
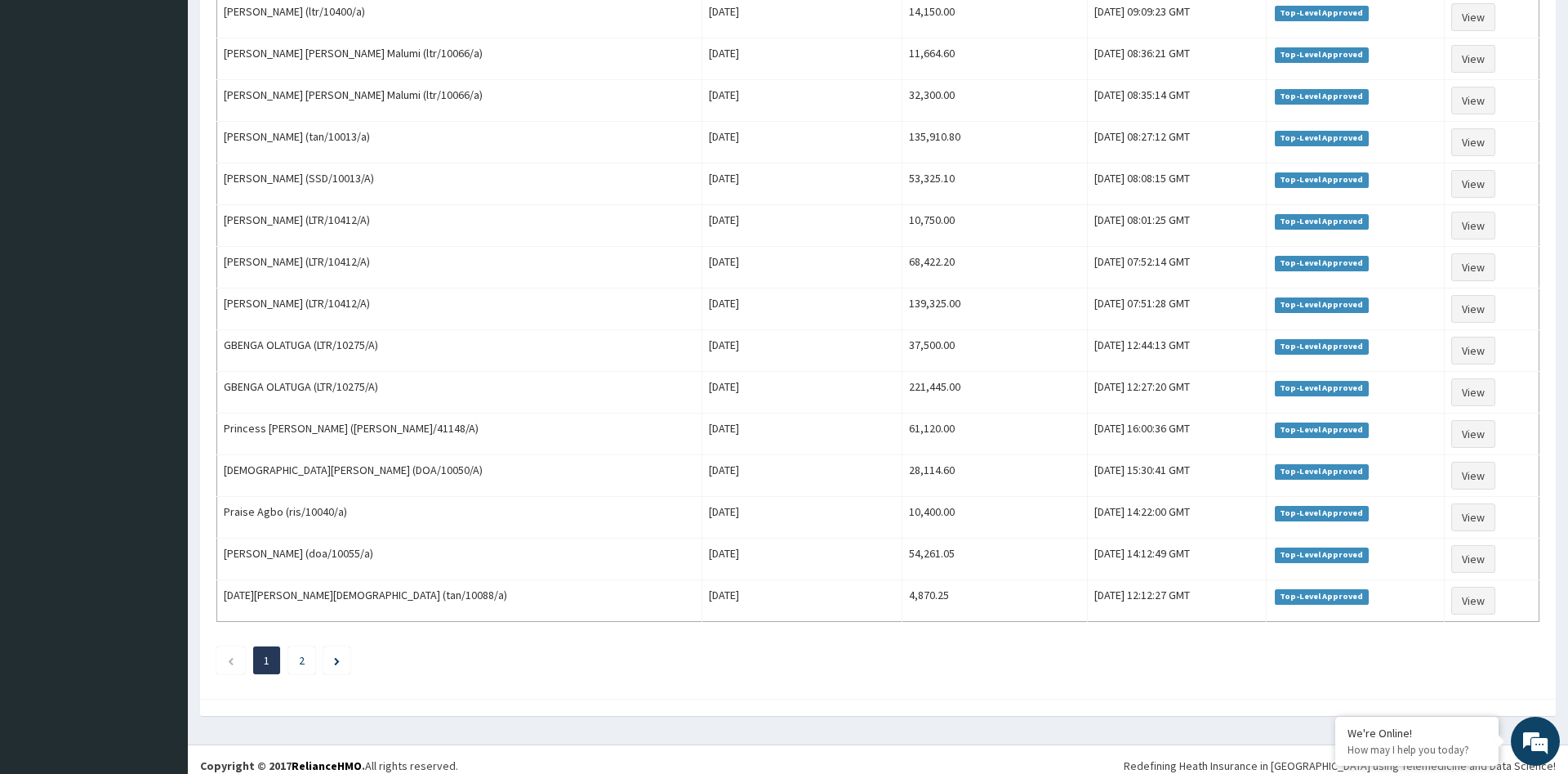
scroll to position [1729, 0]
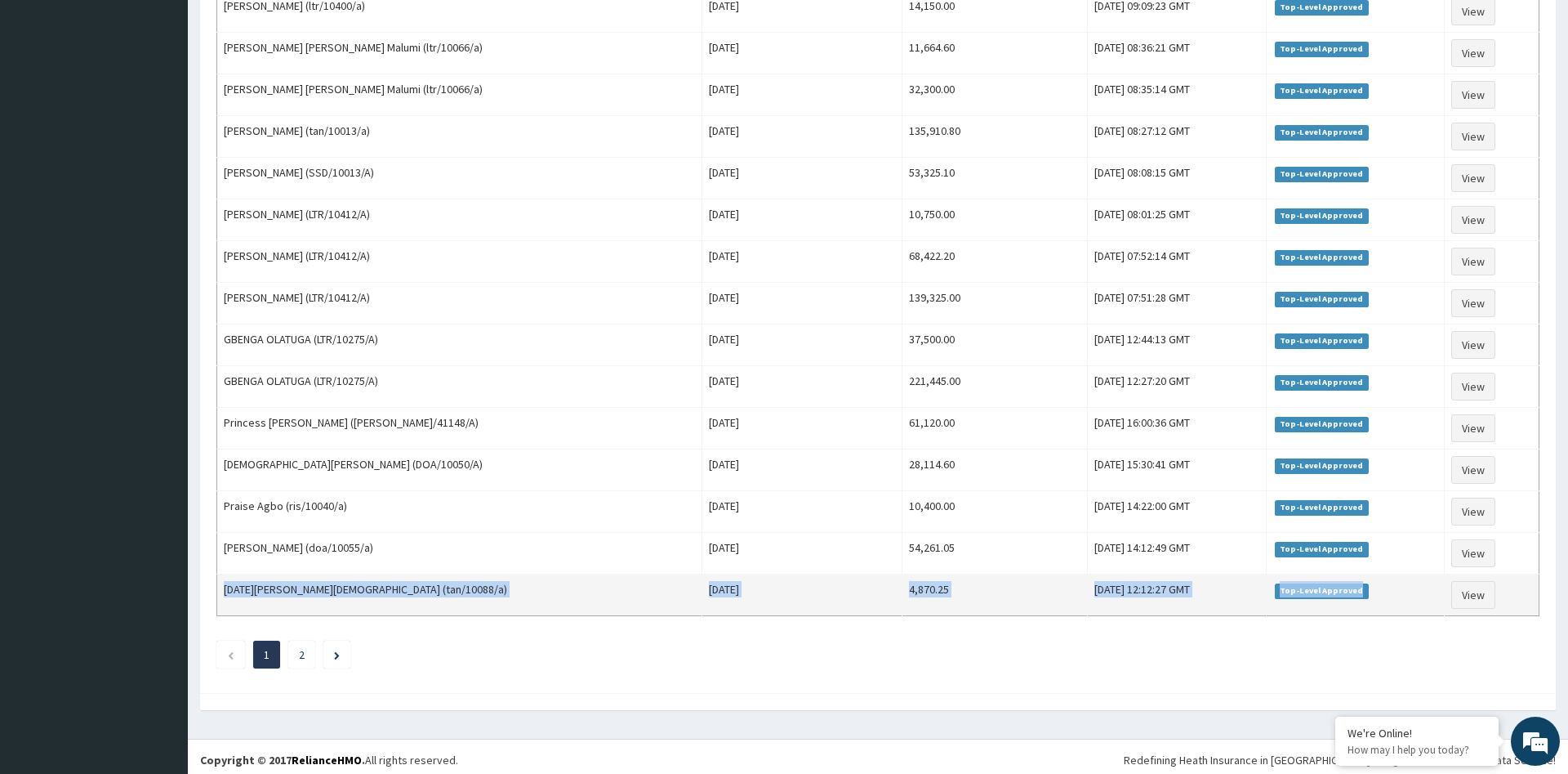
drag, startPoint x: 239, startPoint y: 277, endPoint x: 1367, endPoint y: 598, distance: 1172.8
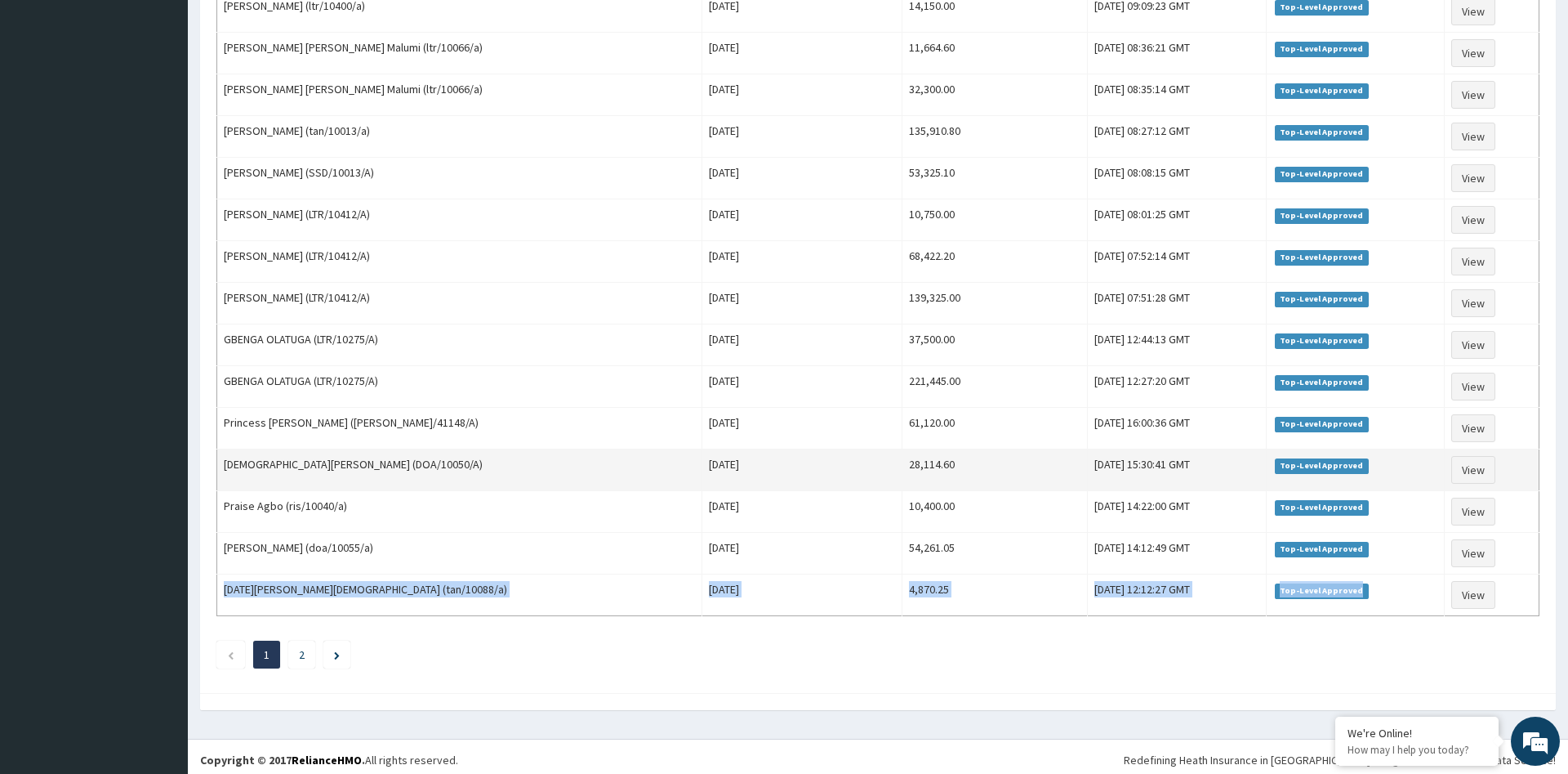
copy tr "[DATE][PERSON_NAME][DEMOGRAPHIC_DATA] (tan/10088/a) [DATE] 4,870.25 [DATE] 12:1…"
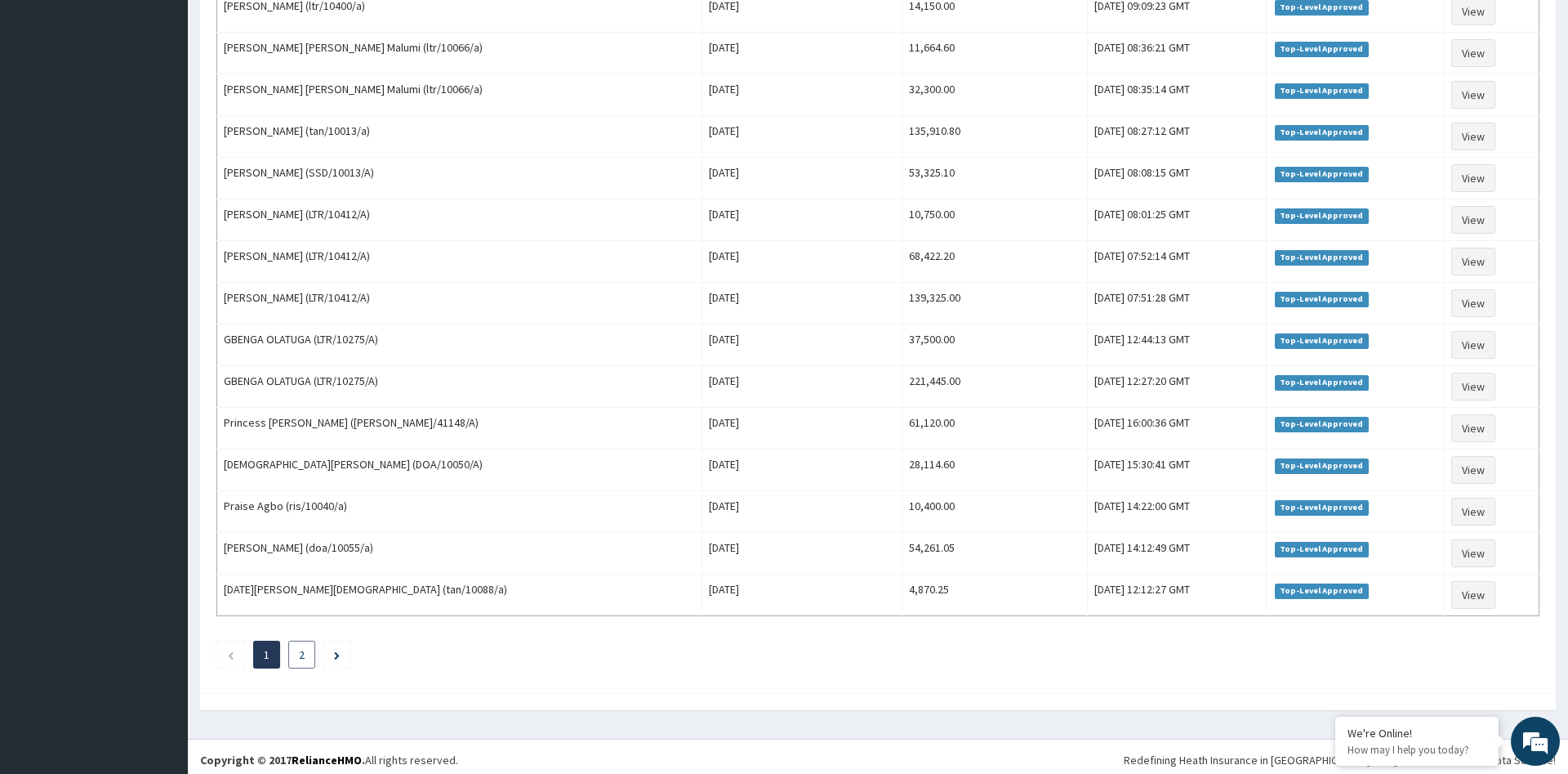
click at [299, 655] on li "2" at bounding box center [302, 655] width 27 height 28
click at [303, 650] on link "2" at bounding box center [302, 654] width 6 height 15
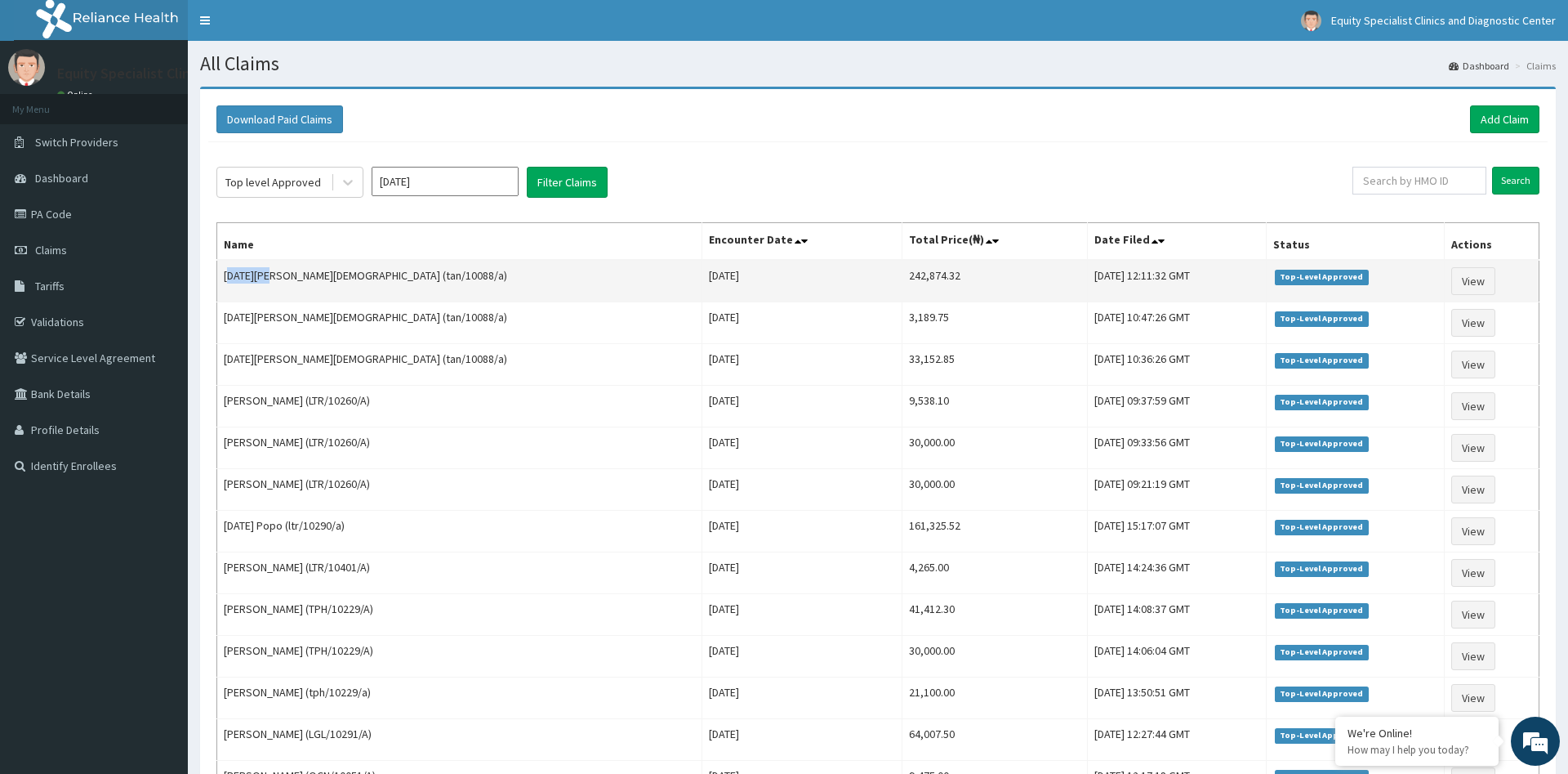
drag, startPoint x: 232, startPoint y: 279, endPoint x: 277, endPoint y: 289, distance: 46.1
click at [277, 289] on td "[DATE][PERSON_NAME][DEMOGRAPHIC_DATA] (tan/10088/a)" at bounding box center [459, 281] width 485 height 43
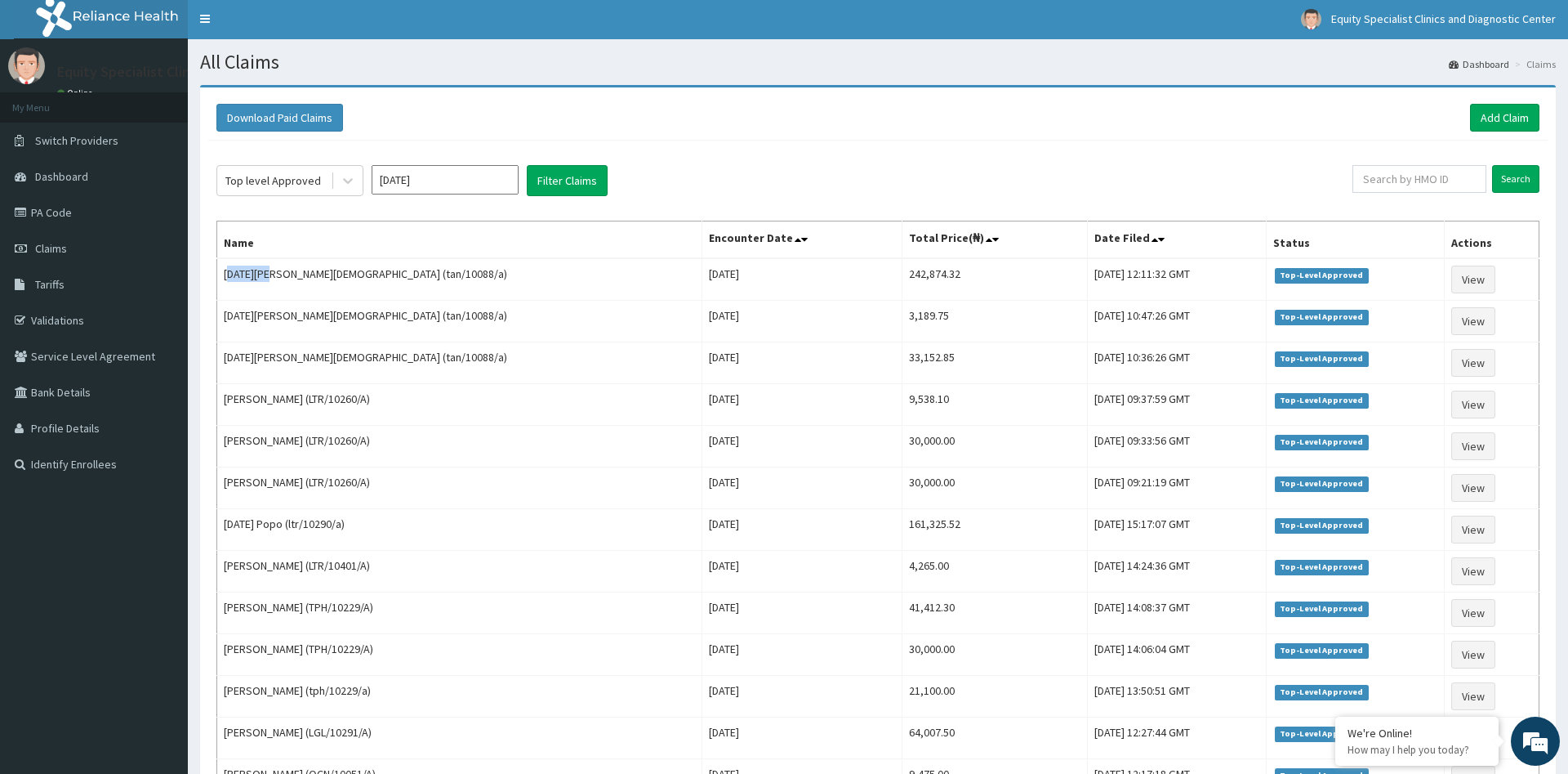
scroll to position [193, 0]
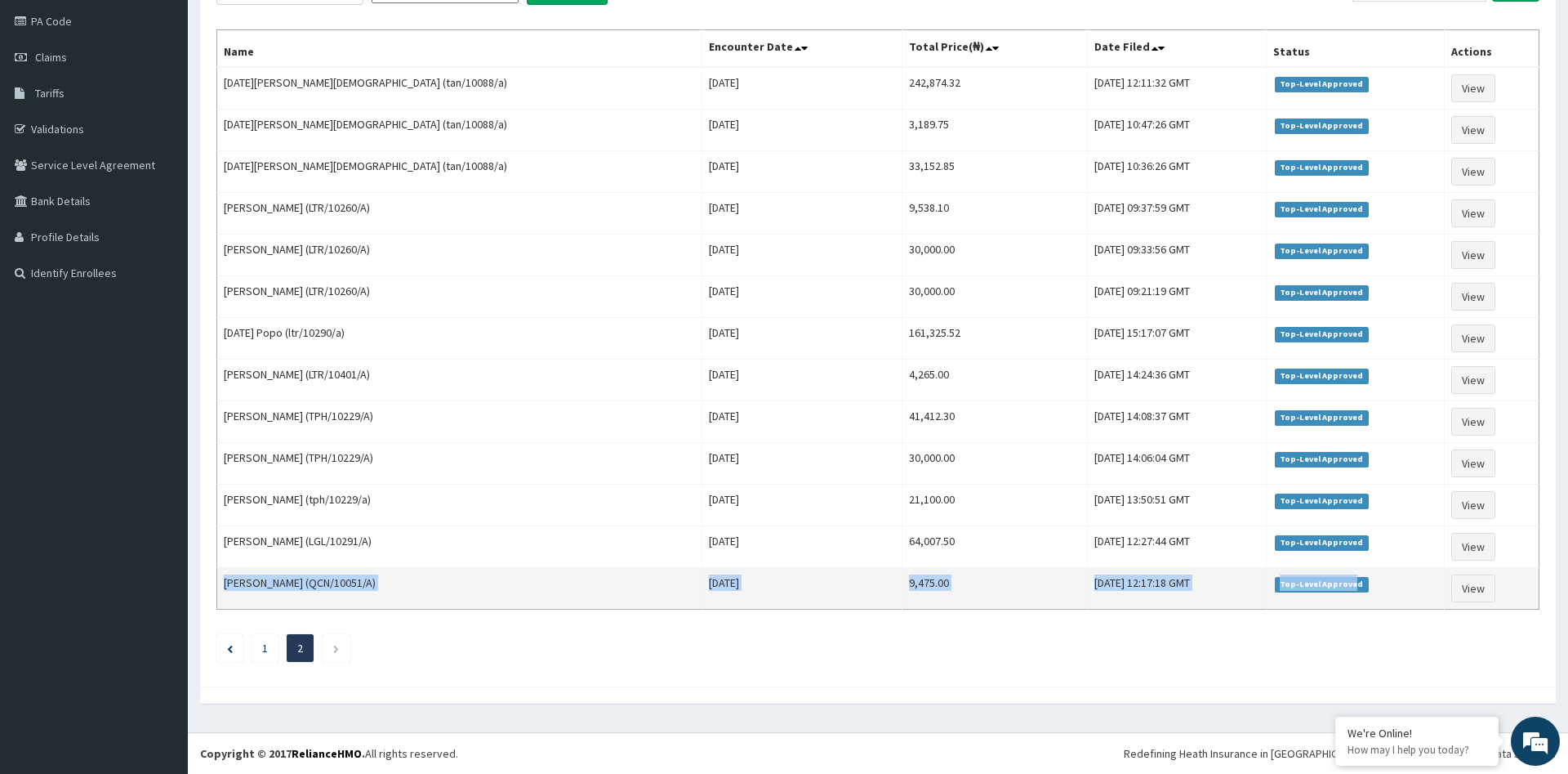
drag, startPoint x: 224, startPoint y: 273, endPoint x: 1352, endPoint y: 598, distance: 1173.9
click at [1352, 598] on tbody "[DATE][PERSON_NAME] (tan/10088/a) [DATE] 242,874.32 [DATE] 12:11:32 GMT Top-Lev…" at bounding box center [877, 338] width 1322 height 543
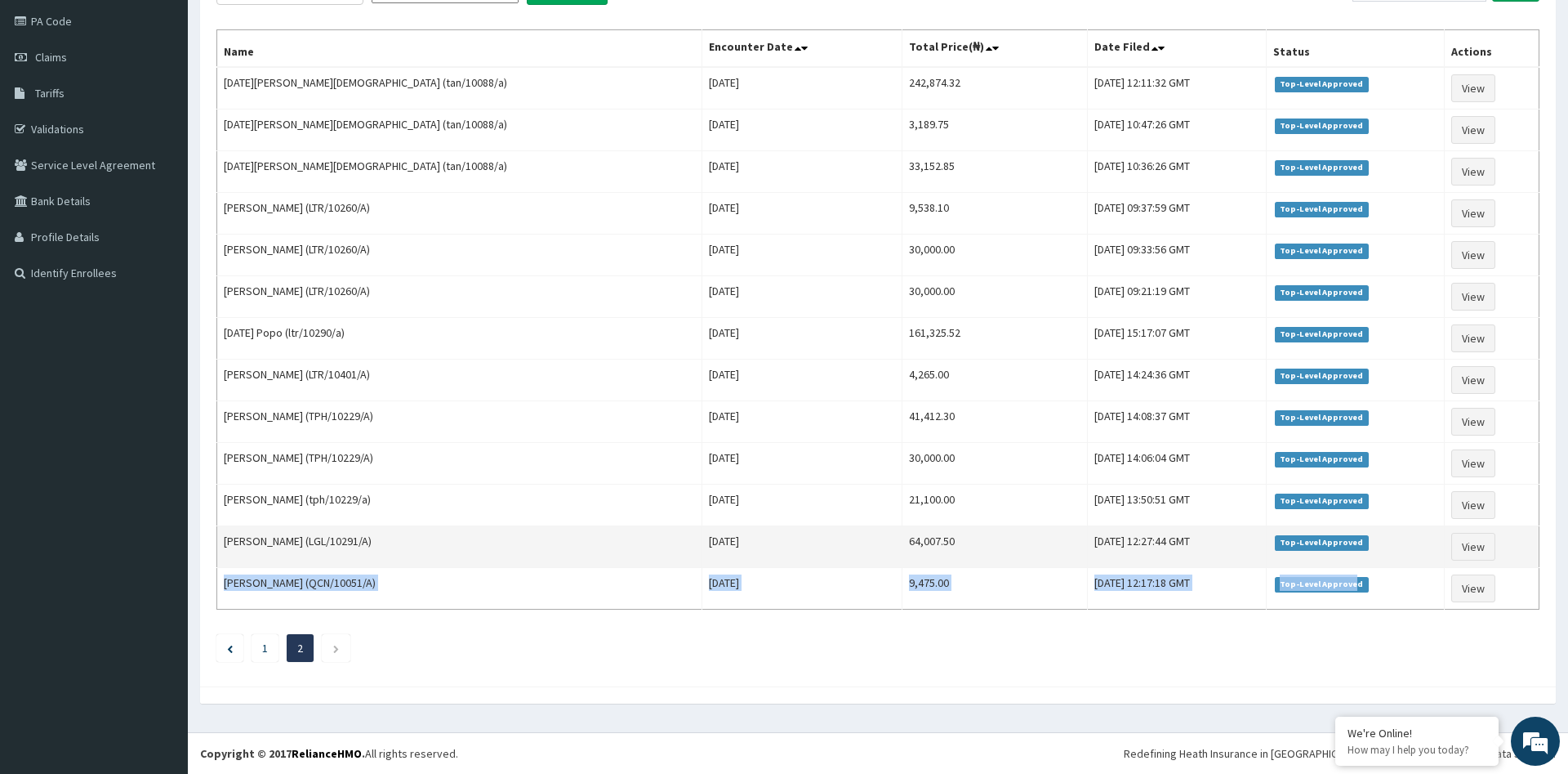
copy tr "[PERSON_NAME] (QCN/10051/A) [DATE] 9,475.00 [DATE] 12:17:18 GMT Top-Level Appro…"
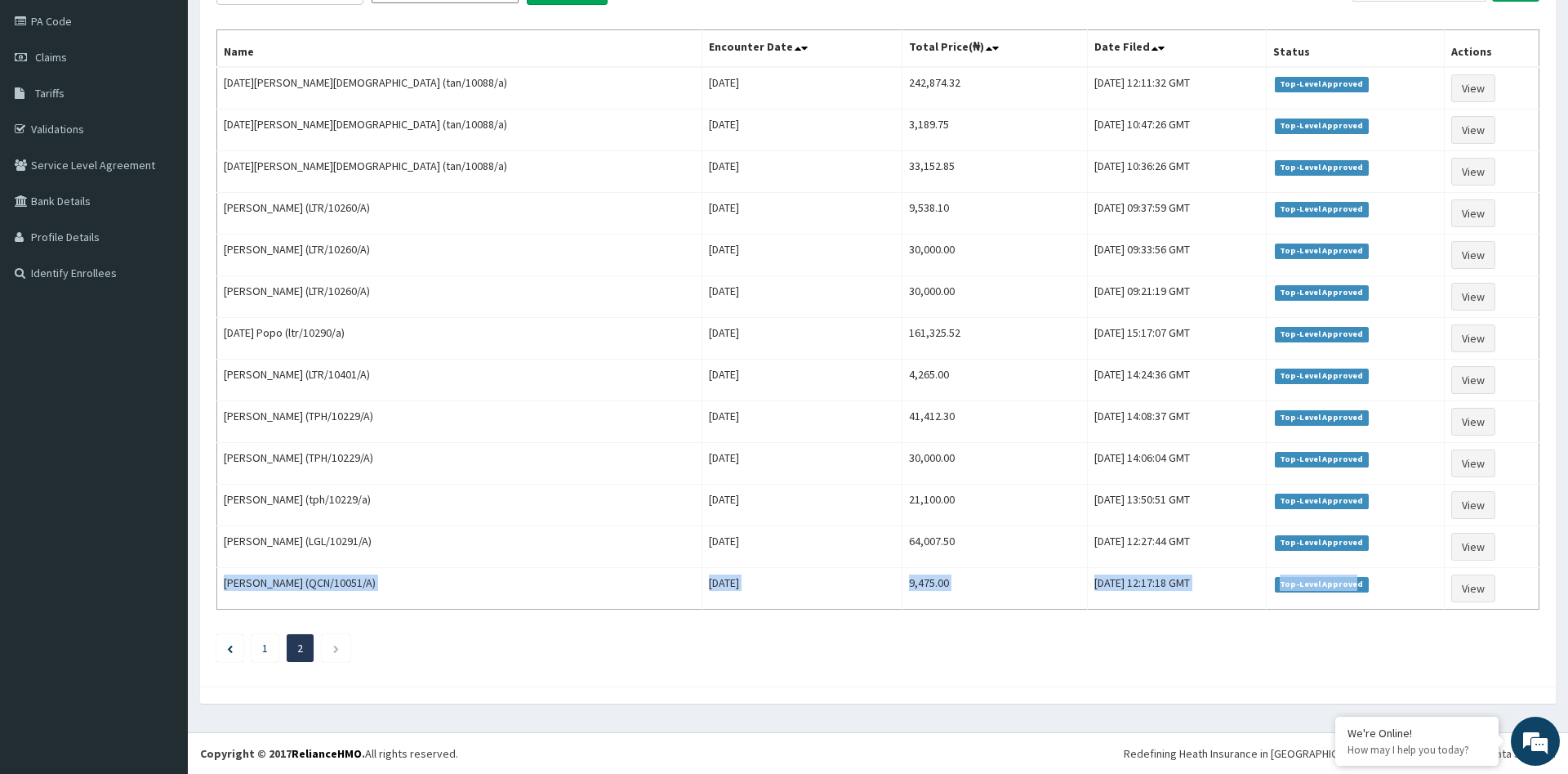
scroll to position [0, 0]
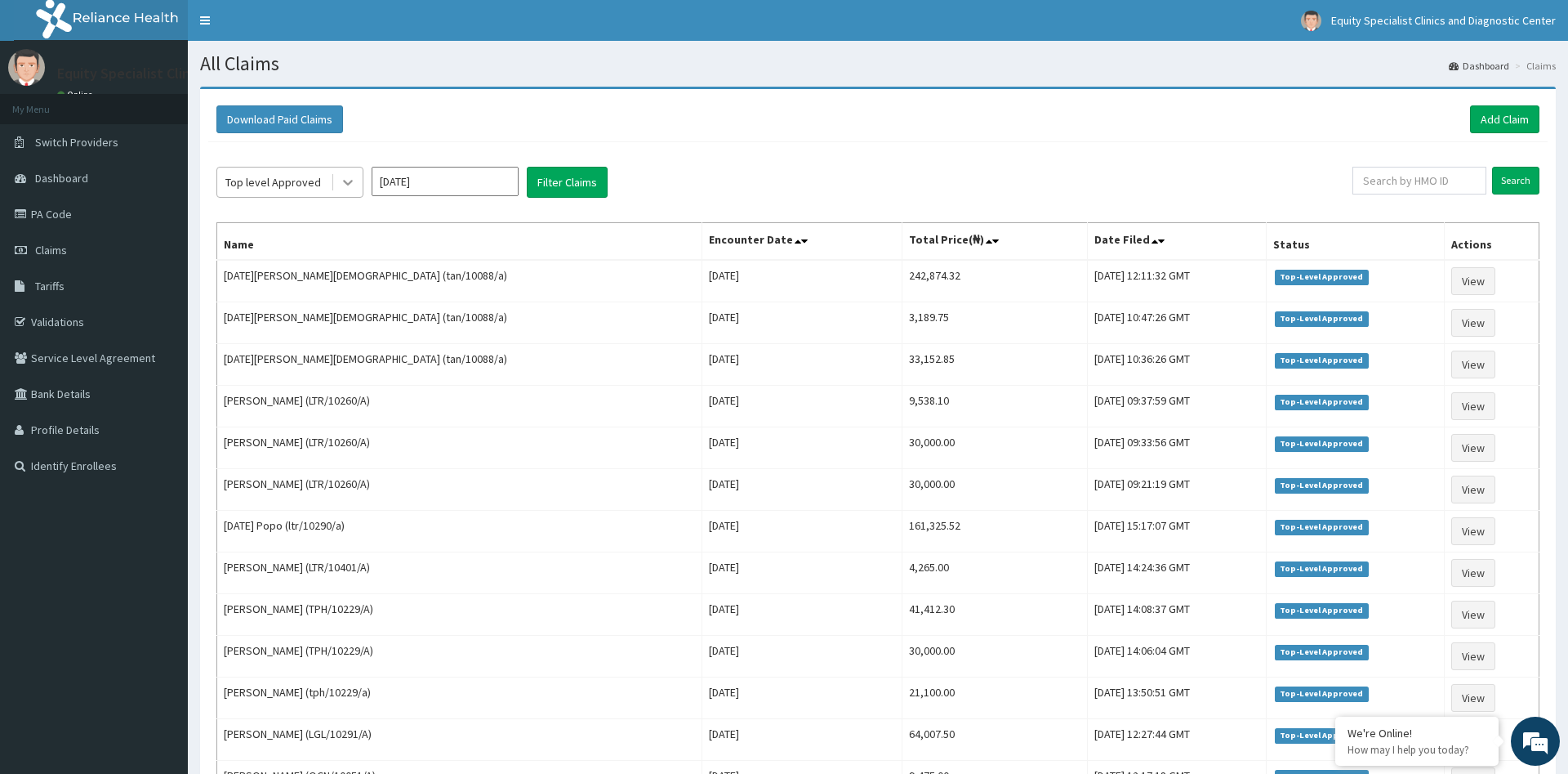
click at [350, 176] on icon at bounding box center [348, 182] width 16 height 16
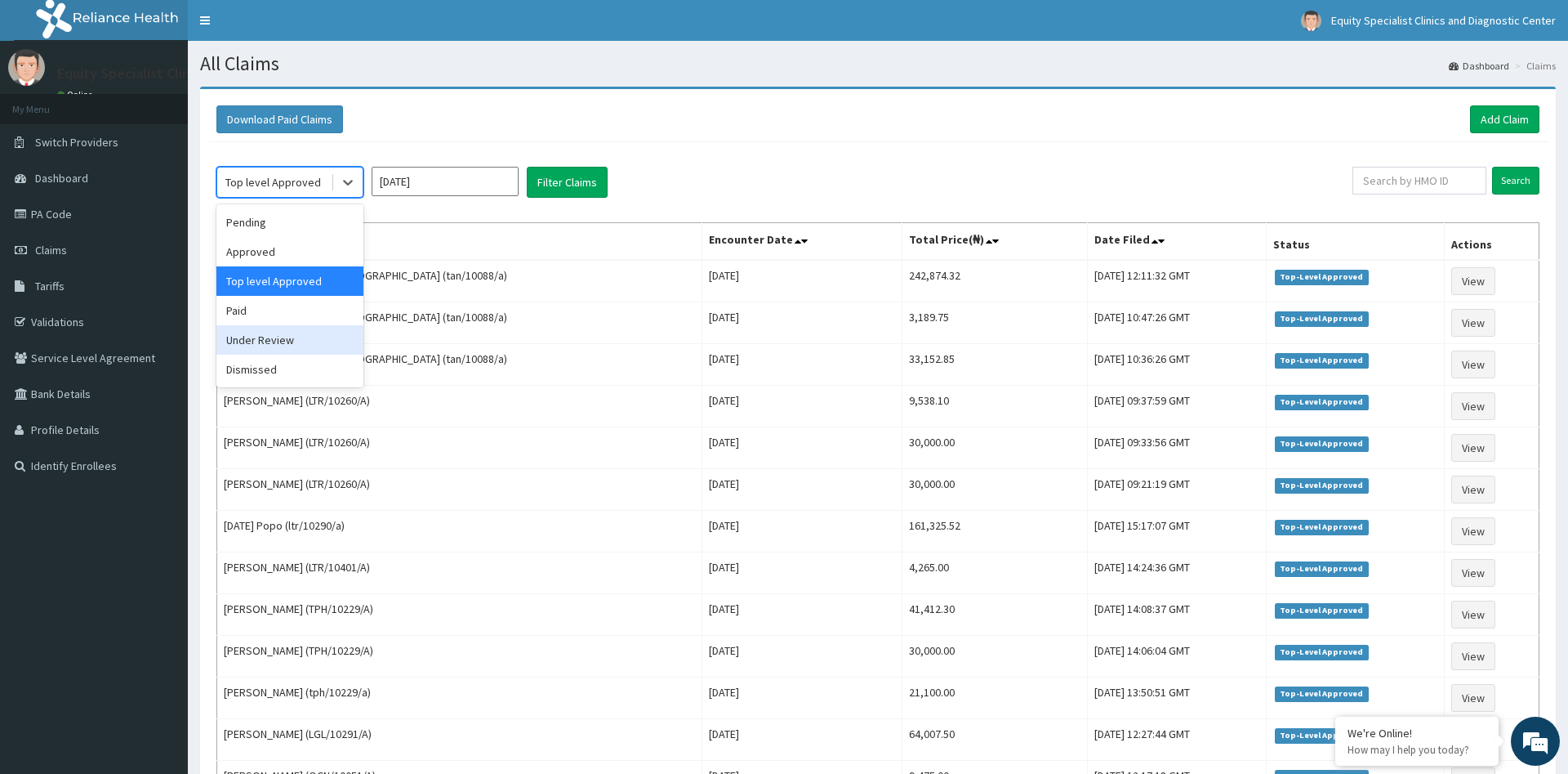
click at [254, 344] on div "Under Review" at bounding box center [290, 339] width 147 height 29
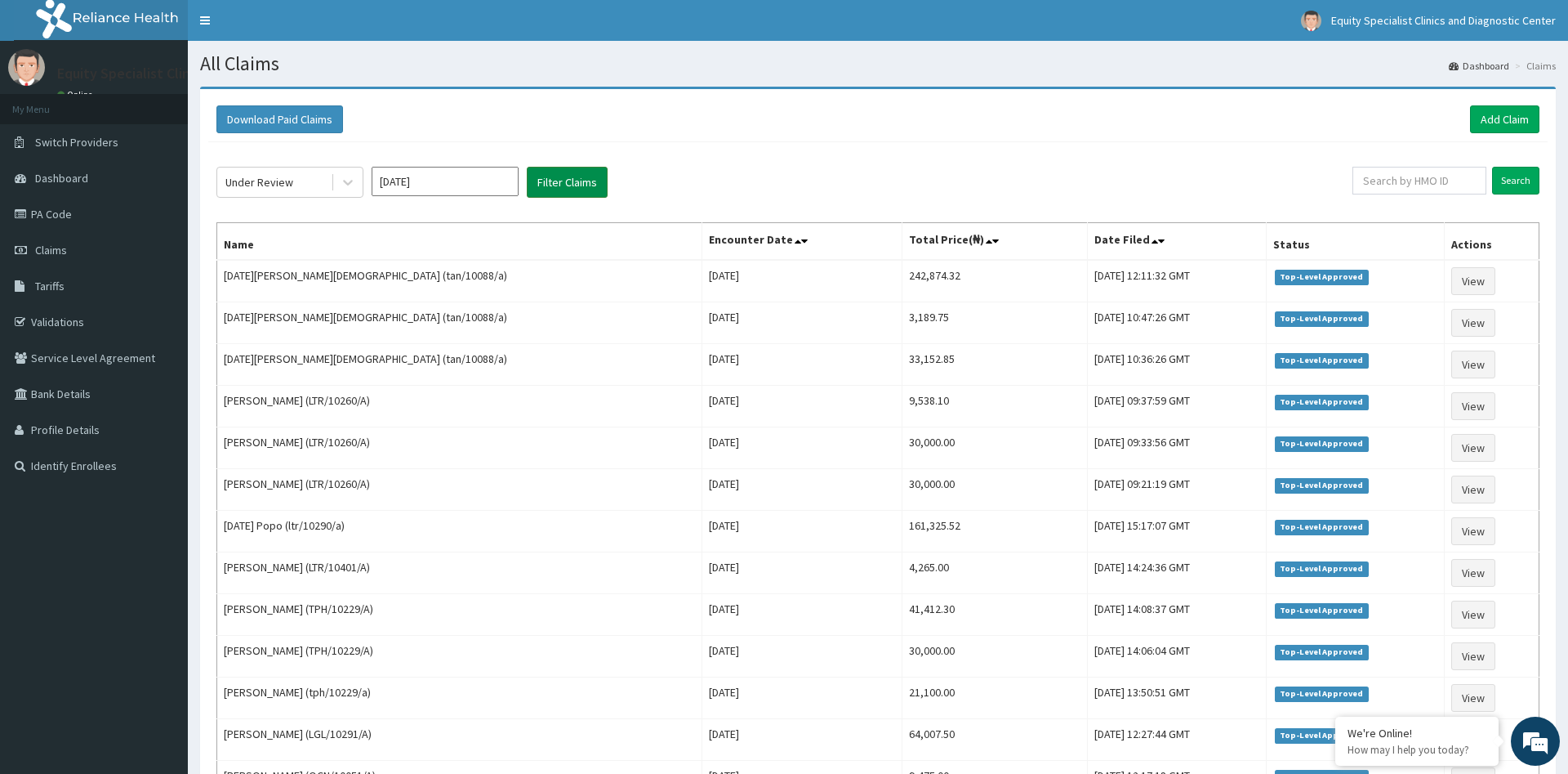
click at [573, 184] on button "Filter Claims" at bounding box center [567, 182] width 81 height 31
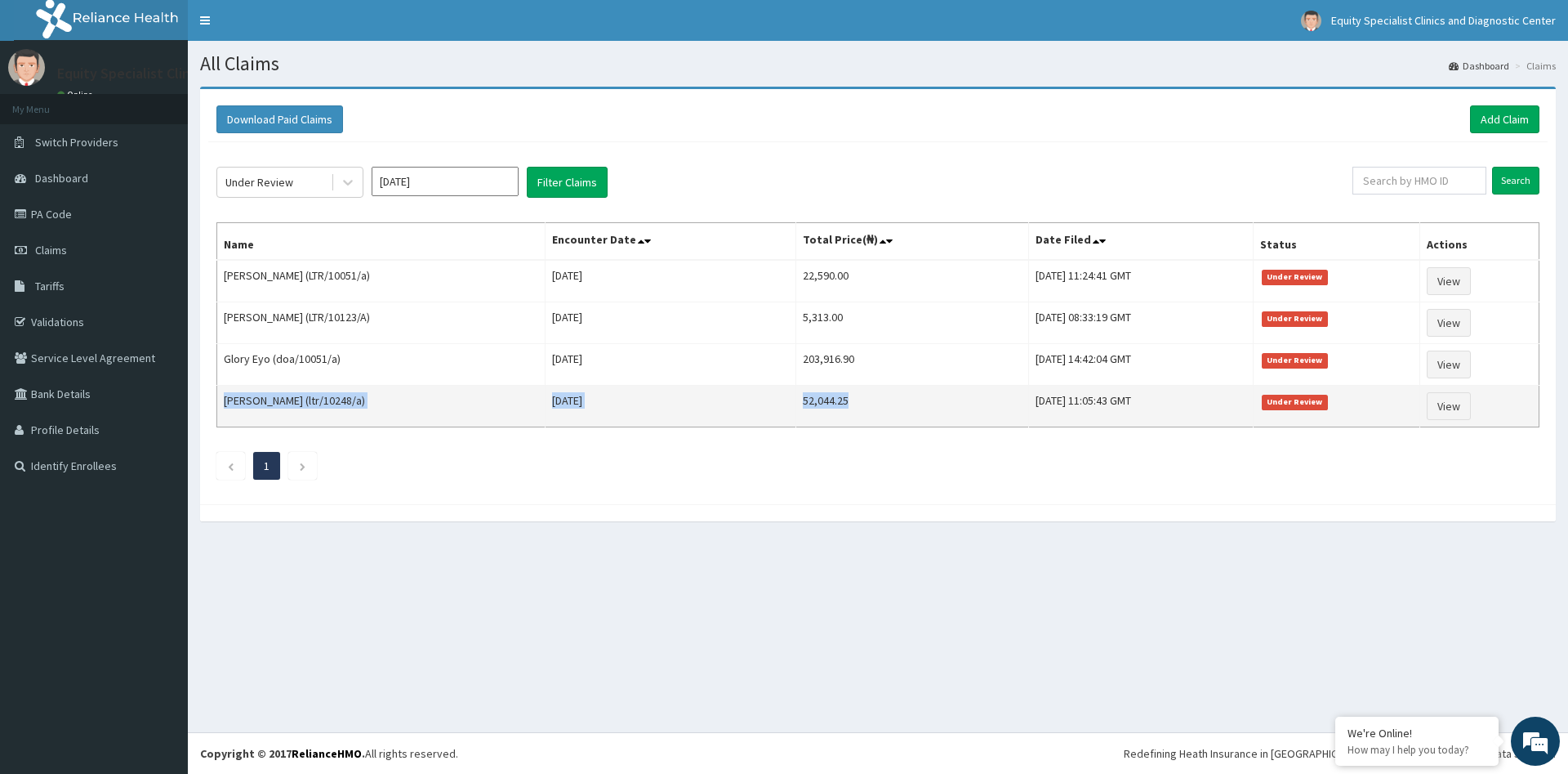
drag, startPoint x: 782, startPoint y: 276, endPoint x: 829, endPoint y: 405, distance: 137.3
click at [829, 405] on tbody "Adejoh Ojochoko (LTR/10051/a) [DATE] 22,590.00 [DATE] 11:24:41 GMT Under Review…" at bounding box center [877, 344] width 1322 height 168
drag, startPoint x: 227, startPoint y: 275, endPoint x: 1225, endPoint y: 439, distance: 1011.4
click at [1225, 439] on div "Under Review [DATE] Filter Claims Search Name Encounter Date Total Price(₦) Dat…" at bounding box center [877, 319] width 1339 height 354
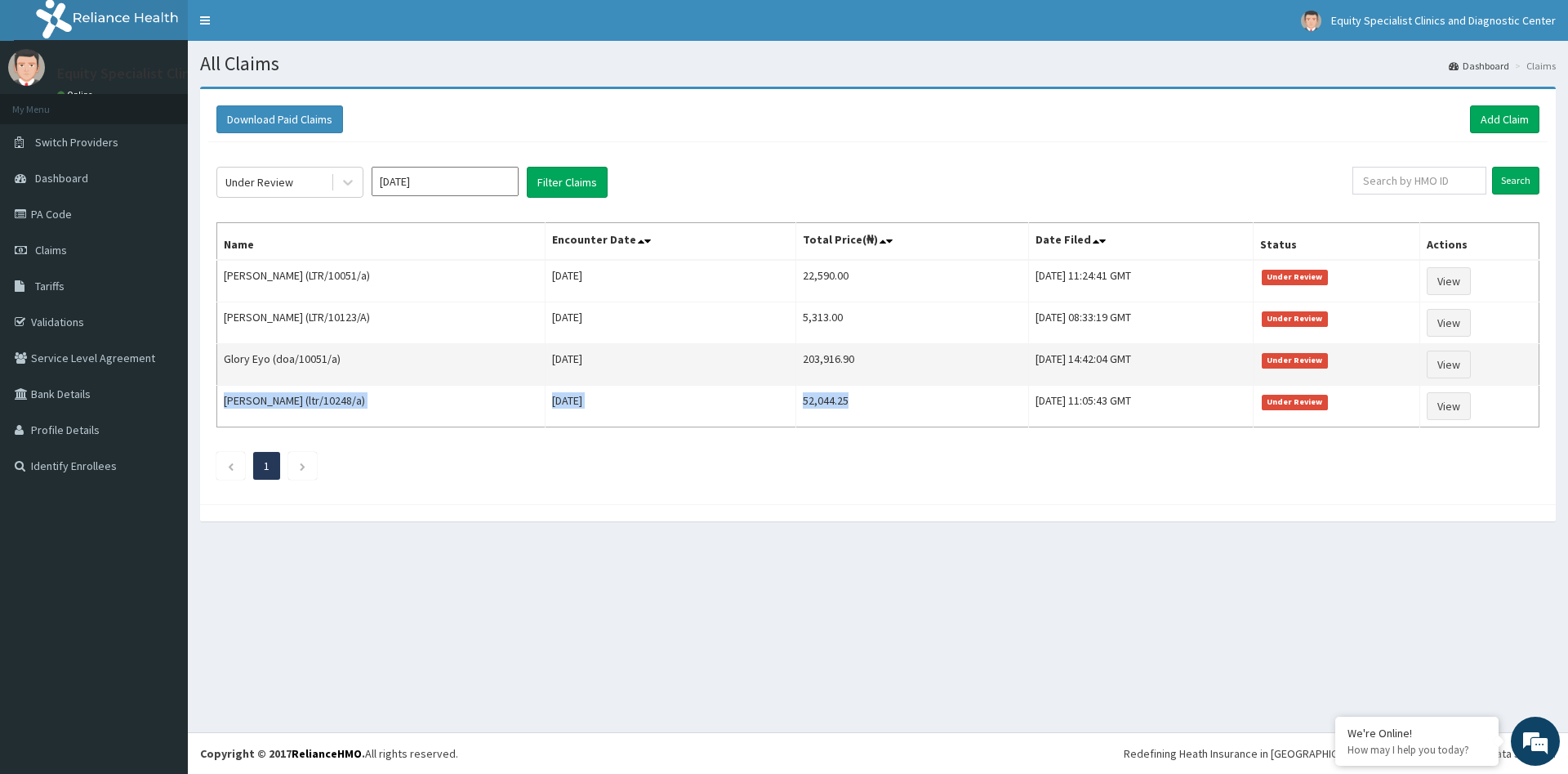
copy tr "[PERSON_NAME] (ltr/10248/a) [DATE] 52,044.25 [DATE] 11:05:43 GMT"
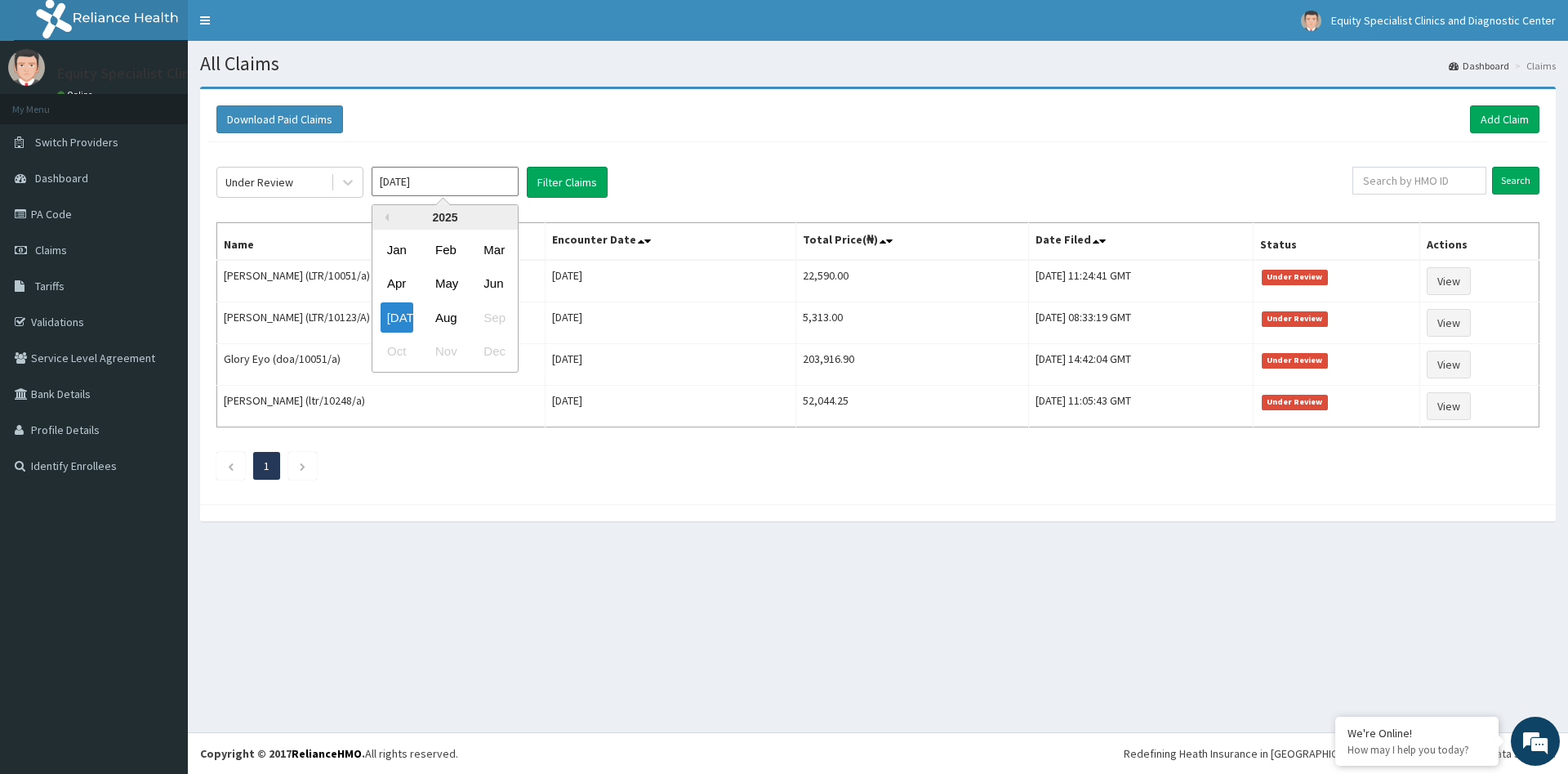
click at [429, 176] on input "[DATE]" at bounding box center [445, 181] width 147 height 29
click at [346, 183] on icon at bounding box center [348, 182] width 16 height 16
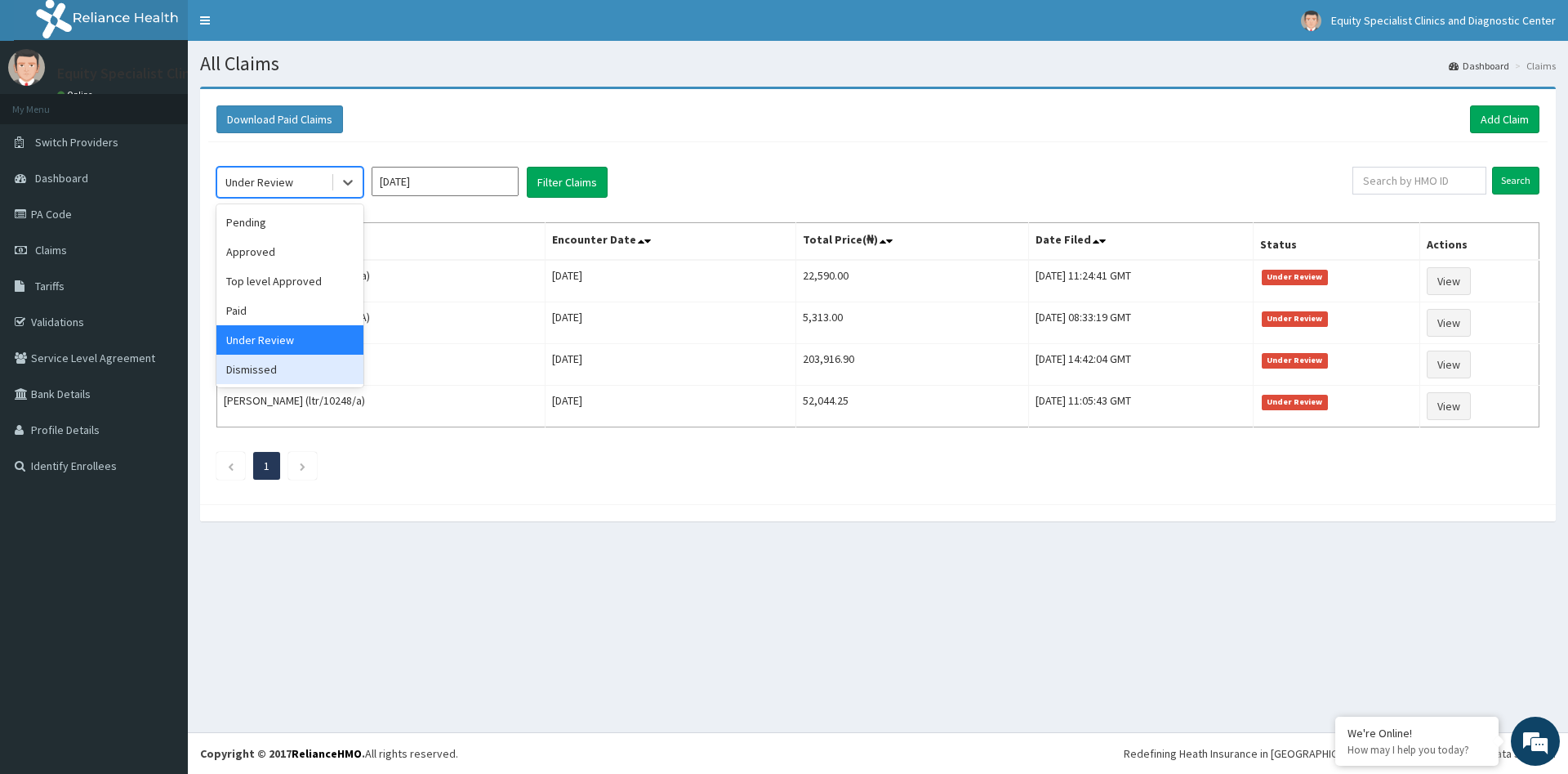
click at [264, 365] on div "Dismissed" at bounding box center [290, 369] width 147 height 29
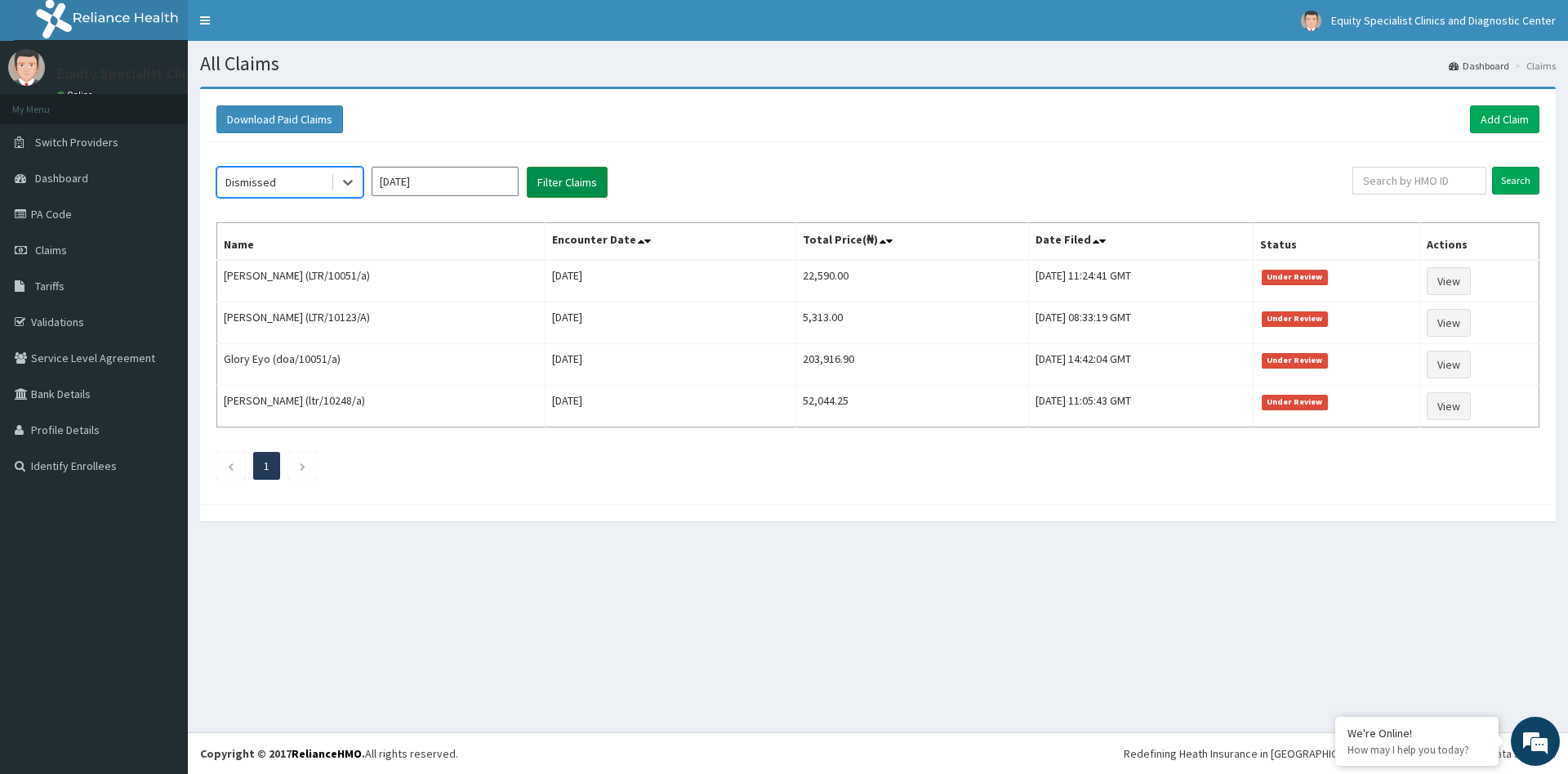
click at [550, 184] on button "Filter Claims" at bounding box center [567, 182] width 81 height 31
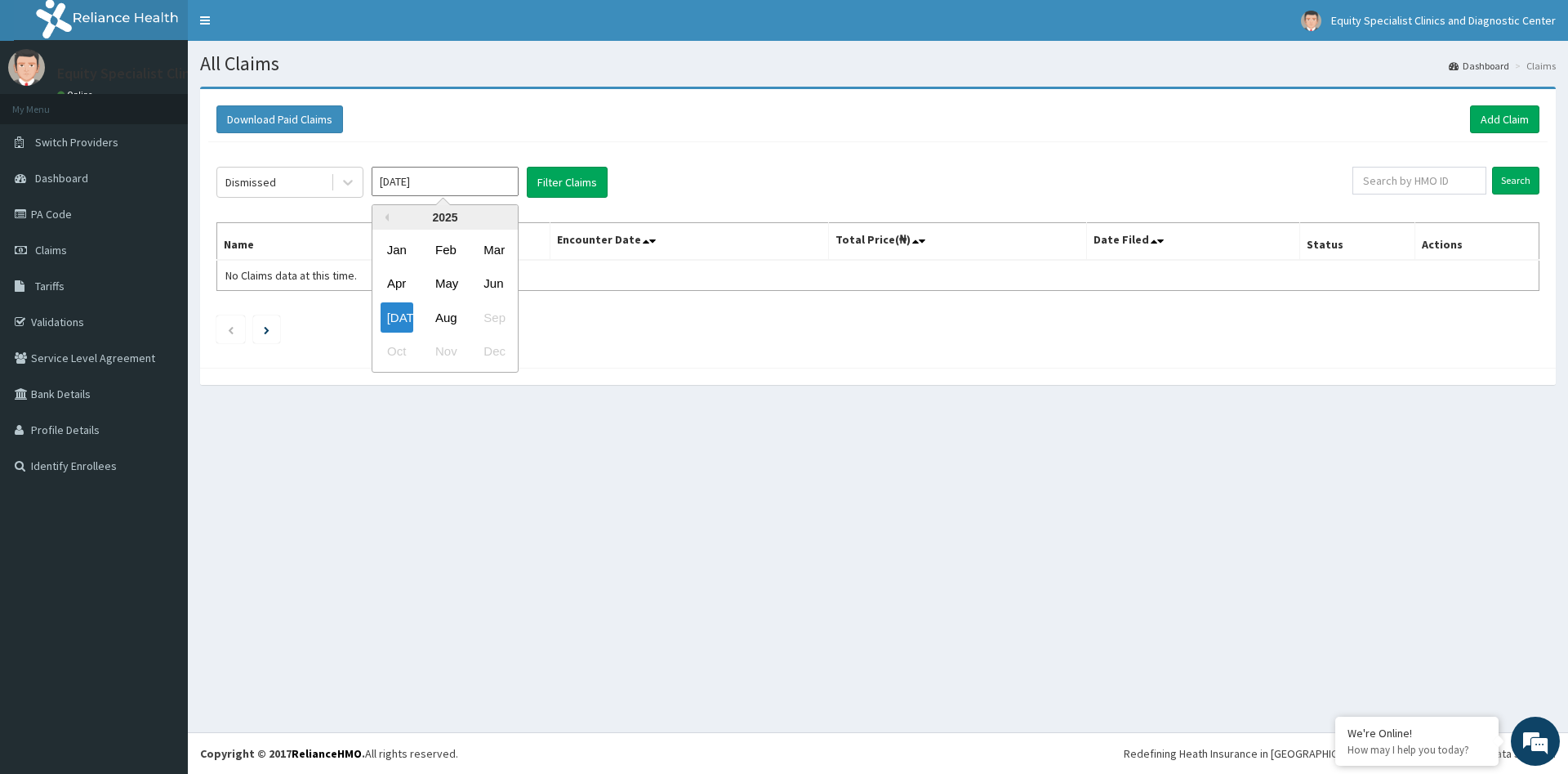
drag, startPoint x: 448, startPoint y: 186, endPoint x: 361, endPoint y: 178, distance: 87.4
click at [372, 178] on input "[DATE]" at bounding box center [445, 181] width 147 height 29
click at [503, 280] on div "Jun" at bounding box center [493, 284] width 33 height 30
click at [583, 176] on button "Filter Claims" at bounding box center [567, 182] width 81 height 31
click at [348, 180] on icon at bounding box center [348, 182] width 16 height 16
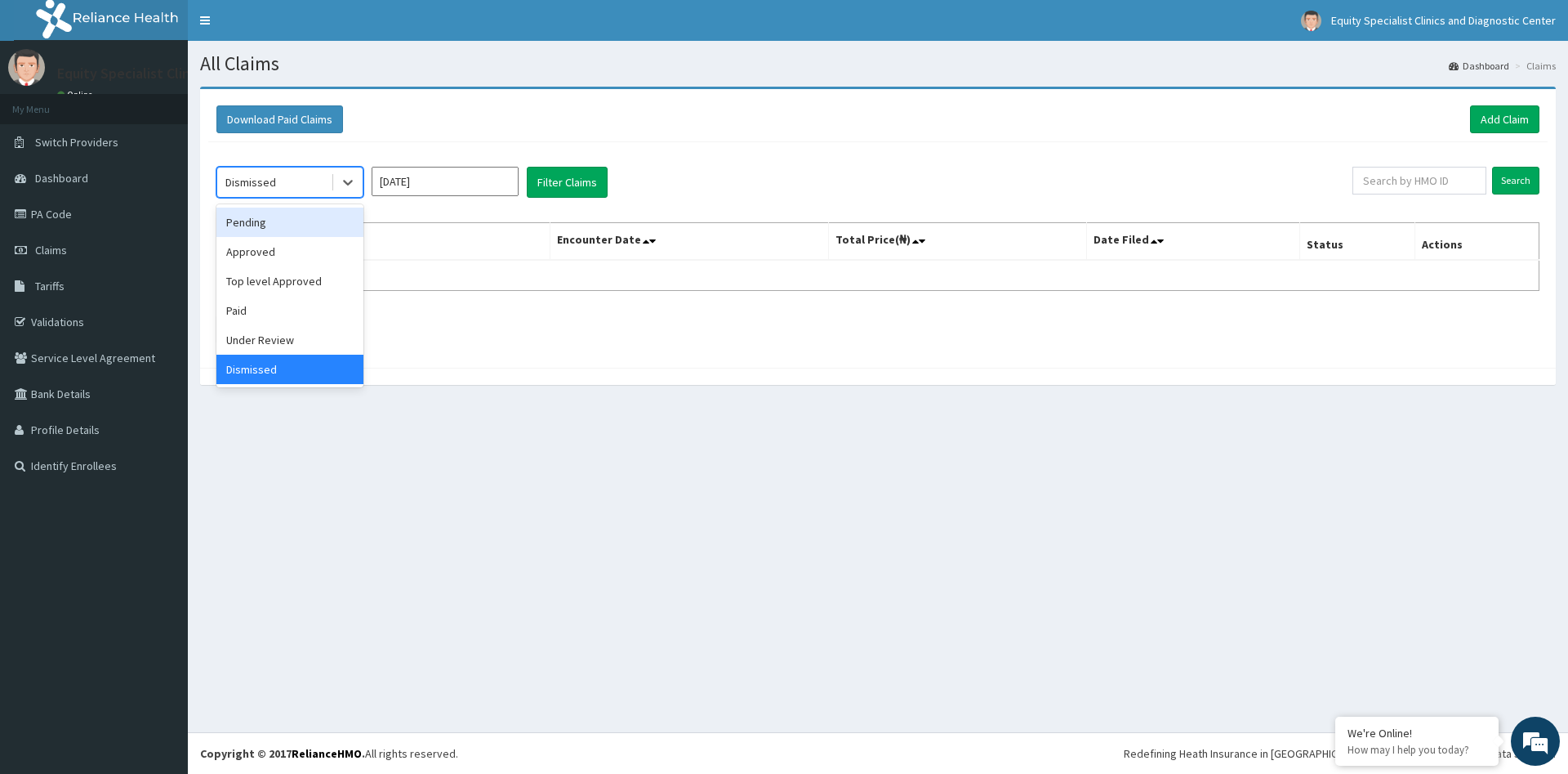
click at [266, 224] on div "Pending" at bounding box center [290, 222] width 147 height 29
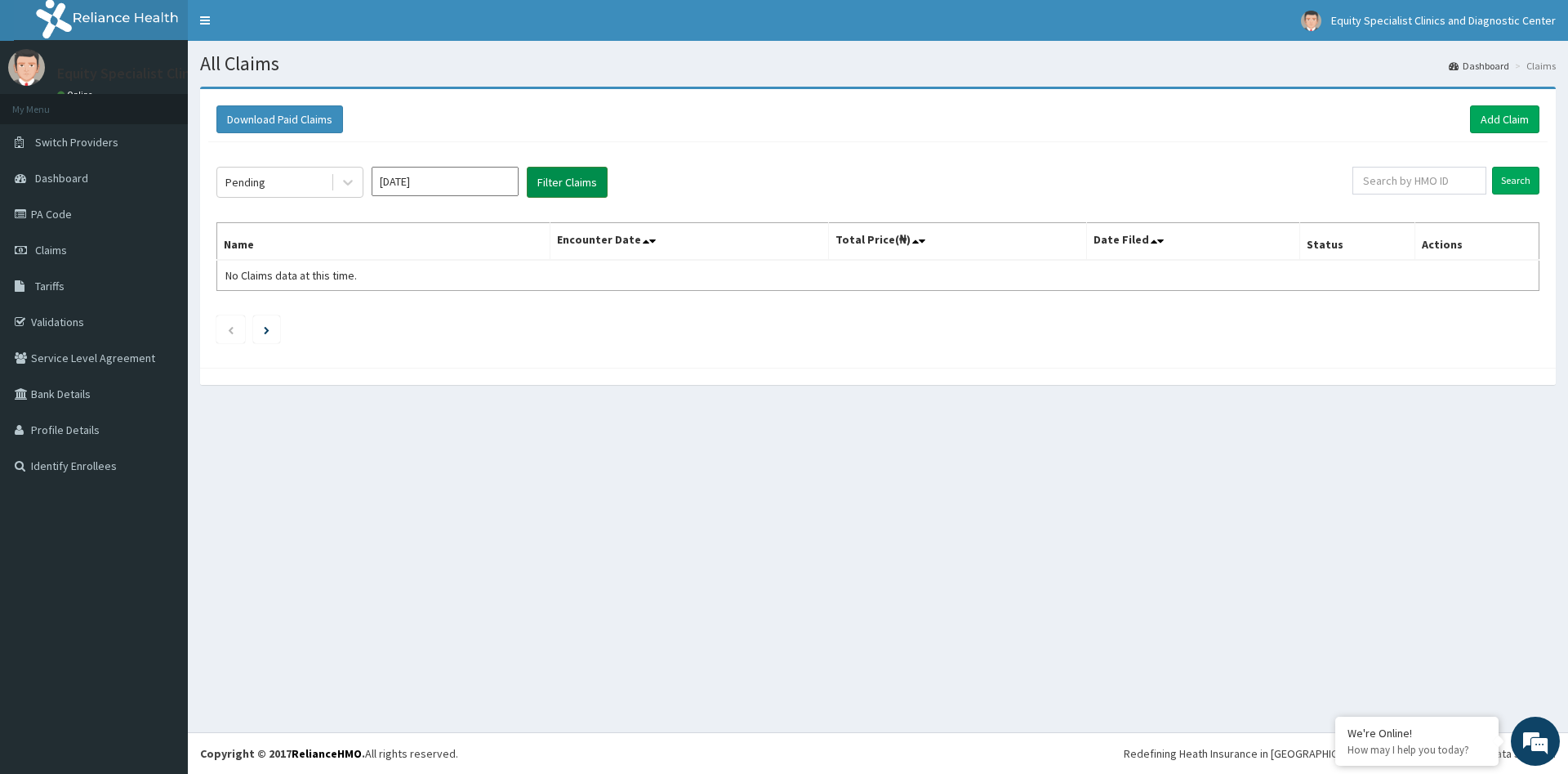
click at [542, 182] on button "Filter Claims" at bounding box center [567, 182] width 81 height 31
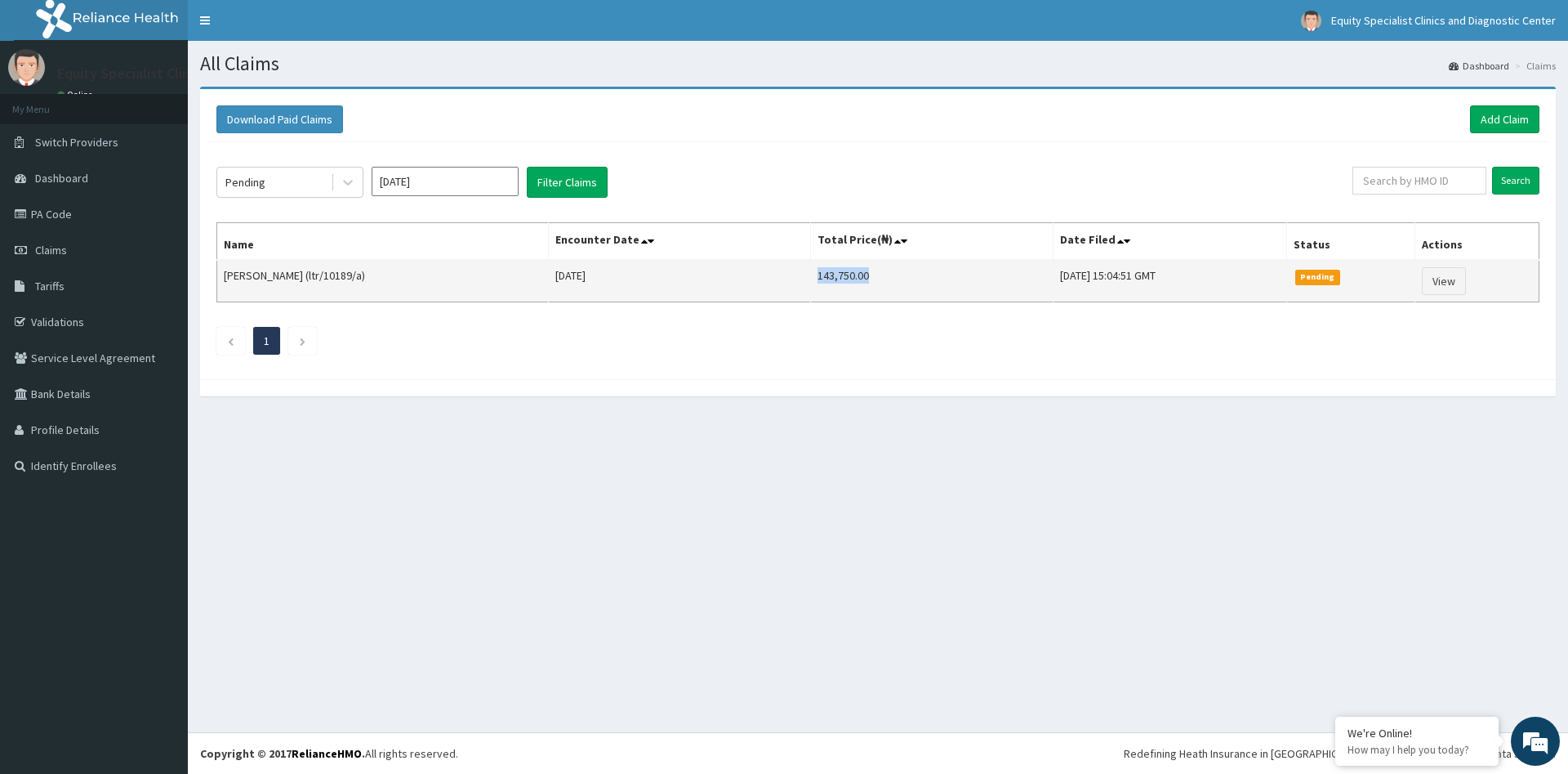
drag, startPoint x: 782, startPoint y: 275, endPoint x: 831, endPoint y: 277, distance: 49.0
click at [831, 277] on td "143,750.00" at bounding box center [931, 281] width 243 height 43
copy td "143,750.00"
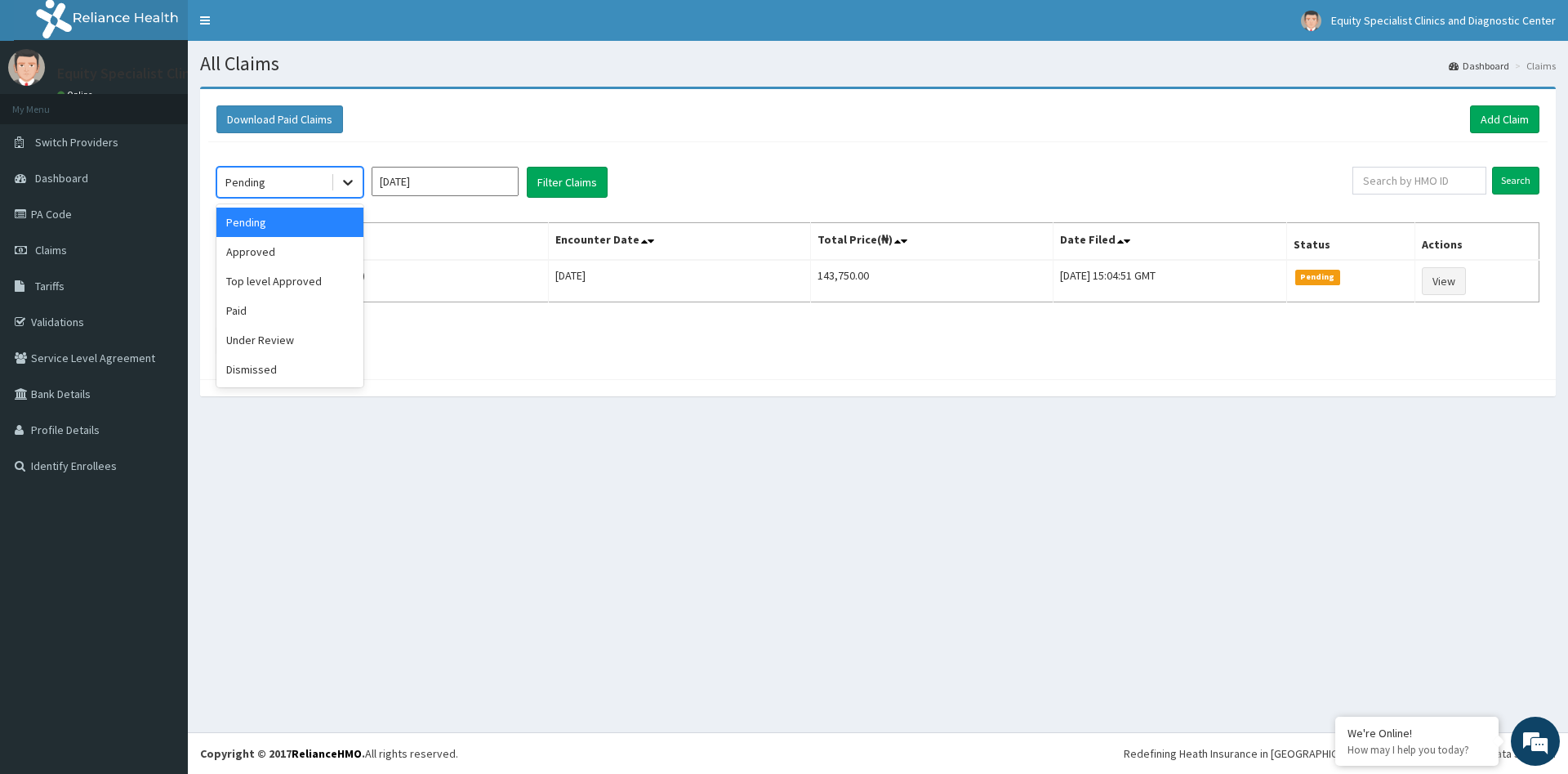
click at [353, 184] on icon at bounding box center [348, 182] width 16 height 16
click at [258, 247] on div "Approved" at bounding box center [290, 251] width 147 height 29
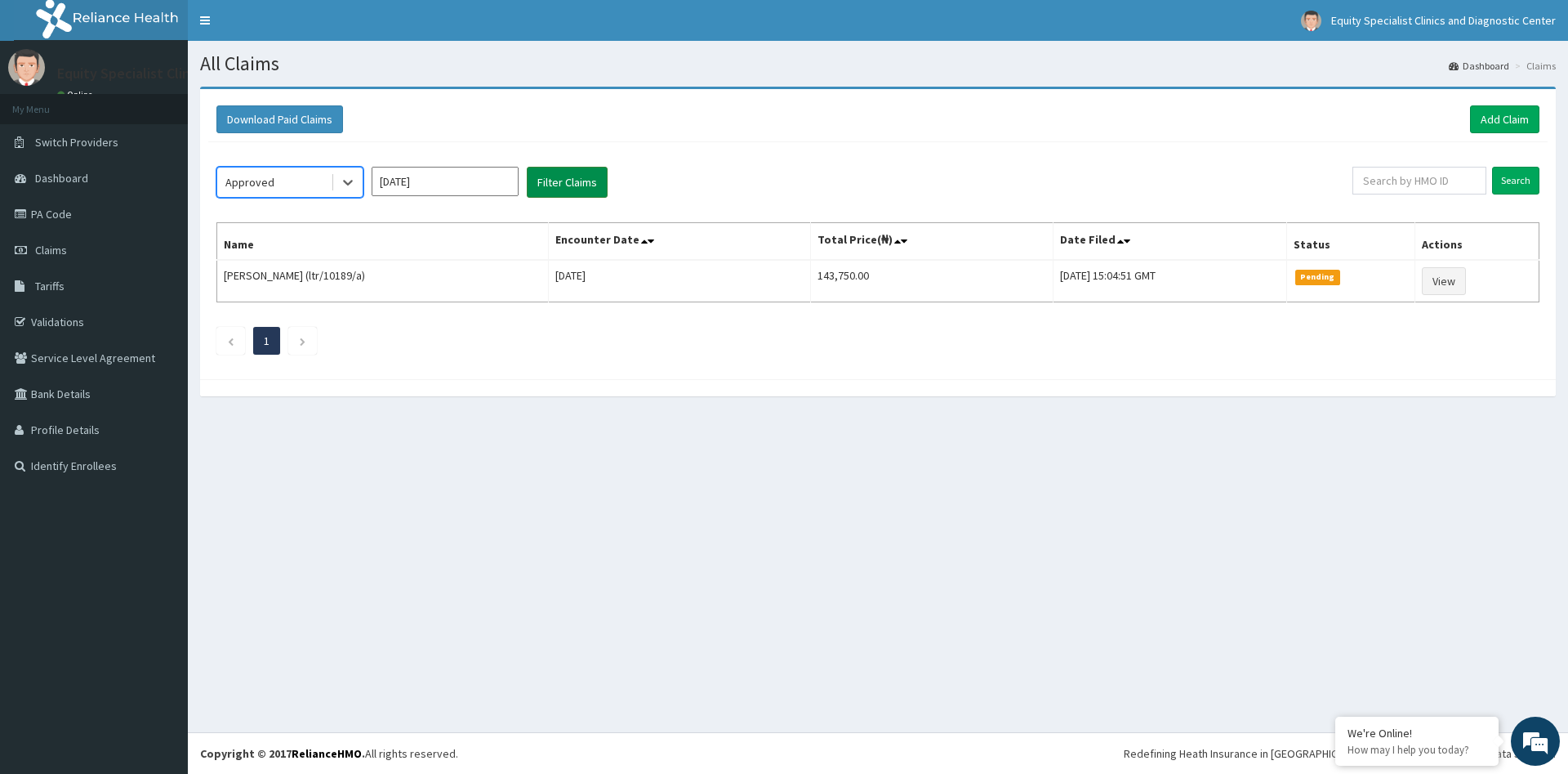
click at [607, 179] on button "Filter Claims" at bounding box center [567, 182] width 81 height 31
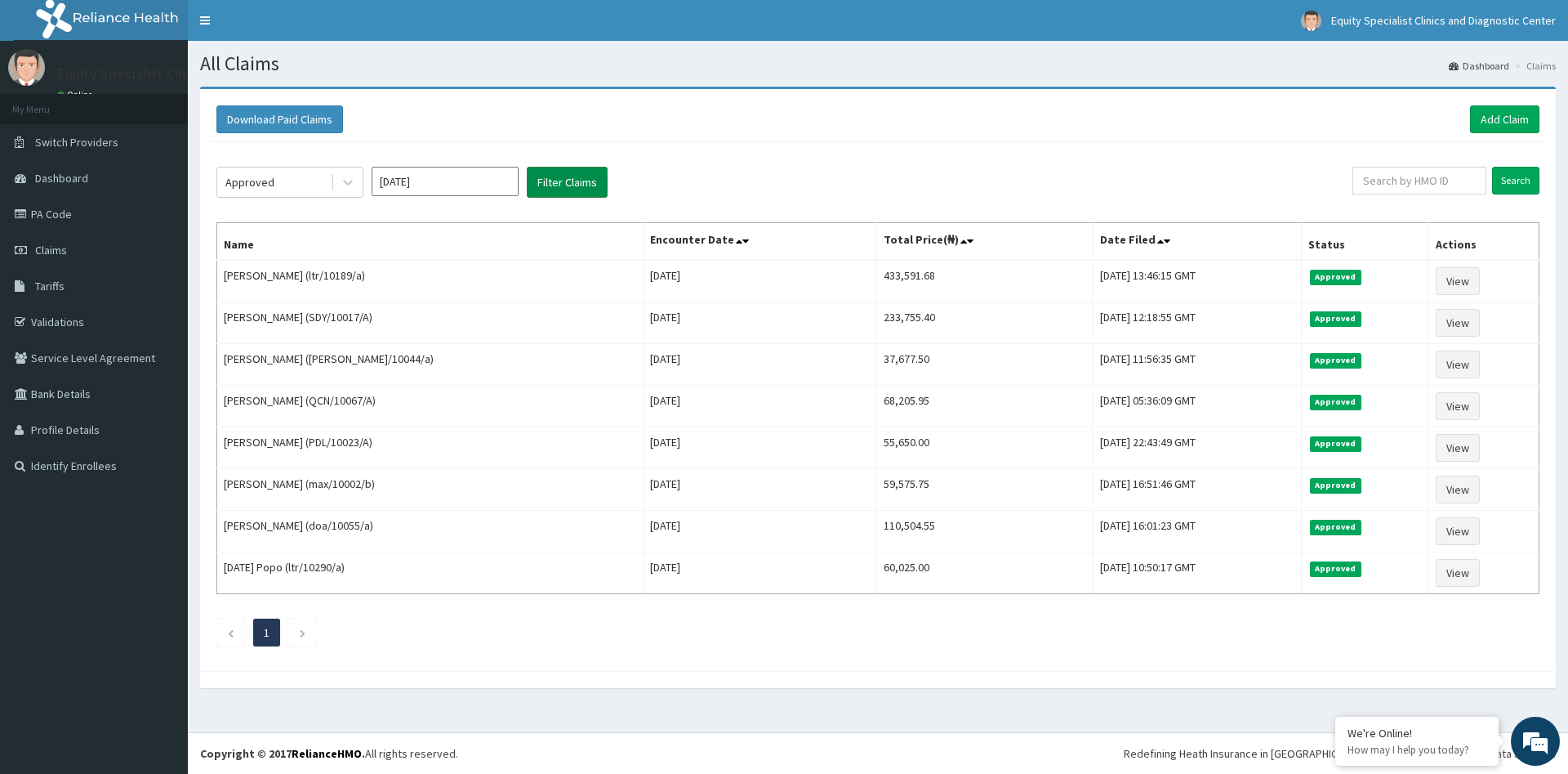
click at [579, 190] on button "Filter Claims" at bounding box center [567, 182] width 81 height 31
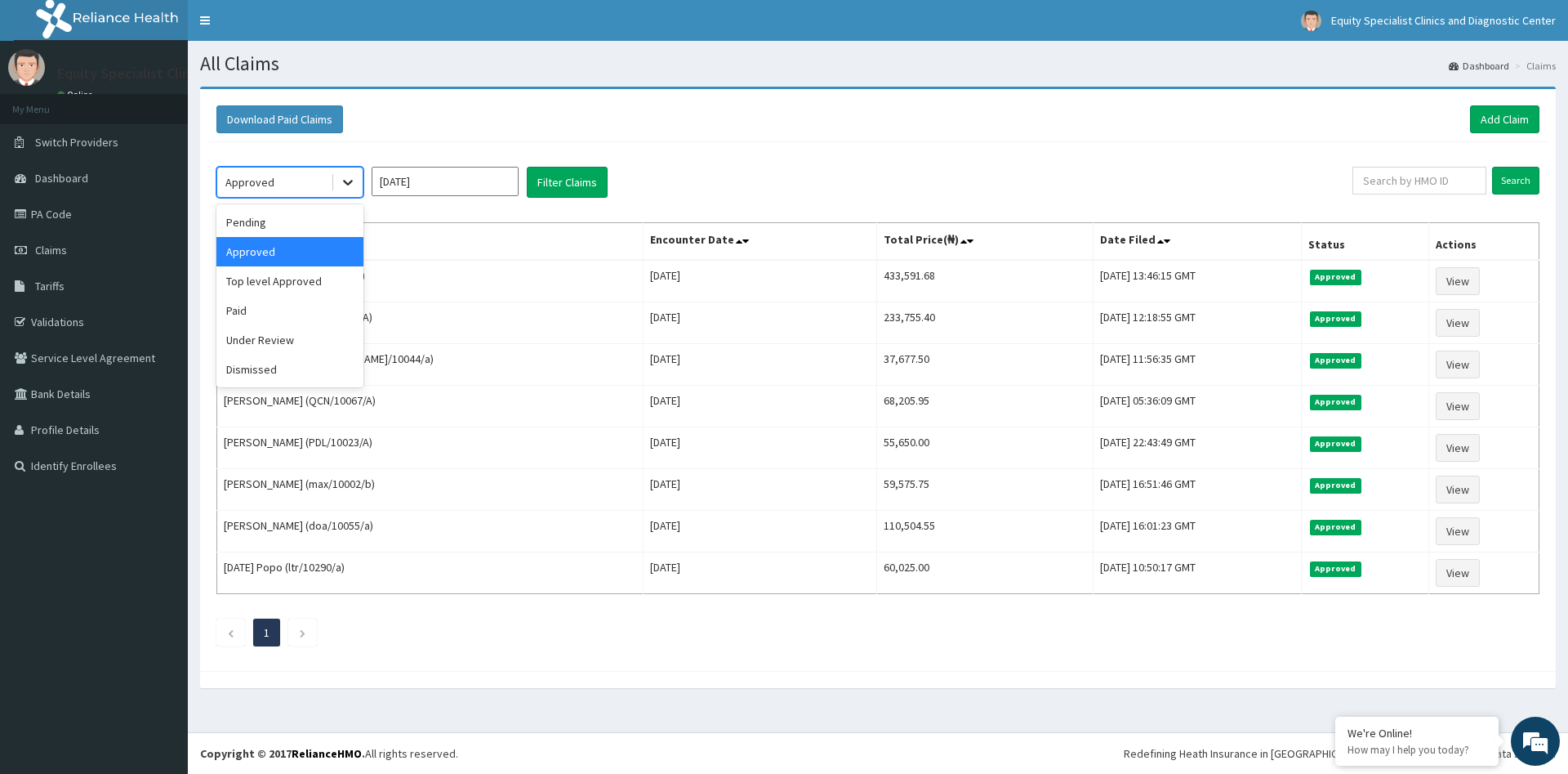
click at [349, 175] on icon at bounding box center [348, 182] width 16 height 16
click at [291, 284] on div "Top level Approved" at bounding box center [290, 280] width 147 height 29
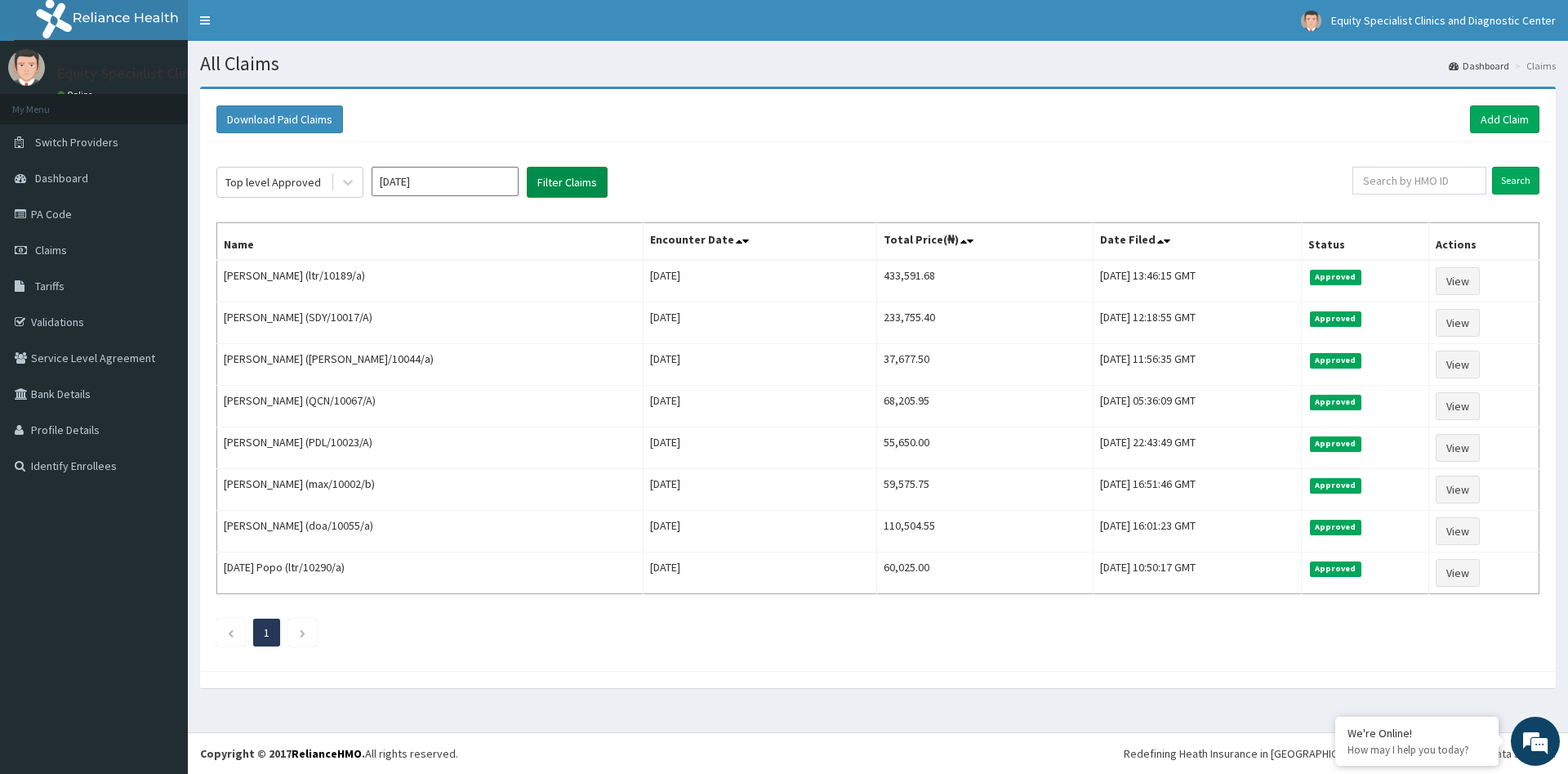
click at [574, 184] on button "Filter Claims" at bounding box center [567, 182] width 81 height 31
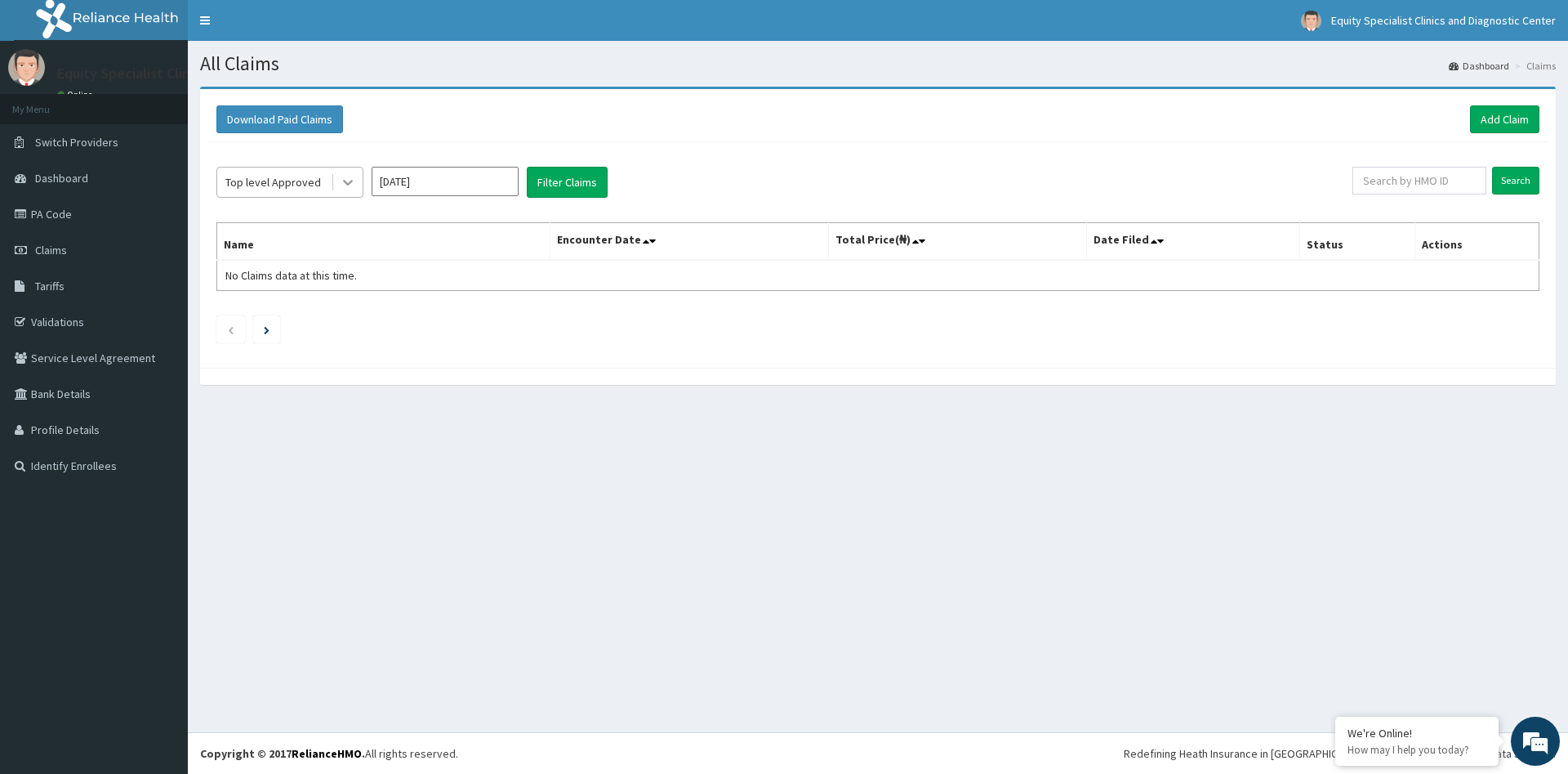
click at [347, 179] on icon at bounding box center [348, 182] width 16 height 16
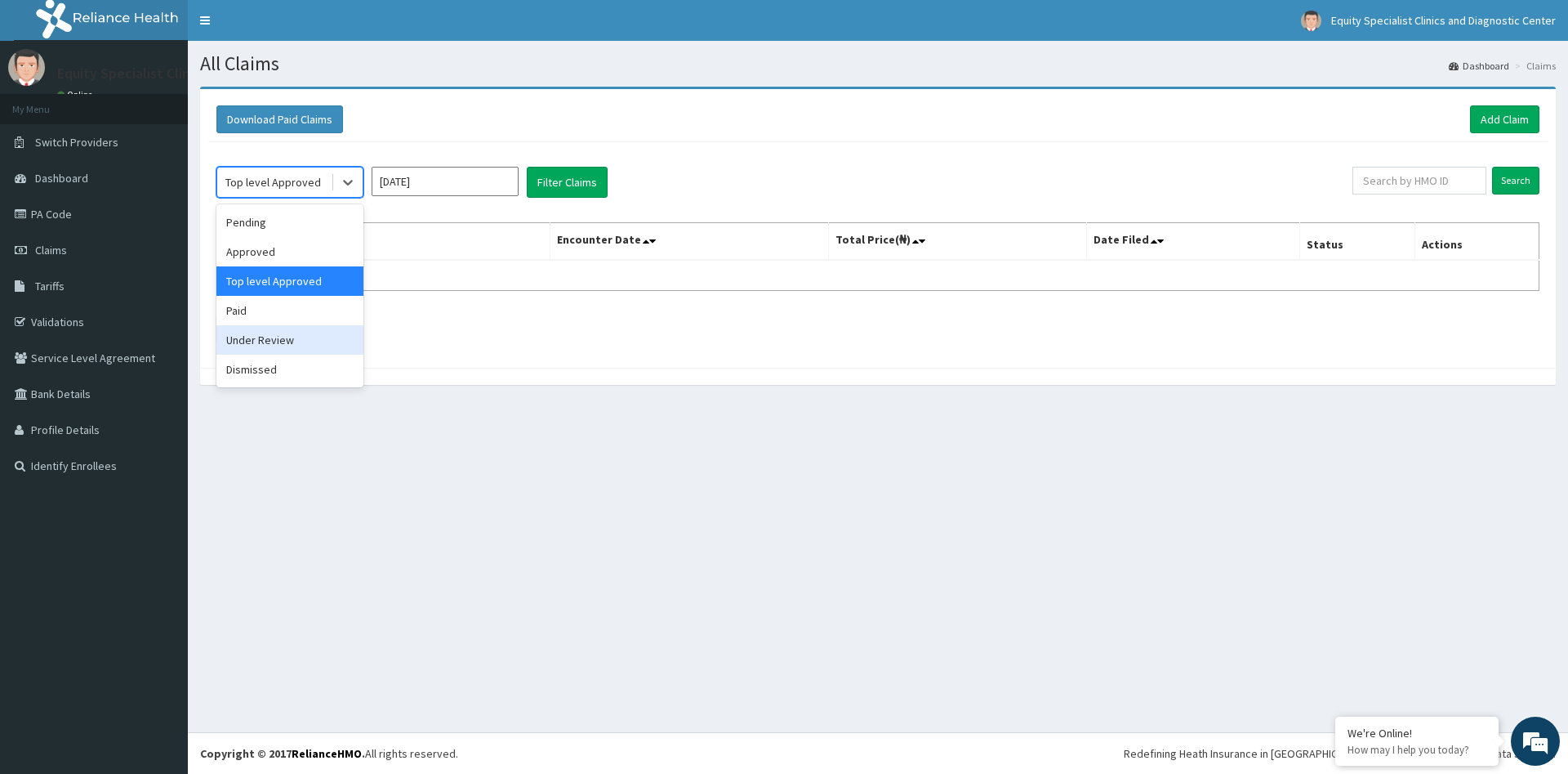
click at [258, 347] on div "Under Review" at bounding box center [290, 339] width 147 height 29
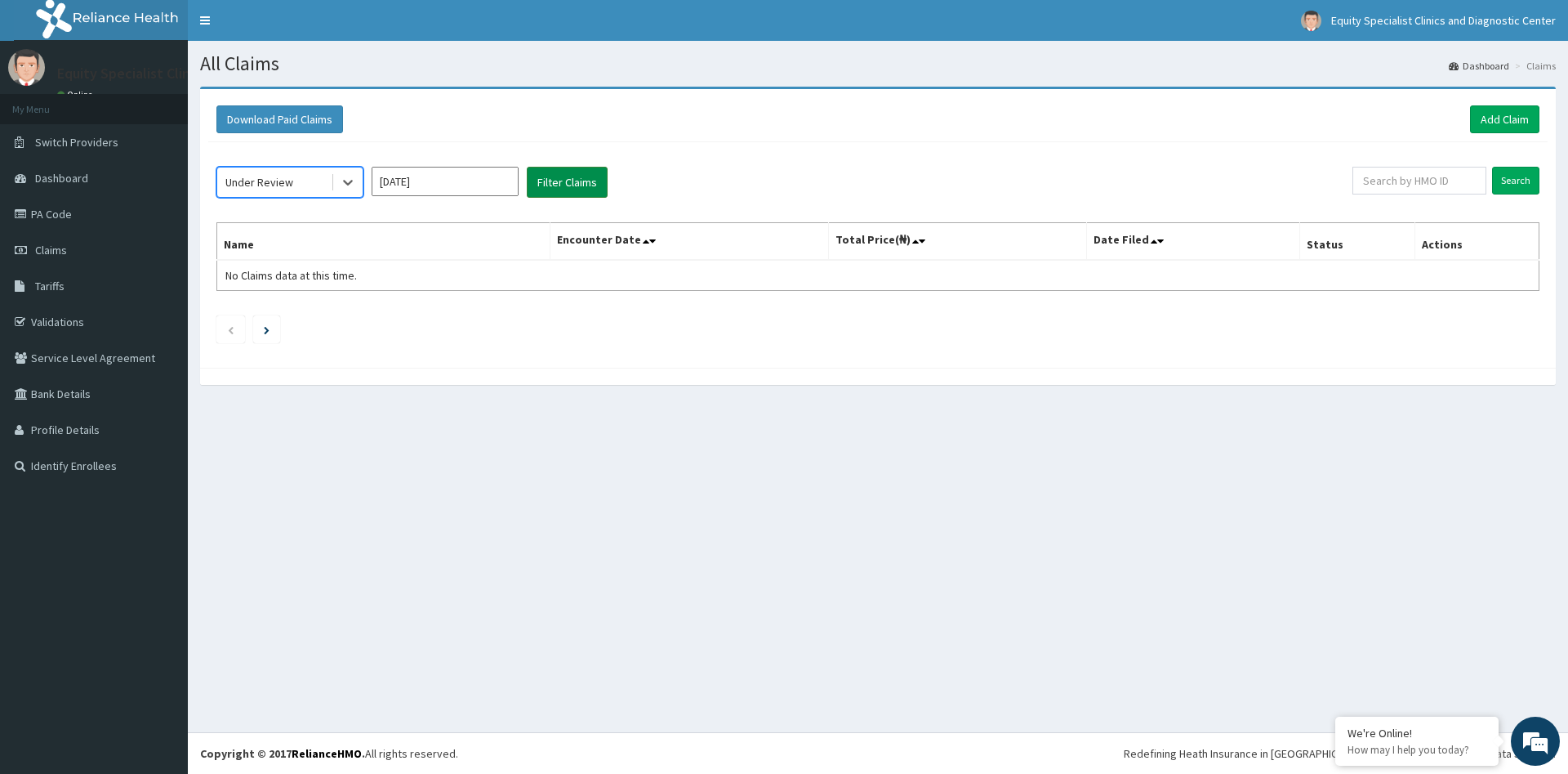
click at [580, 186] on button "Filter Claims" at bounding box center [567, 182] width 81 height 31
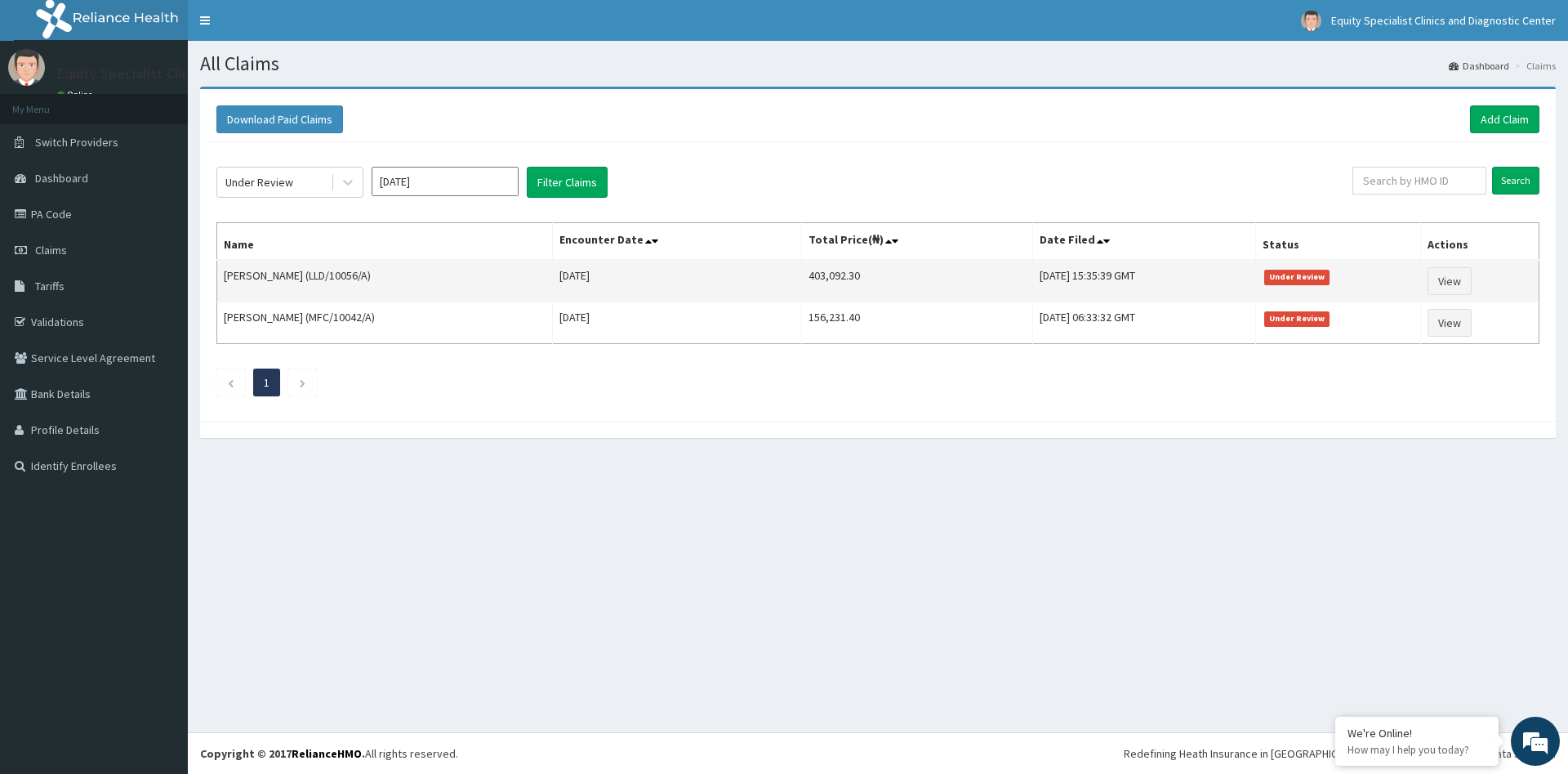
click at [802, 277] on td "403,092.30" at bounding box center [917, 281] width 231 height 43
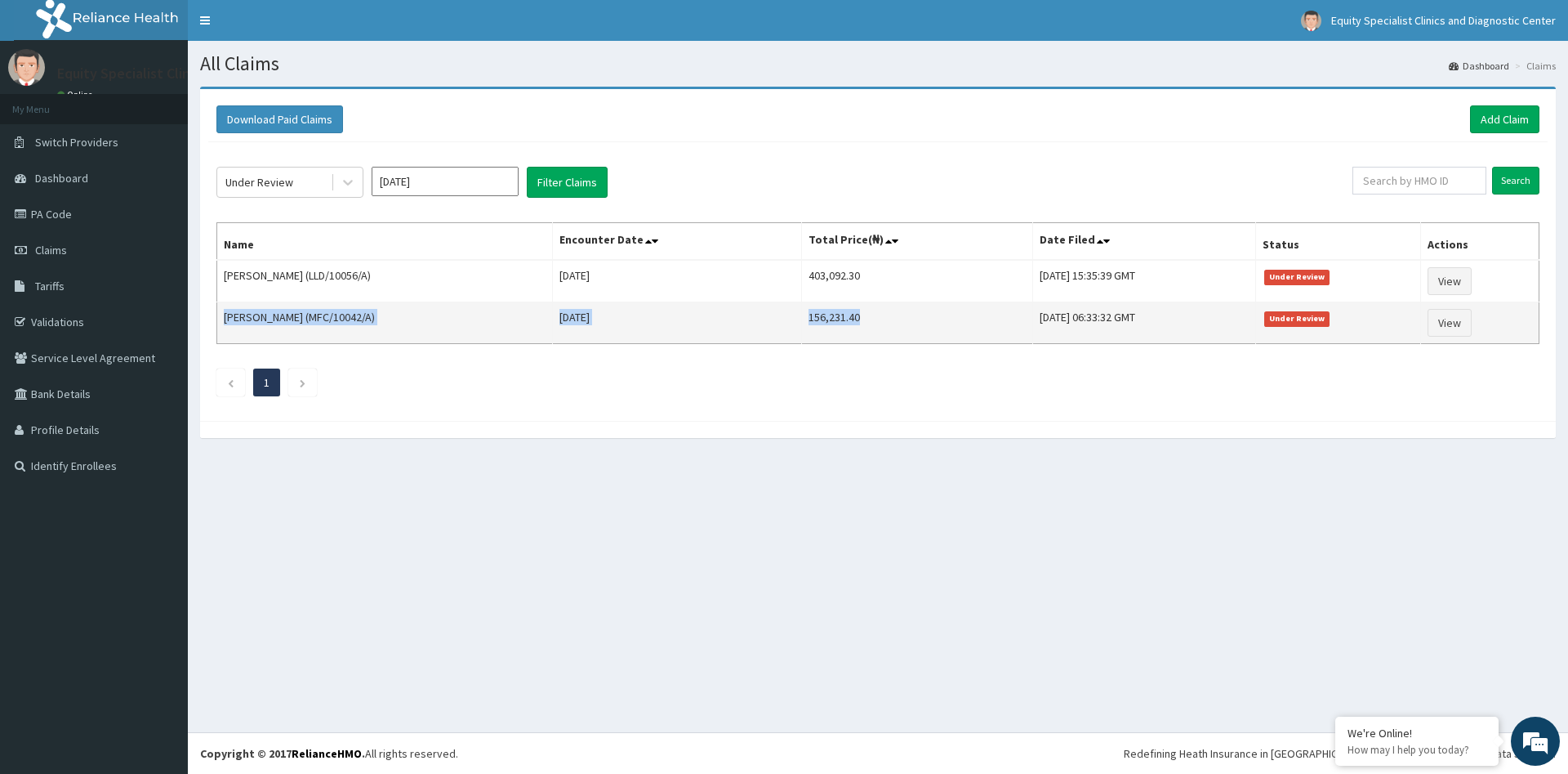
drag, startPoint x: 226, startPoint y: 274, endPoint x: 936, endPoint y: 342, distance: 713.2
click at [936, 342] on tbody "[PERSON_NAME] (LLD/10056/A) [DATE] 403,092.30 [DATE] 15:35:39 GMT Under Review …" at bounding box center [877, 302] width 1322 height 84
copy tr "[PERSON_NAME] (MFC/10042/A) [DATE] 156,231.40"
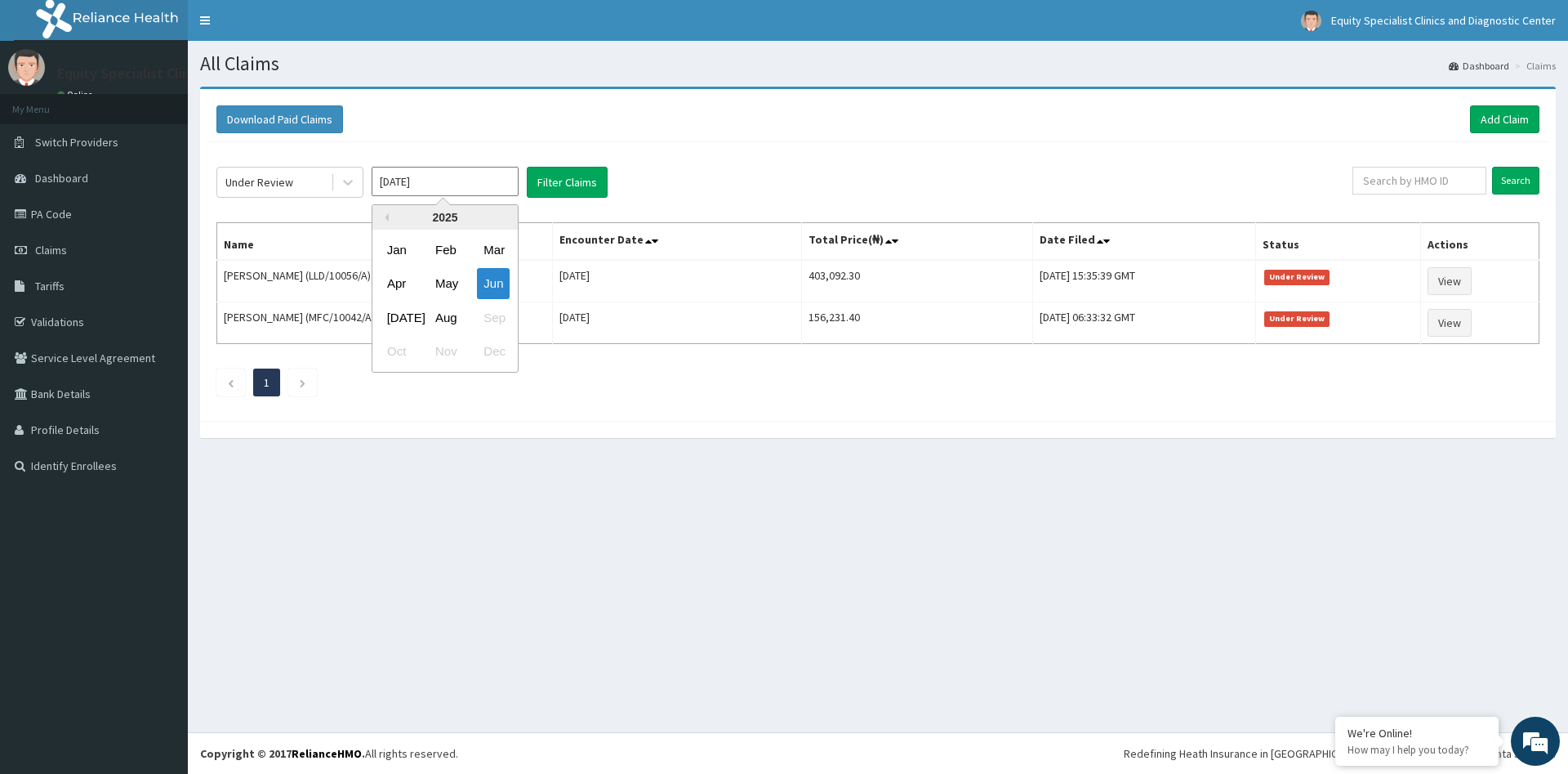
drag, startPoint x: 400, startPoint y: 188, endPoint x: 391, endPoint y: 186, distance: 9.2
click at [391, 186] on input "[DATE]" at bounding box center [445, 181] width 147 height 29
click at [395, 324] on div "[DATE]" at bounding box center [397, 317] width 33 height 30
click at [586, 190] on button "Filter Claims" at bounding box center [567, 182] width 81 height 31
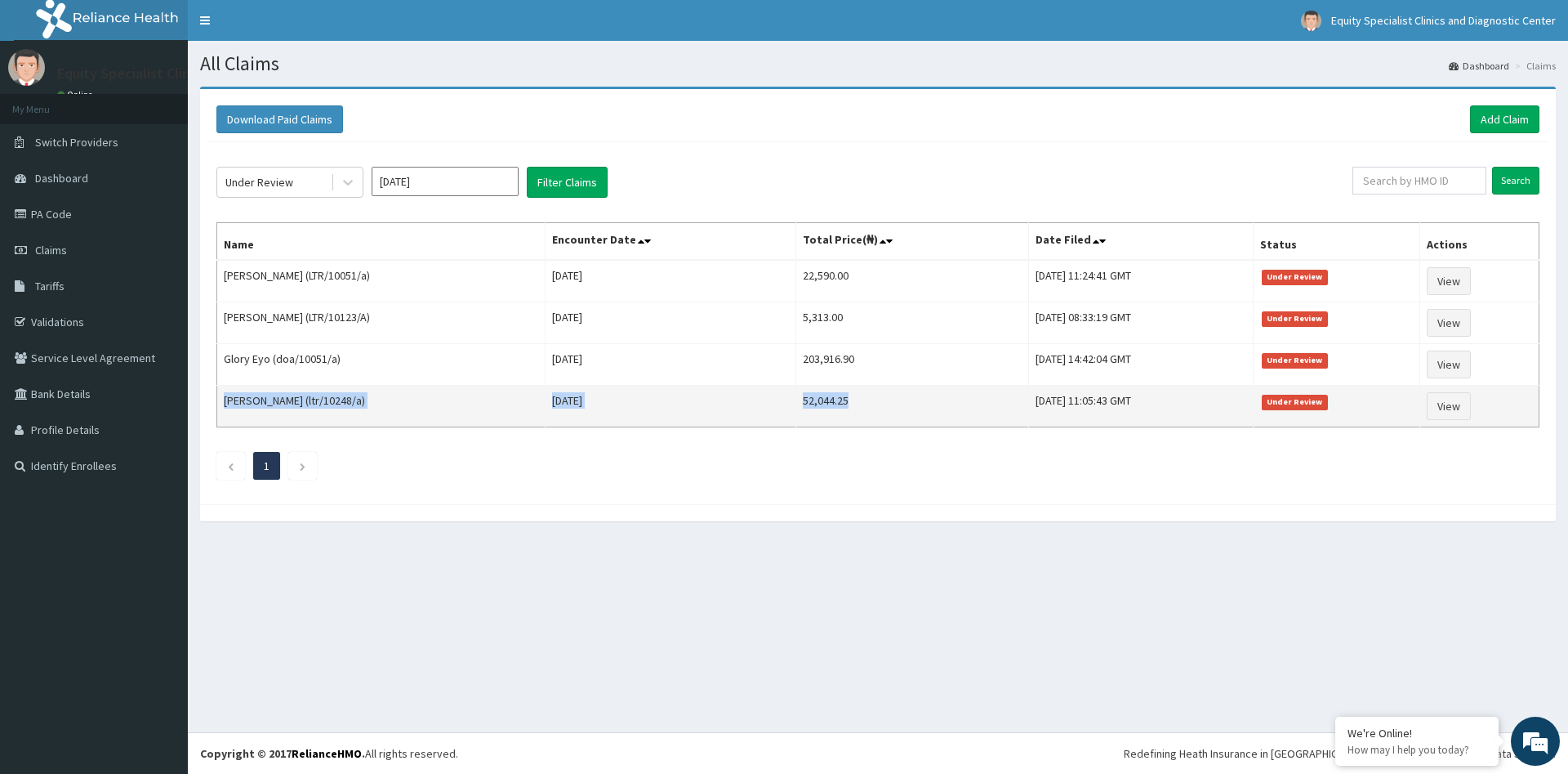
drag, startPoint x: 782, startPoint y: 275, endPoint x: 834, endPoint y: 408, distance: 142.8
click at [834, 408] on tbody "Adejoh Ojochoko (LTR/10051/a) [DATE] 22,590.00 [DATE] 11:24:41 GMT Under Review…" at bounding box center [877, 344] width 1322 height 168
drag, startPoint x: 226, startPoint y: 273, endPoint x: 897, endPoint y: 406, distance: 684.1
click at [897, 406] on tbody "Adejoh Ojochoko (LTR/10051/a) [DATE] 22,590.00 [DATE] 11:24:41 GMT Under Review…" at bounding box center [877, 344] width 1322 height 168
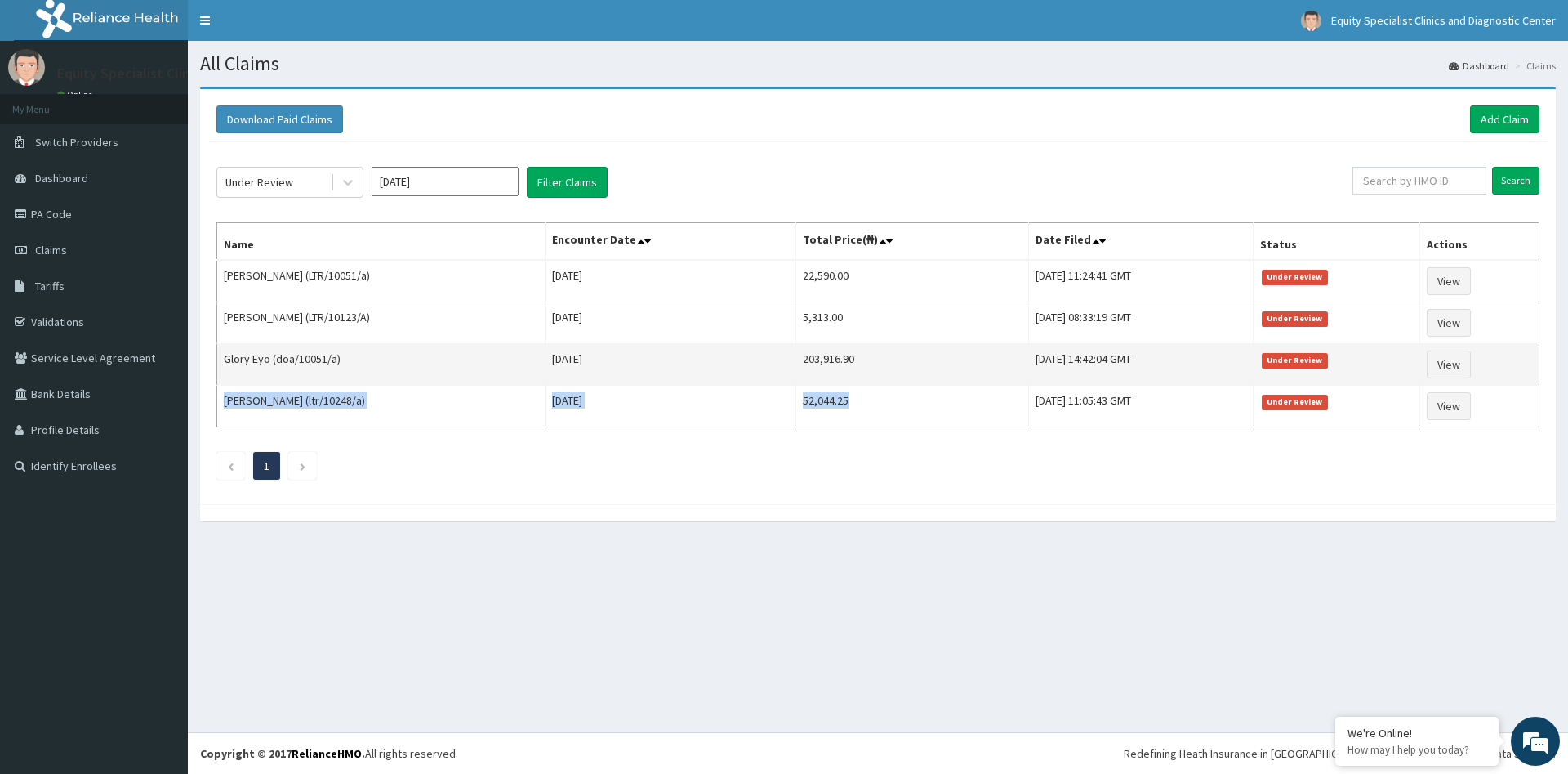
copy tr "[PERSON_NAME] (ltr/10248/a) [DATE] 52,044.25"
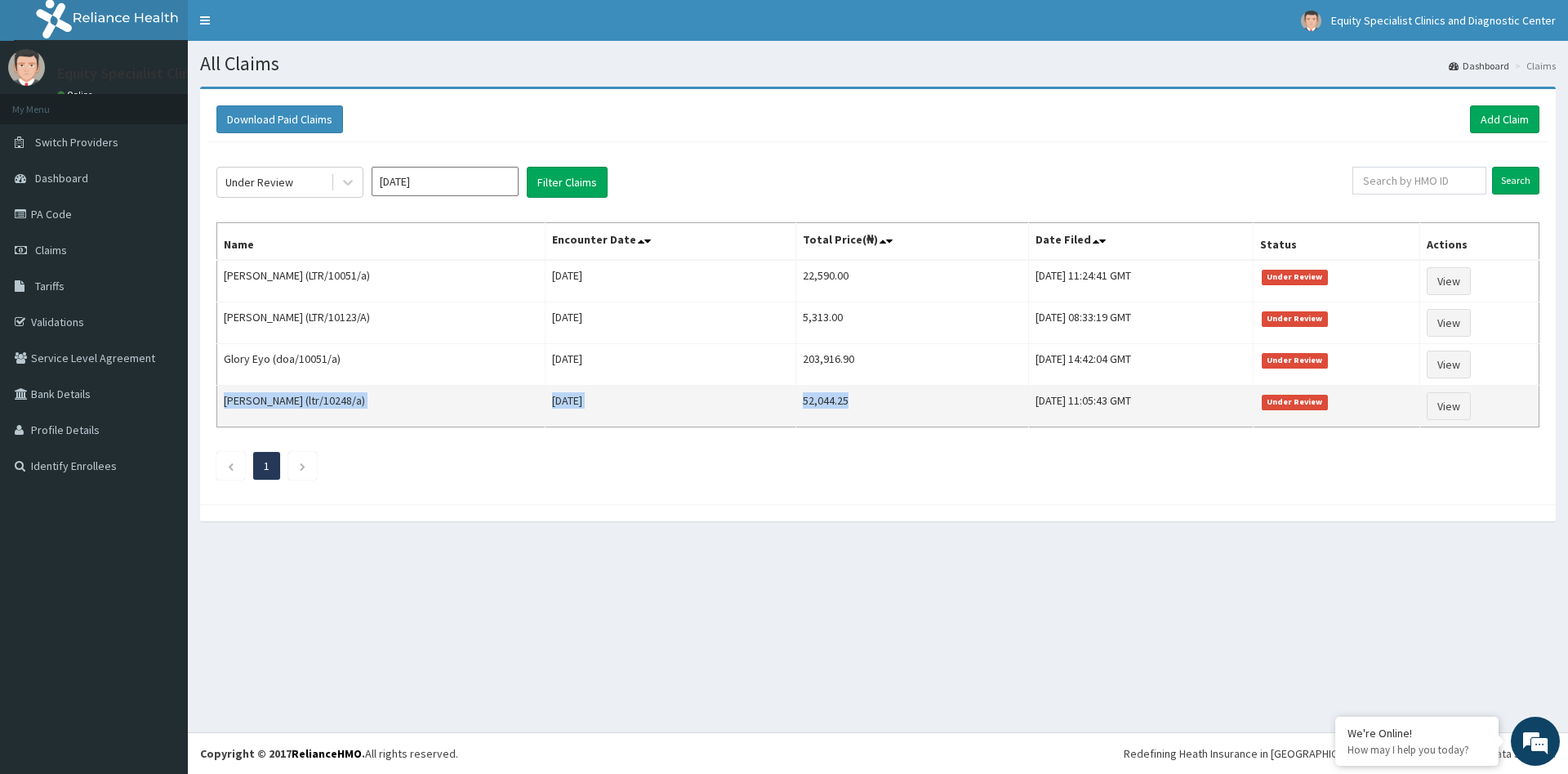
drag, startPoint x: 226, startPoint y: 271, endPoint x: 1138, endPoint y: 408, distance: 922.2
click at [1138, 408] on tbody "Adejoh Ojochoko (LTR/10051/a) [DATE] 22,590.00 [DATE] 11:24:41 GMT Under Review…" at bounding box center [877, 344] width 1322 height 168
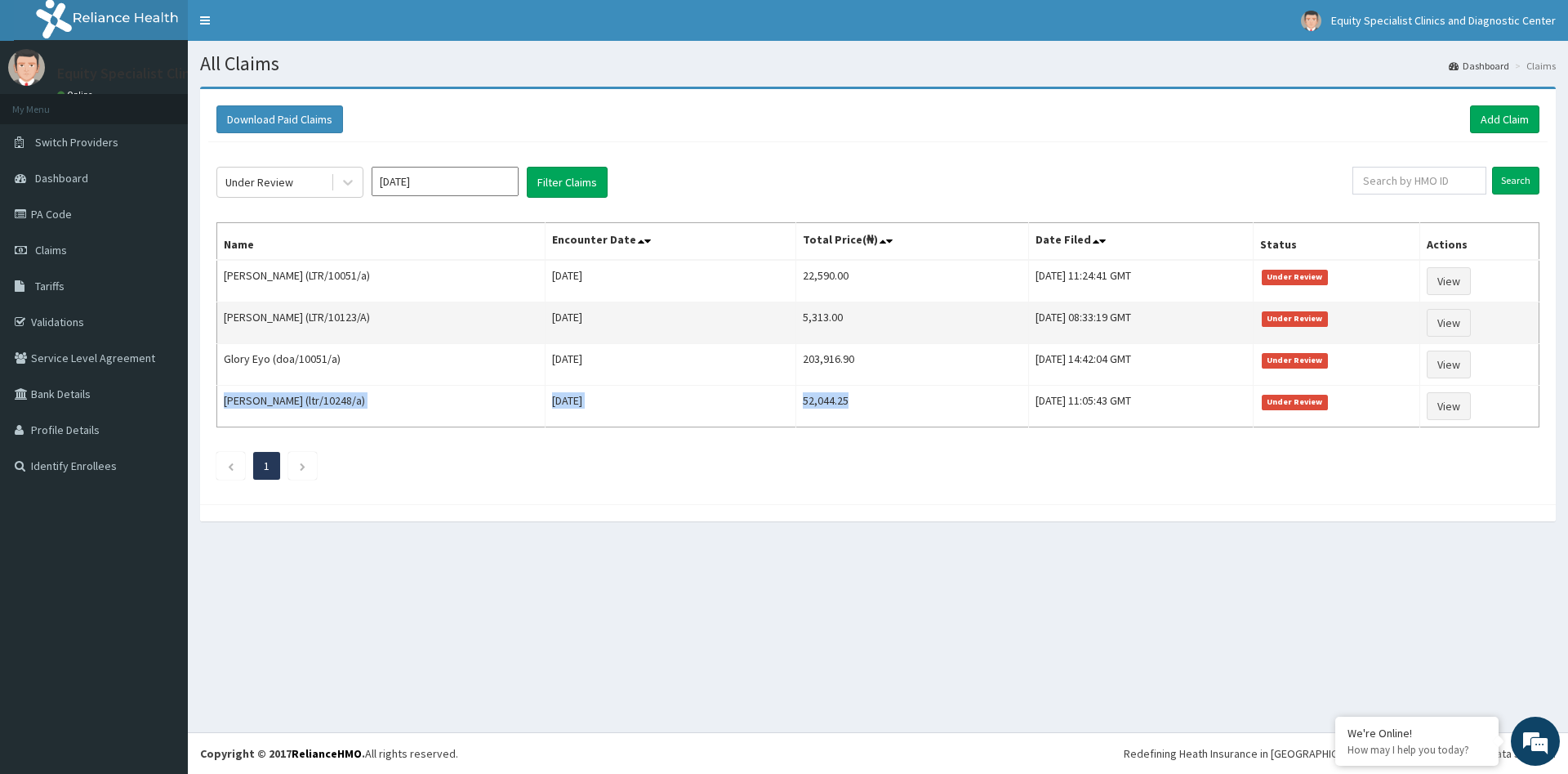
copy tr "[PERSON_NAME] (ltr/10248/a) [DATE] 52,044.25 [DATE] 11:05:43 GMT"
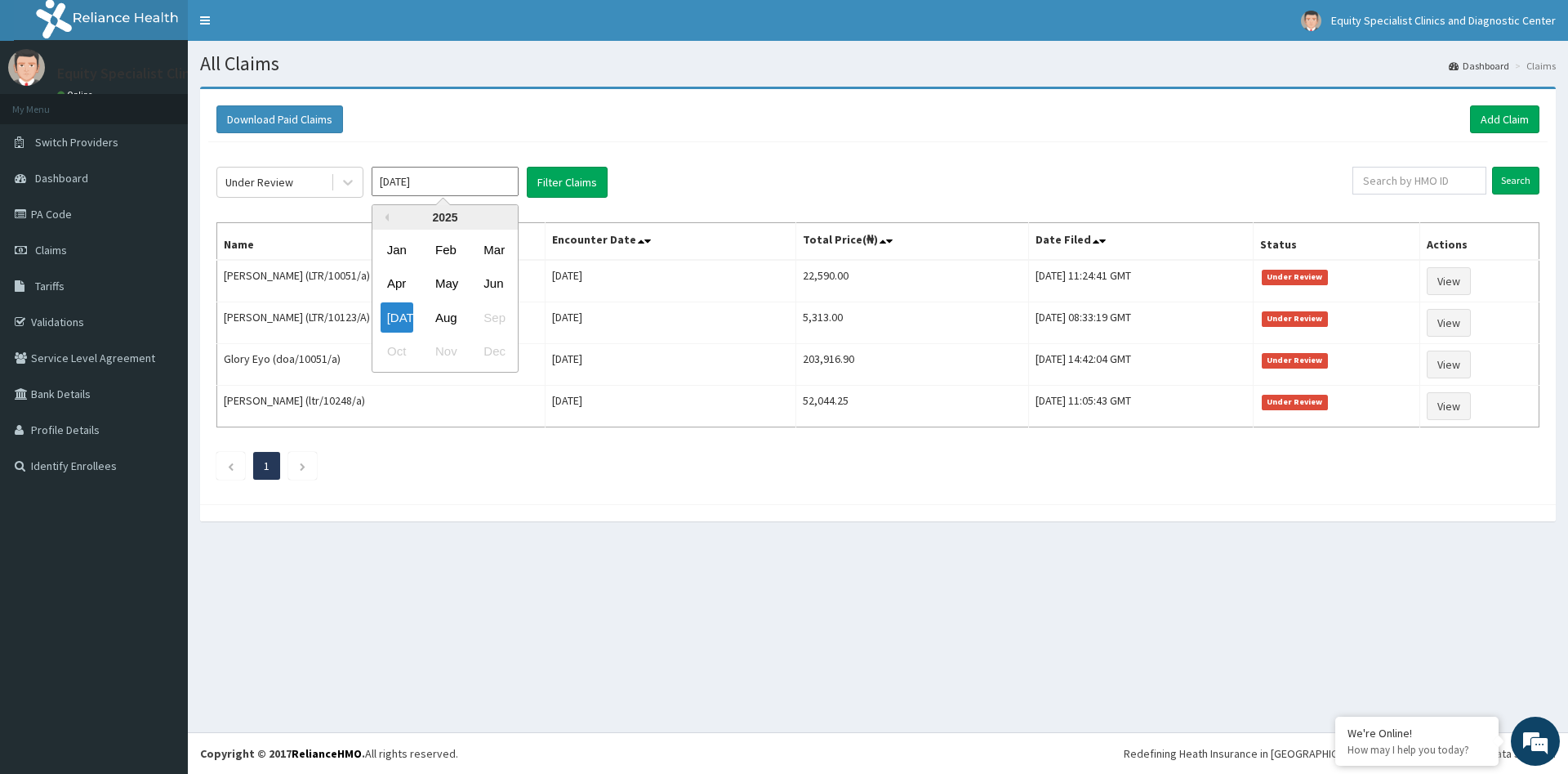
click at [418, 177] on input "[DATE]" at bounding box center [445, 181] width 147 height 29
click at [488, 283] on div "Jun" at bounding box center [493, 284] width 33 height 30
type input "[DATE]"
click at [559, 182] on button "Filter Claims" at bounding box center [567, 182] width 81 height 31
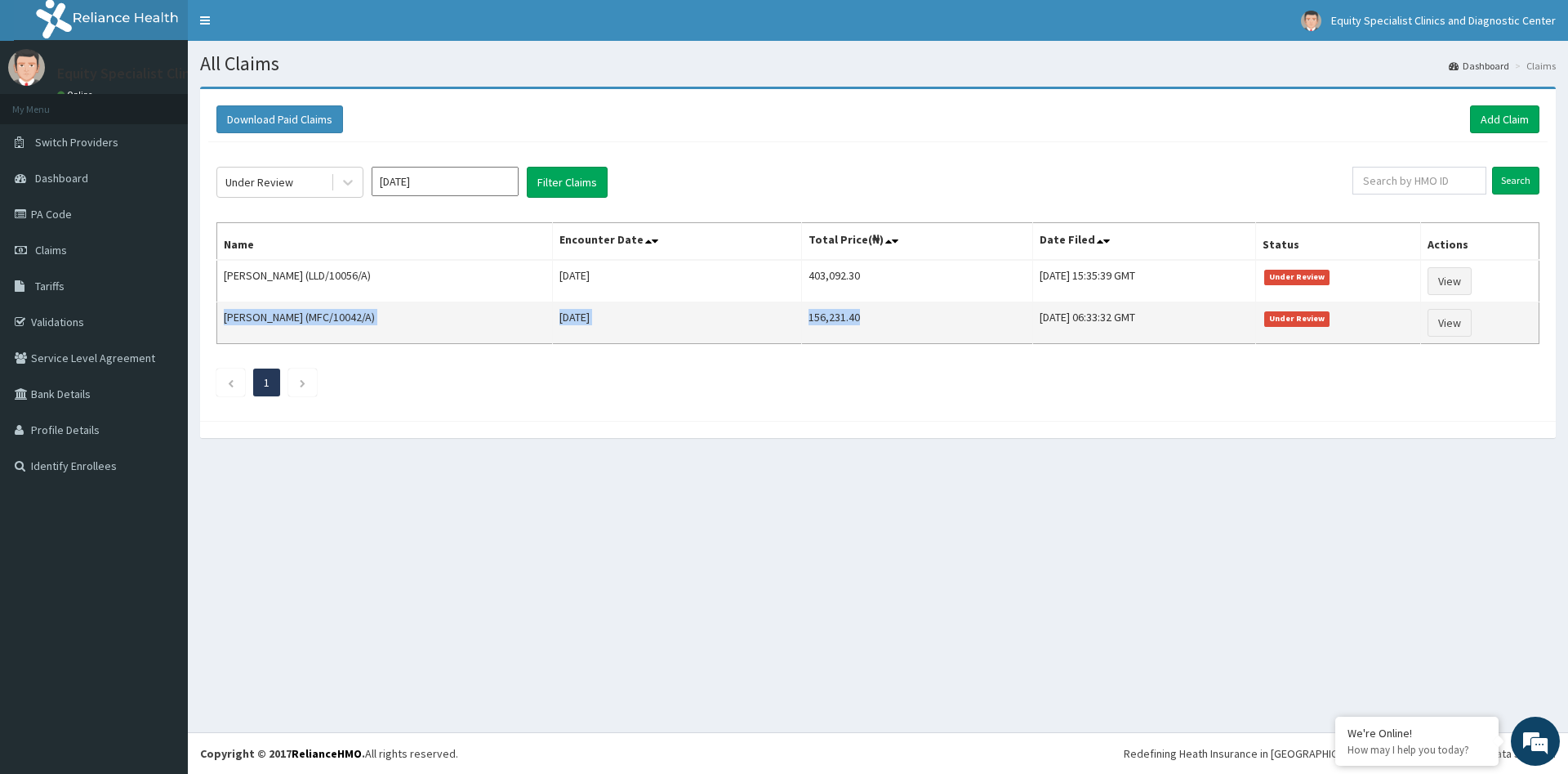
drag, startPoint x: 753, startPoint y: 282, endPoint x: 818, endPoint y: 329, distance: 80.2
click at [818, 329] on tbody "[PERSON_NAME] (LLD/10056/A) [DATE] 403,092.30 [DATE] 15:35:39 GMT Under Review …" at bounding box center [877, 302] width 1322 height 84
drag, startPoint x: 228, startPoint y: 276, endPoint x: 1048, endPoint y: 355, distance: 823.8
click at [1048, 355] on div "Under Review [DATE] Filter Claims Search Name Encounter Date Total Price(₦) Dat…" at bounding box center [877, 277] width 1339 height 271
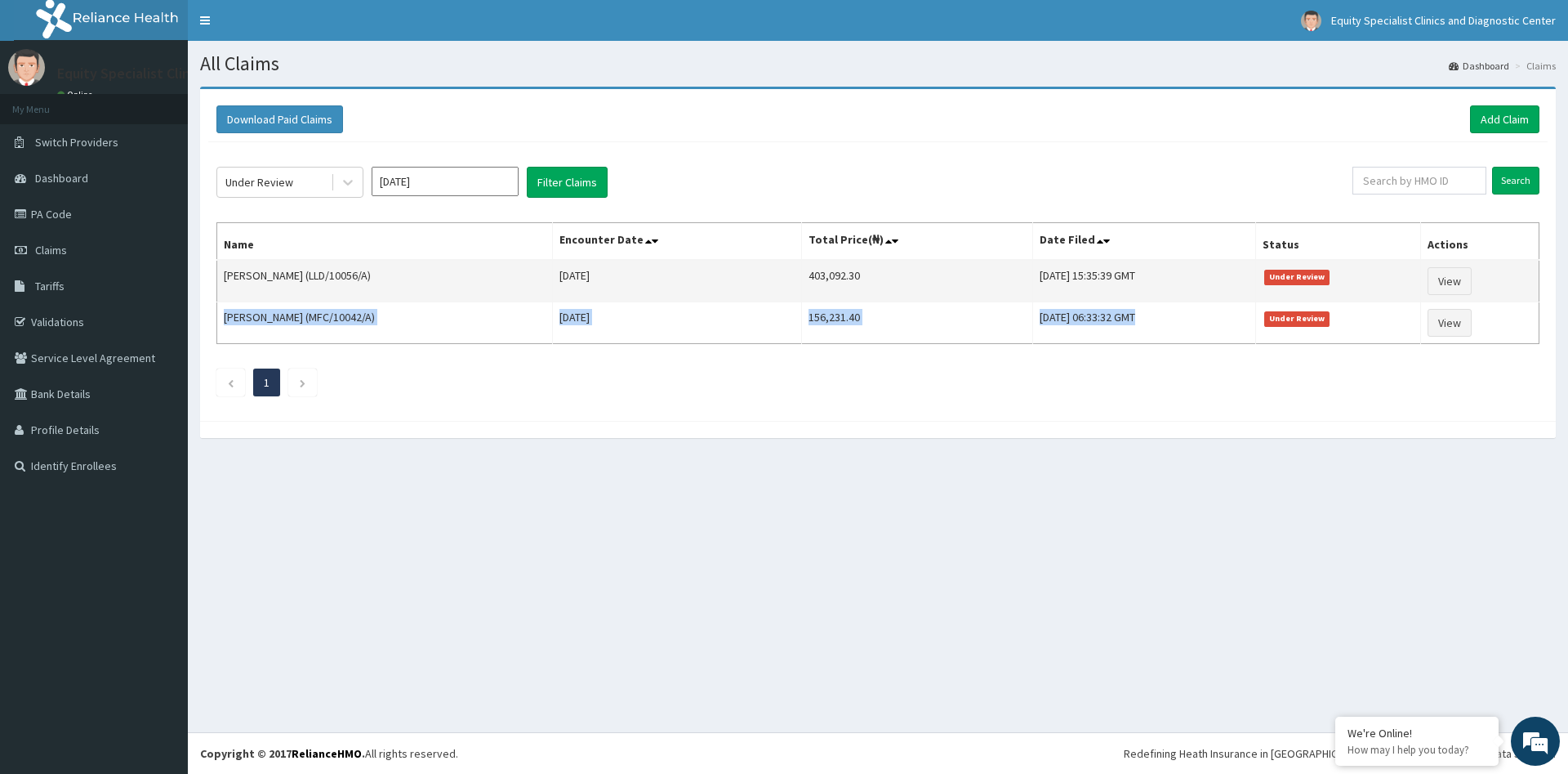
copy tr "[PERSON_NAME] (MFC/10042/A) [DATE] 156,231.40 [DATE] 06"
